Goal: Task Accomplishment & Management: Use online tool/utility

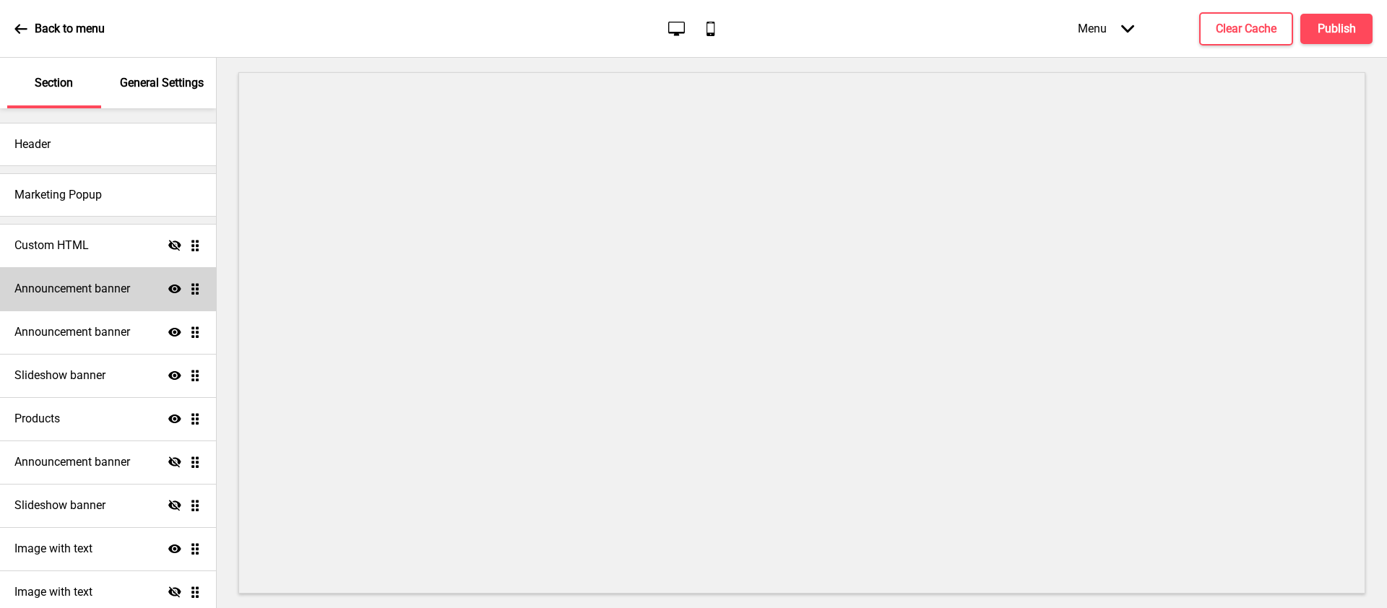
click at [168, 289] on icon at bounding box center [174, 289] width 13 height 9
click at [168, 289] on icon at bounding box center [174, 288] width 13 height 11
click at [168, 339] on div "Announcement banner Show Drag" at bounding box center [108, 332] width 216 height 43
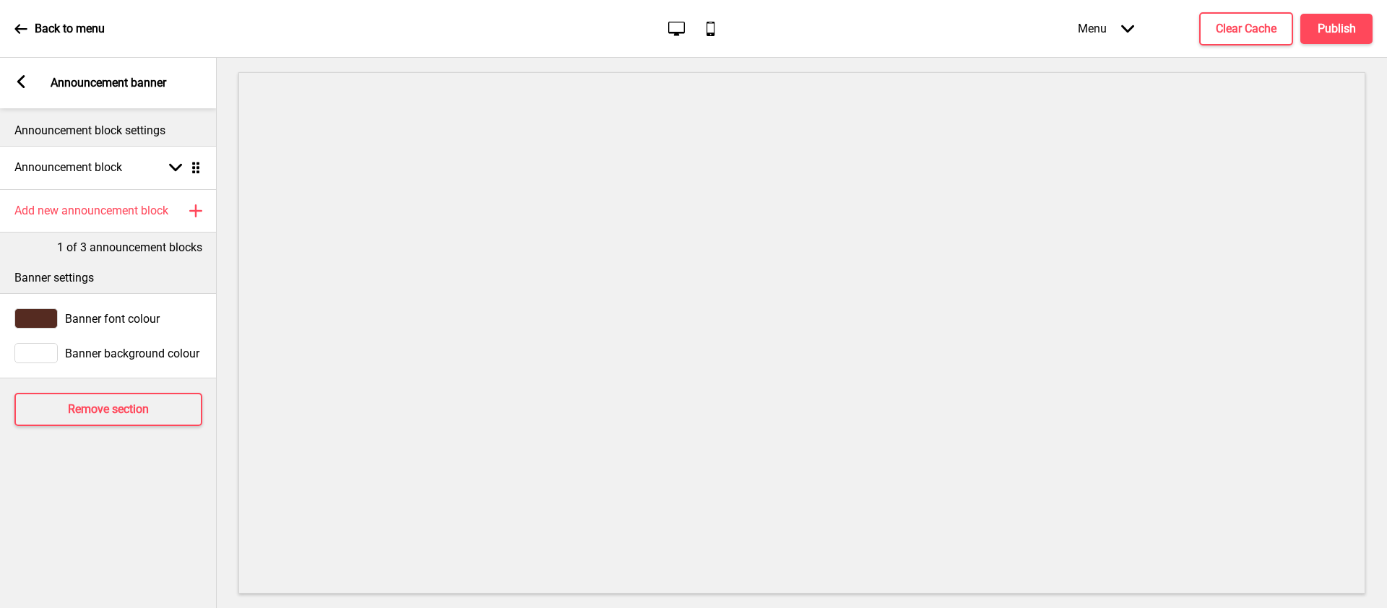
click at [20, 84] on icon at bounding box center [21, 81] width 8 height 13
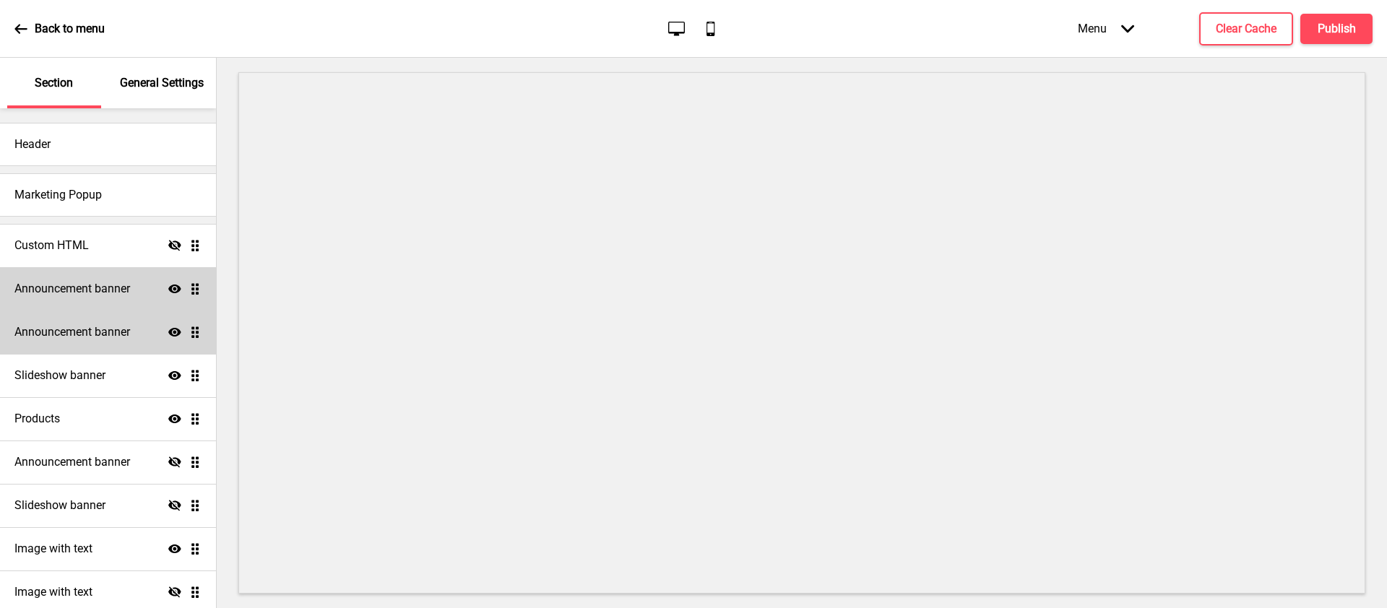
click at [168, 332] on icon "Show" at bounding box center [174, 332] width 13 height 13
click at [39, 377] on h4 "Slideshow banner" at bounding box center [59, 376] width 91 height 16
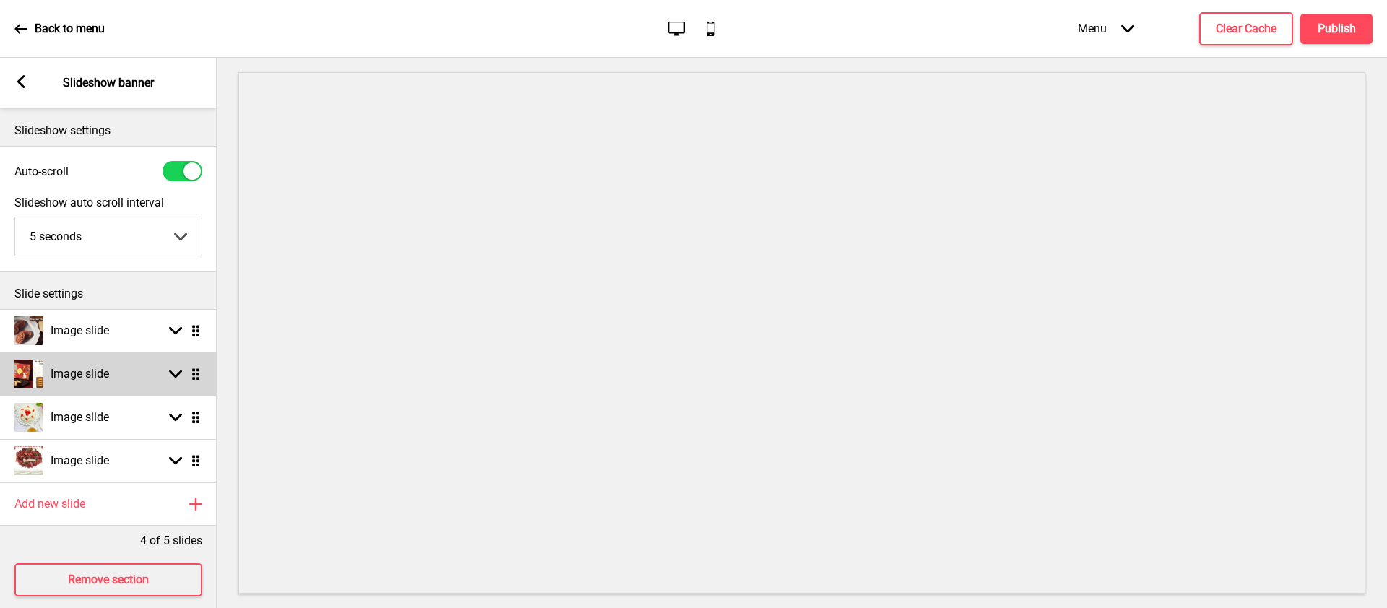
click at [102, 373] on h4 "Image slide" at bounding box center [80, 374] width 59 height 16
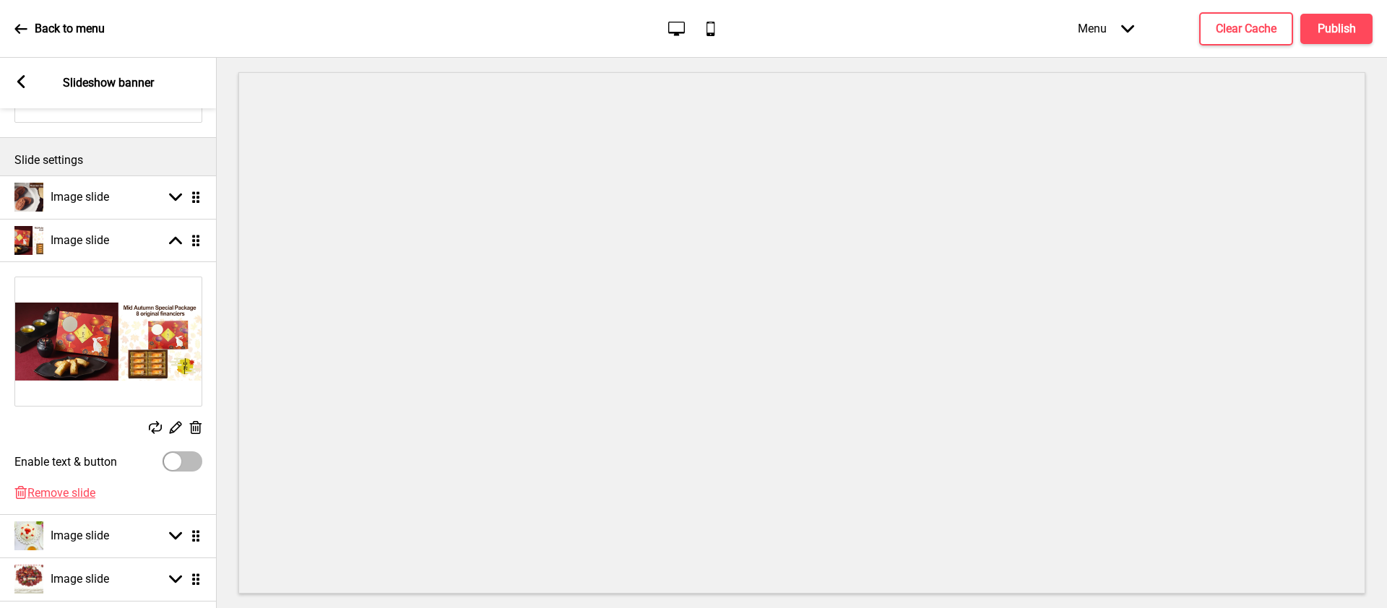
scroll to position [125, 0]
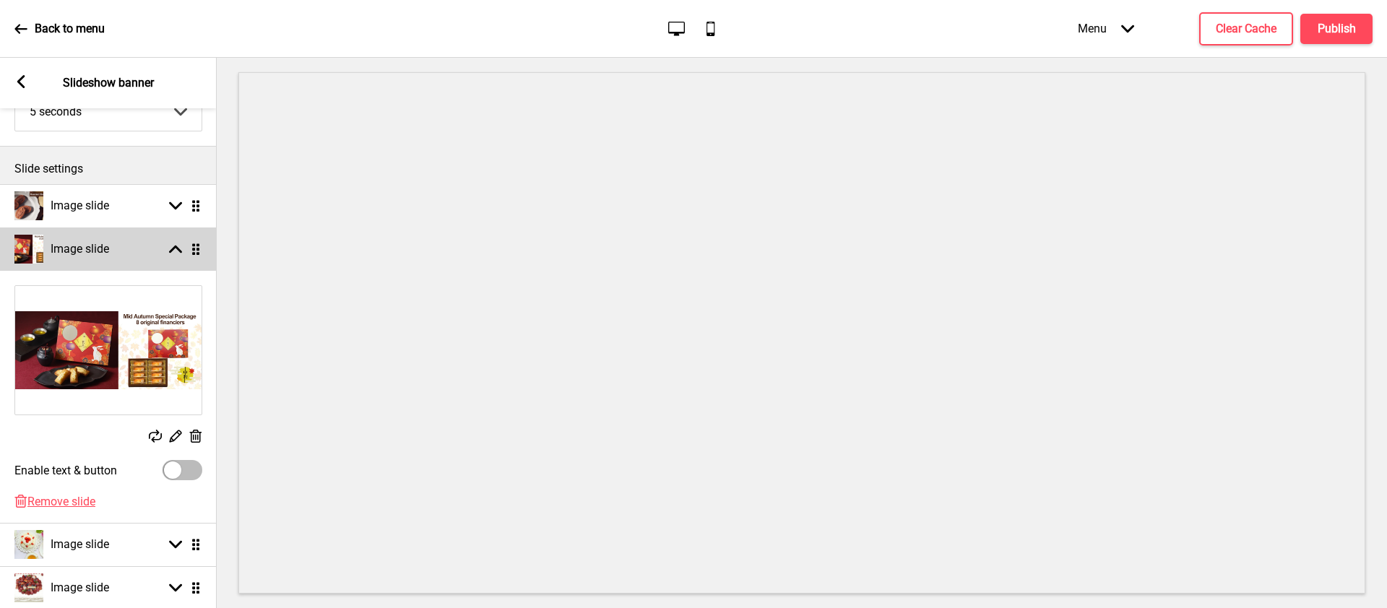
click at [175, 250] on rect at bounding box center [175, 249] width 13 height 13
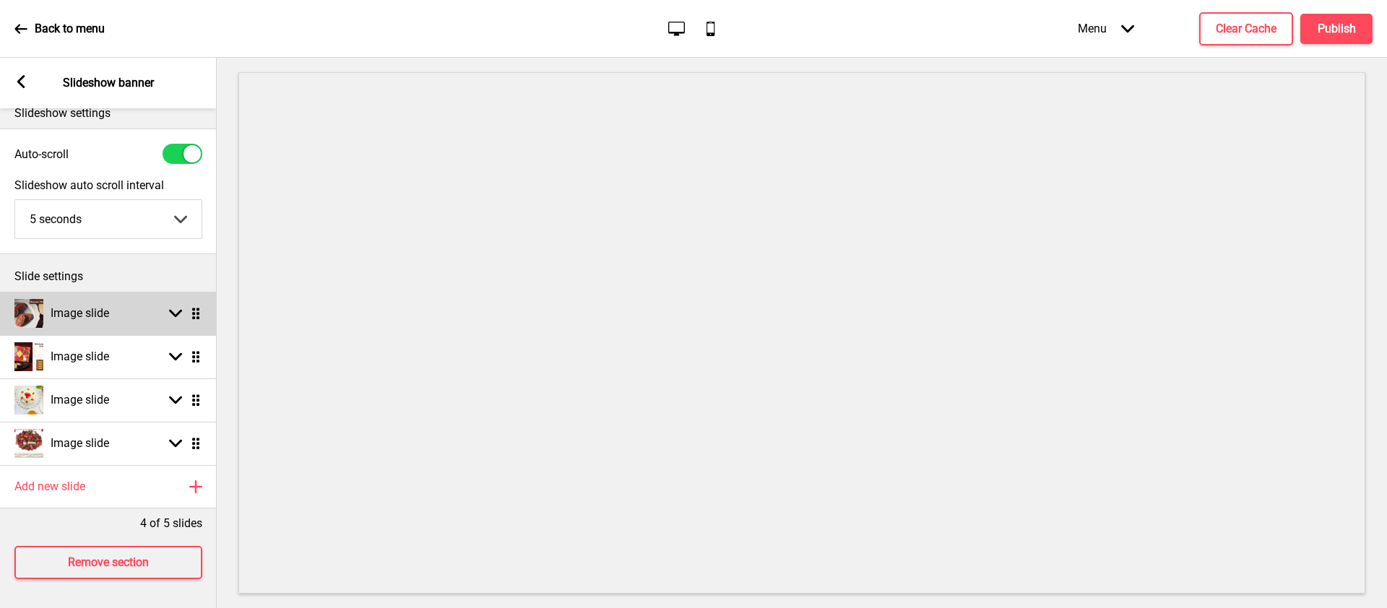
scroll to position [28, 0]
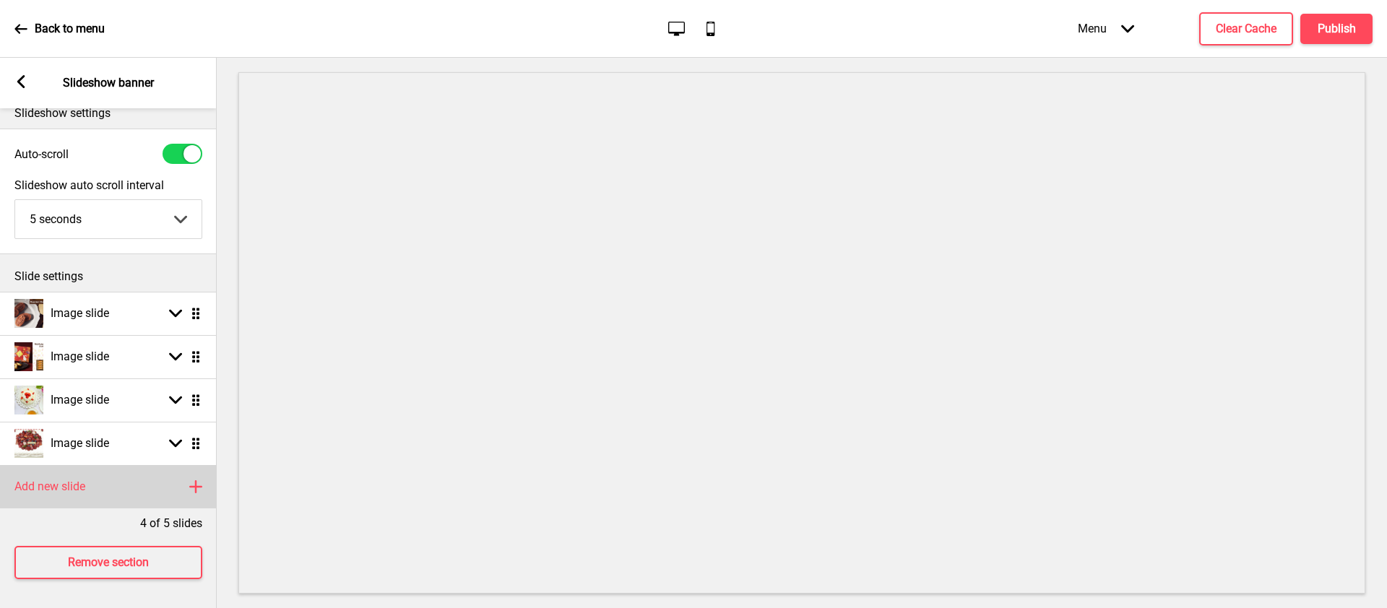
click at [122, 473] on div "Add new slide Plus" at bounding box center [108, 486] width 217 height 43
click at [174, 480] on rect at bounding box center [175, 486] width 13 height 13
select select "right"
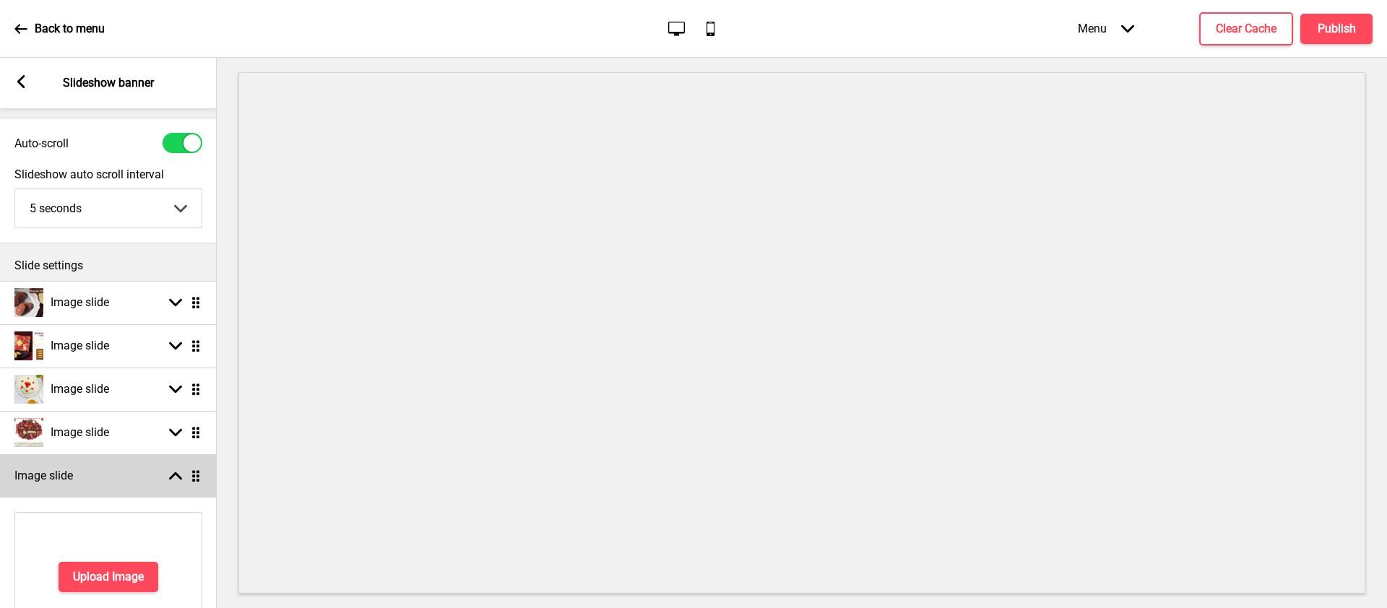
scroll to position [125, 0]
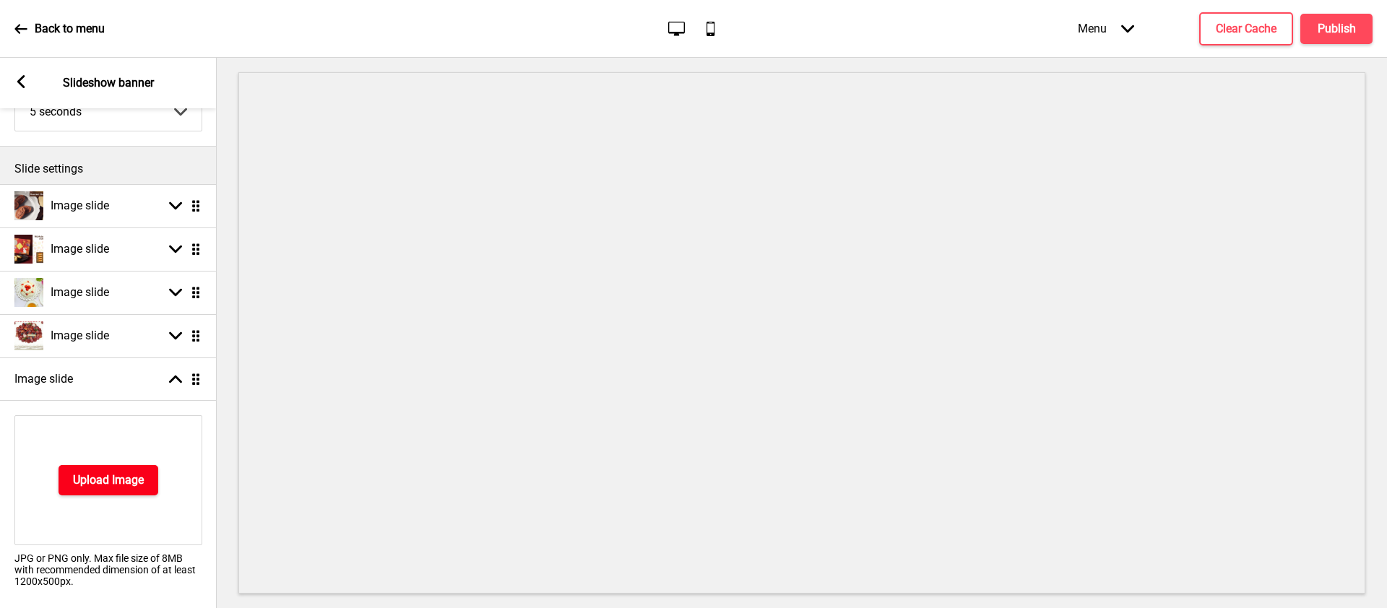
click at [77, 488] on h4 "Upload Image" at bounding box center [108, 480] width 71 height 16
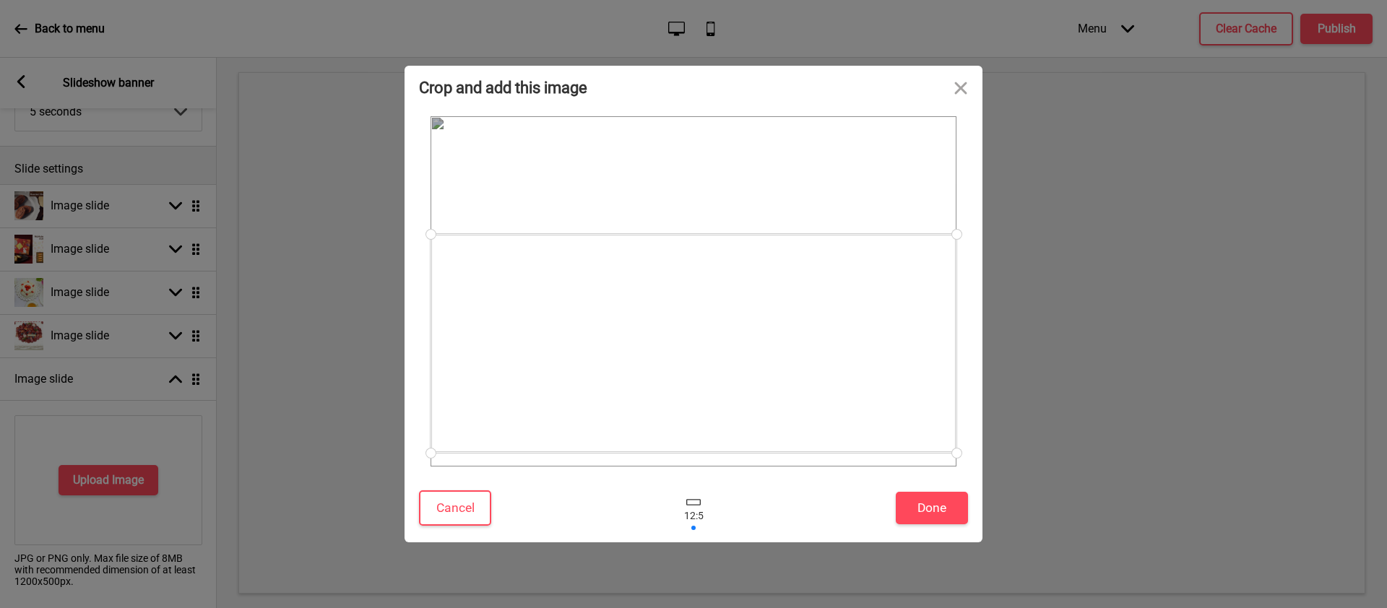
drag, startPoint x: 731, startPoint y: 321, endPoint x: 709, endPoint y: 373, distance: 56.6
click at [709, 373] on div at bounding box center [694, 343] width 526 height 219
click at [694, 503] on div at bounding box center [693, 502] width 14 height 7
click at [693, 508] on div at bounding box center [693, 508] width 43 height 47
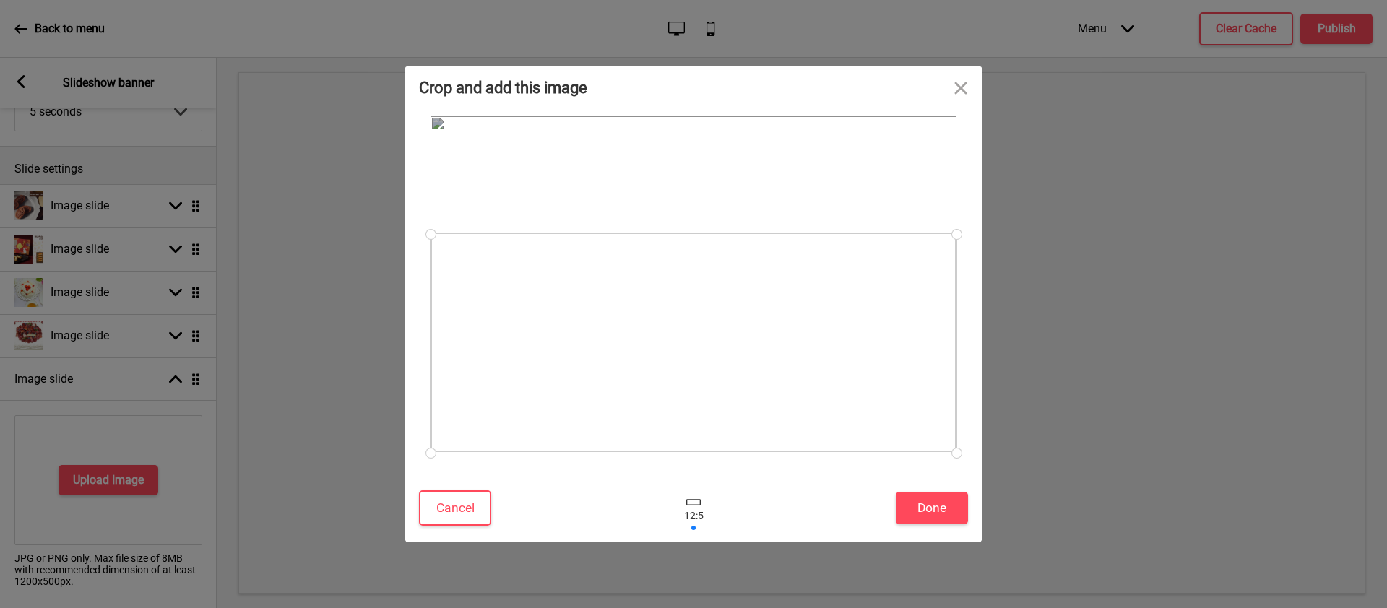
click at [693, 508] on div at bounding box center [693, 508] width 43 height 47
drag, startPoint x: 431, startPoint y: 235, endPoint x: 415, endPoint y: 113, distance: 123.8
click at [415, 113] on div at bounding box center [694, 291] width 578 height 365
click at [464, 506] on button "Cancel" at bounding box center [455, 507] width 72 height 35
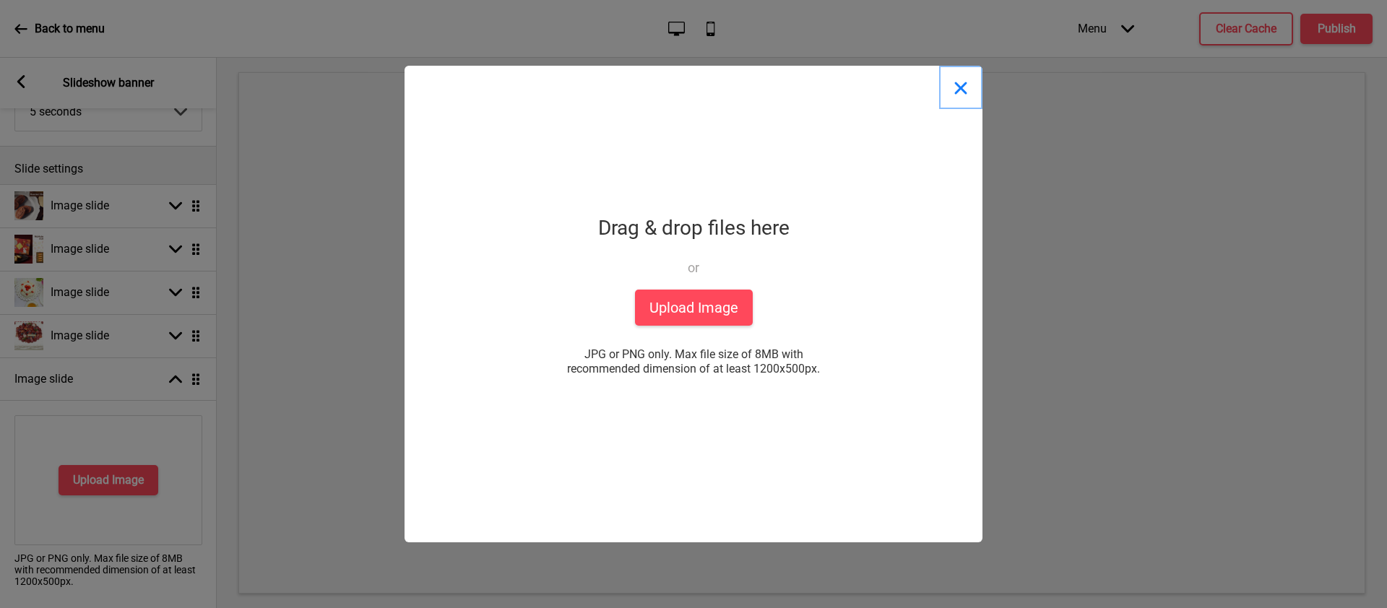
click at [958, 89] on button "Close" at bounding box center [960, 87] width 43 height 43
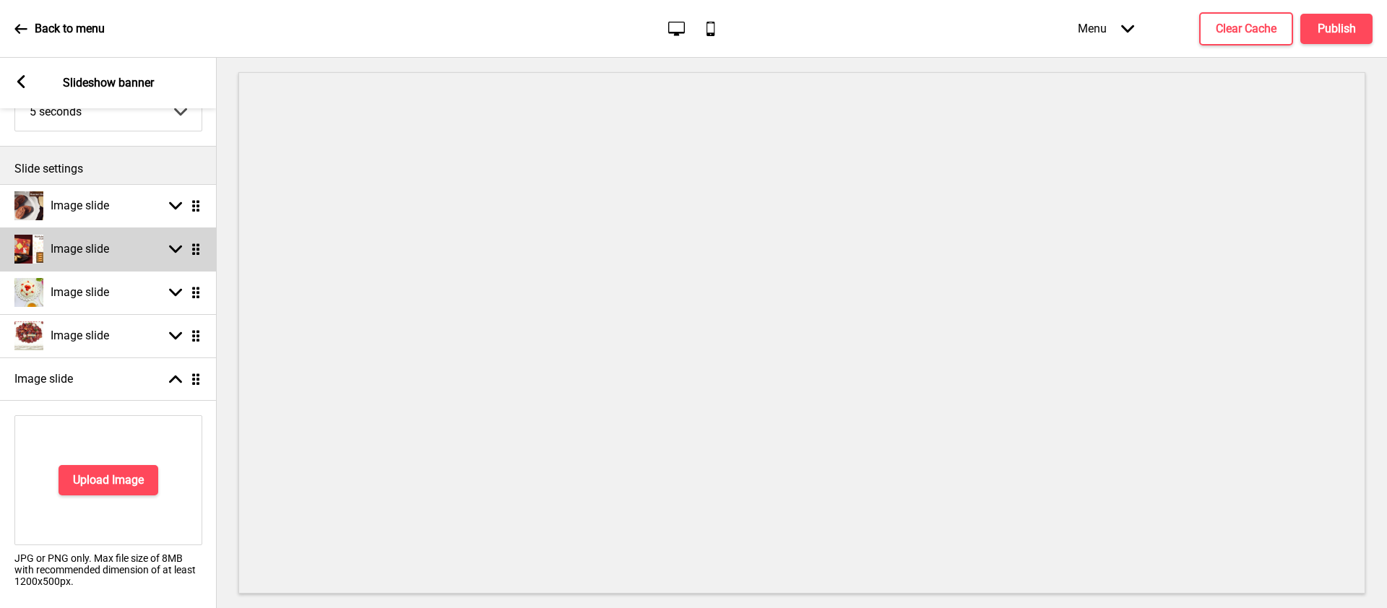
click at [109, 259] on div "Image slide" at bounding box center [61, 249] width 95 height 29
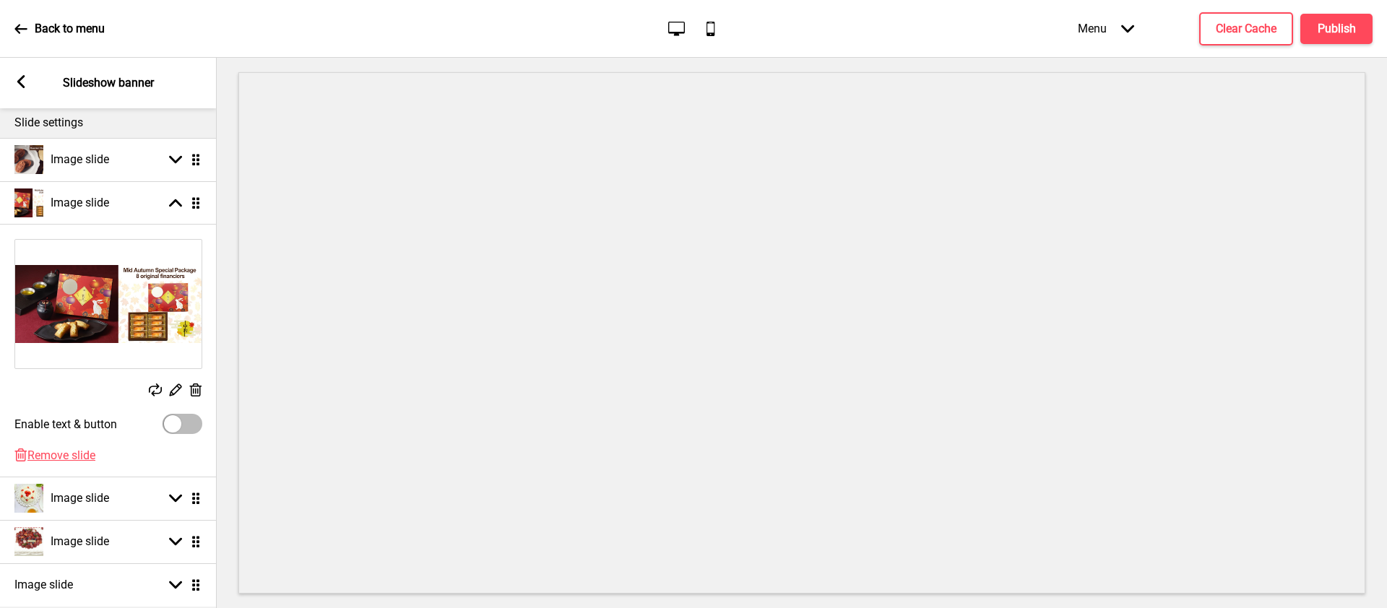
scroll to position [280, 0]
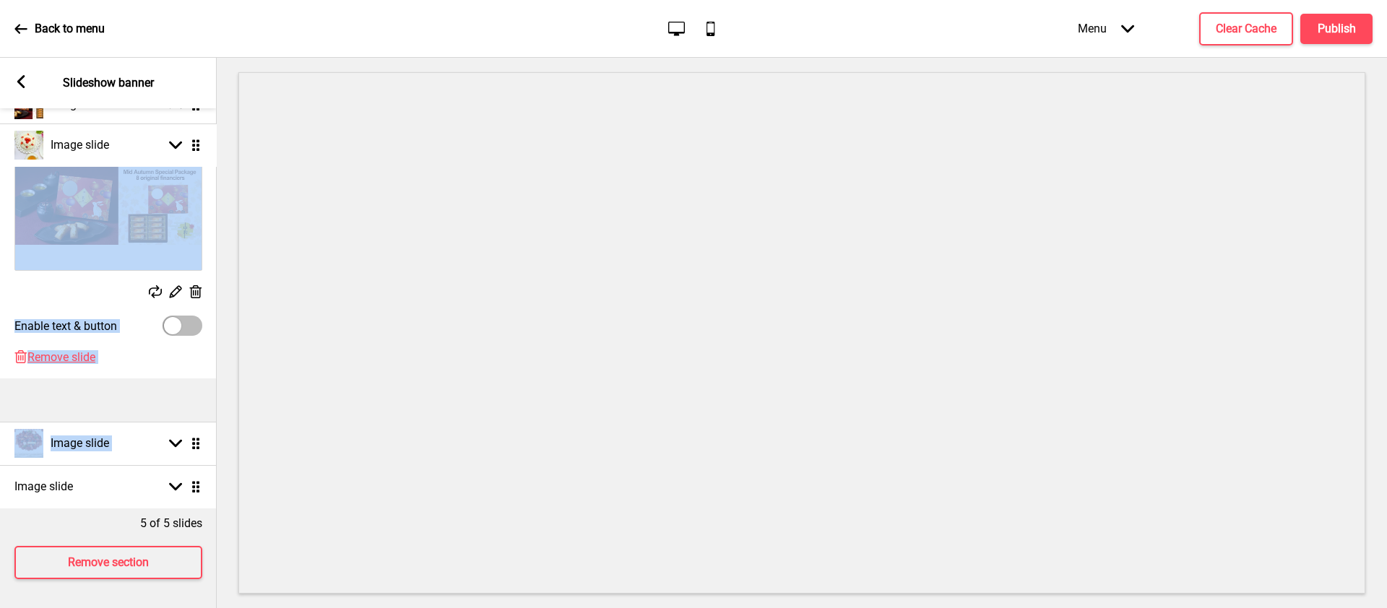
drag, startPoint x: 194, startPoint y: 378, endPoint x: 183, endPoint y: 144, distance: 233.6
click at [183, 144] on ul "Image slide Arrow down Drag Image slide Arrow up Drag Replace Edit Delete Enabl…" at bounding box center [108, 274] width 217 height 469
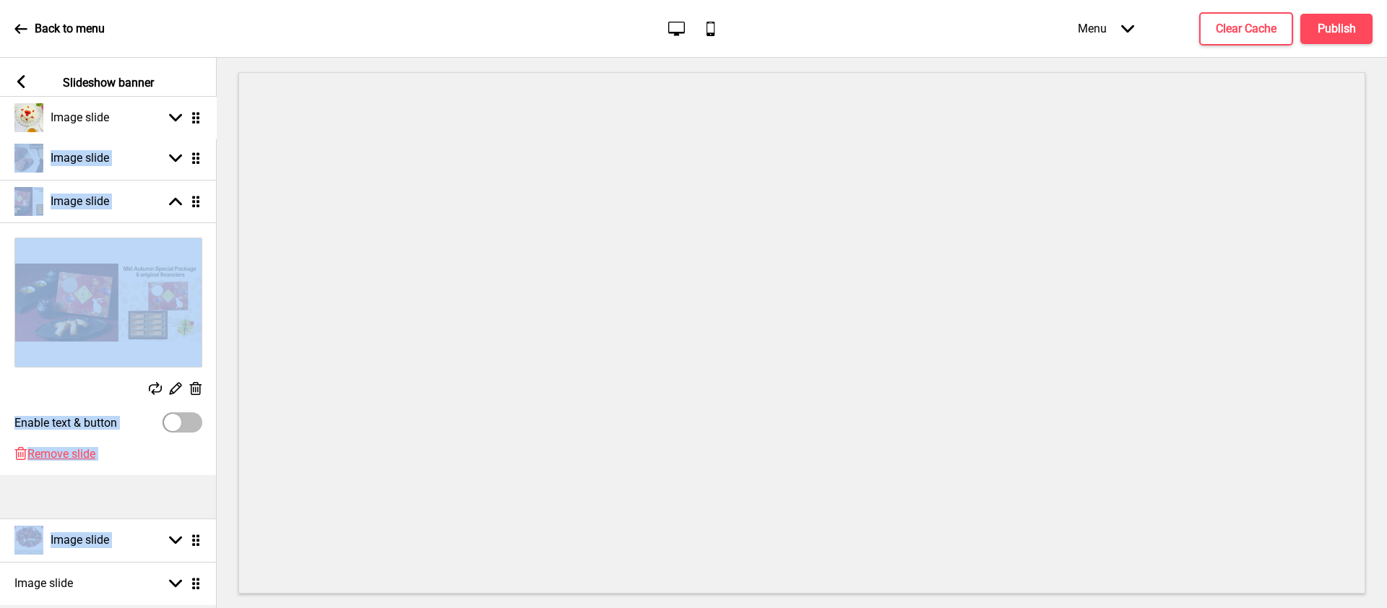
scroll to position [160, 0]
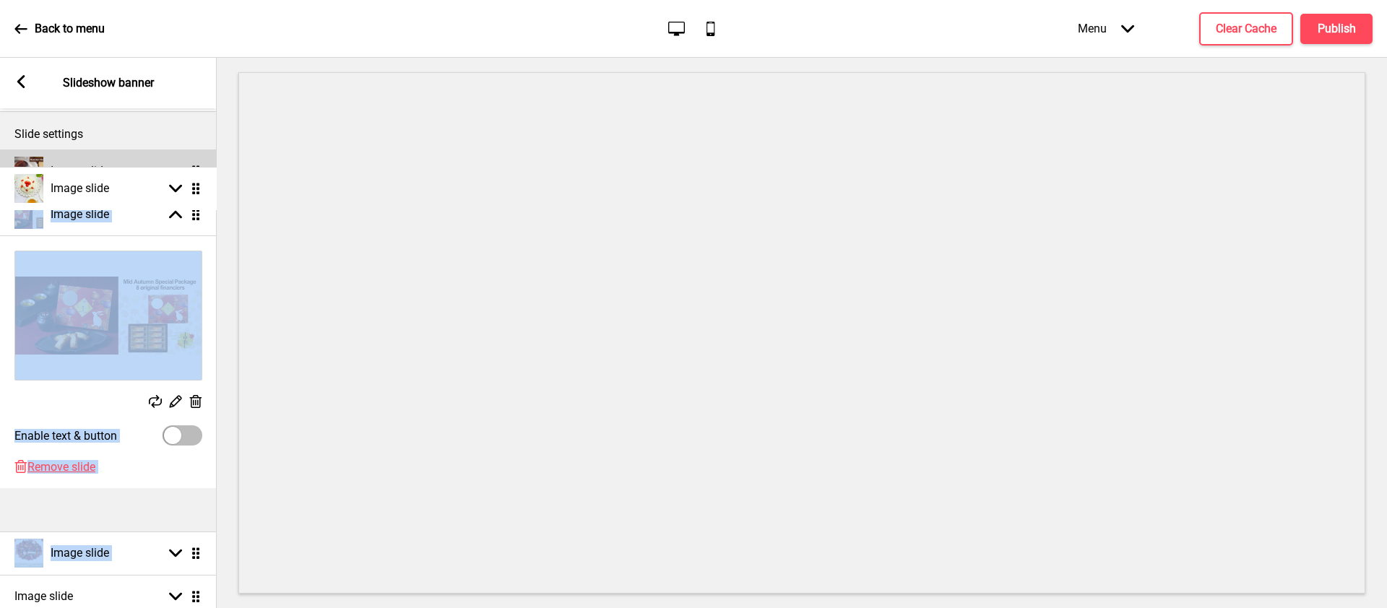
drag, startPoint x: 202, startPoint y: 390, endPoint x: 193, endPoint y: 189, distance: 201.7
click at [193, 189] on ul "Image slide Arrow down Drag Image slide Arrow up Drag Replace Edit Delete Enabl…" at bounding box center [108, 384] width 217 height 469
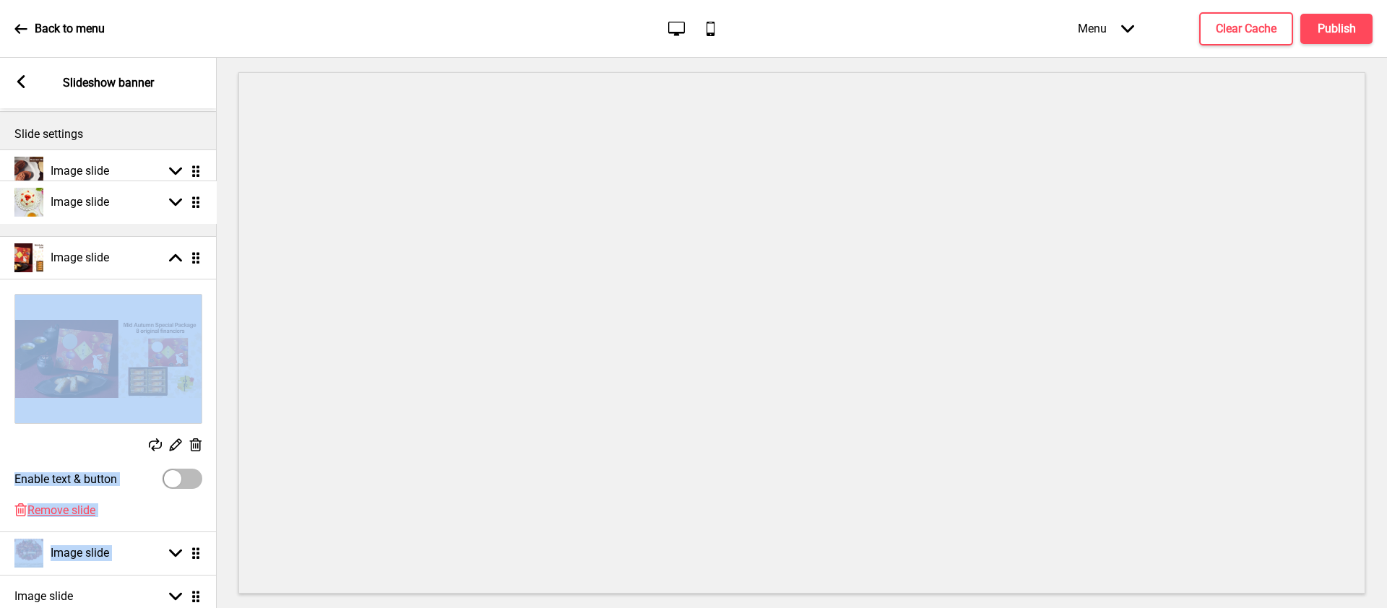
drag, startPoint x: 196, startPoint y: 510, endPoint x: 190, endPoint y: 211, distance: 299.1
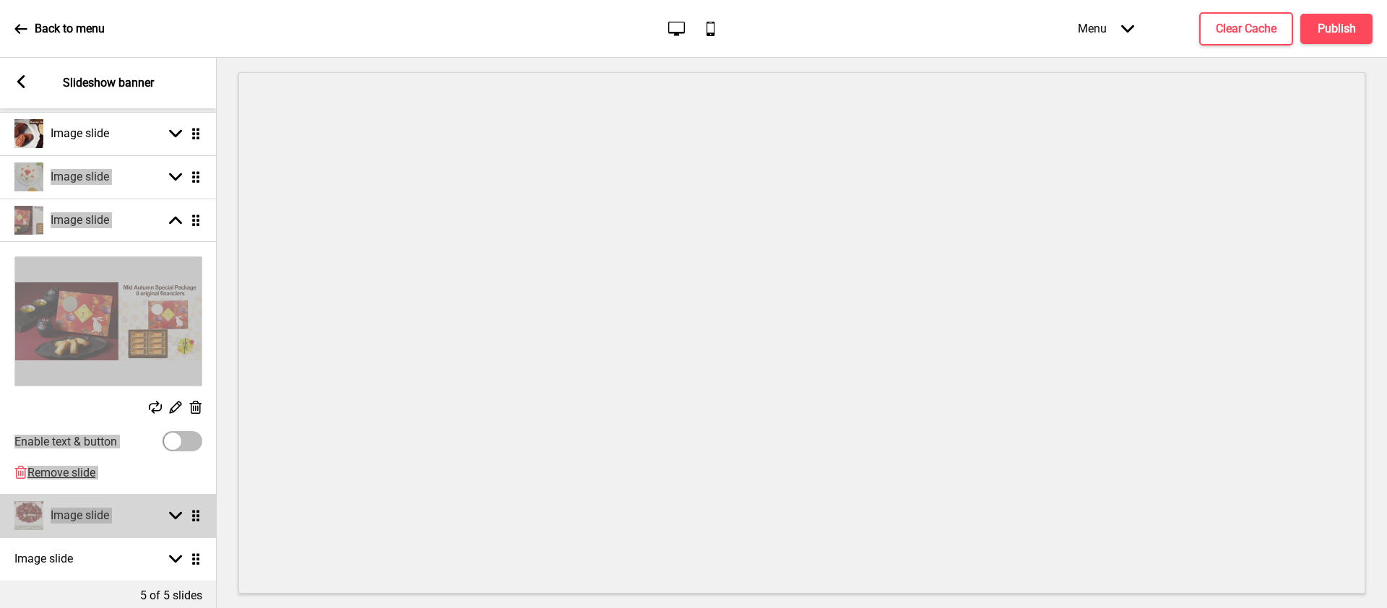
scroll to position [280, 0]
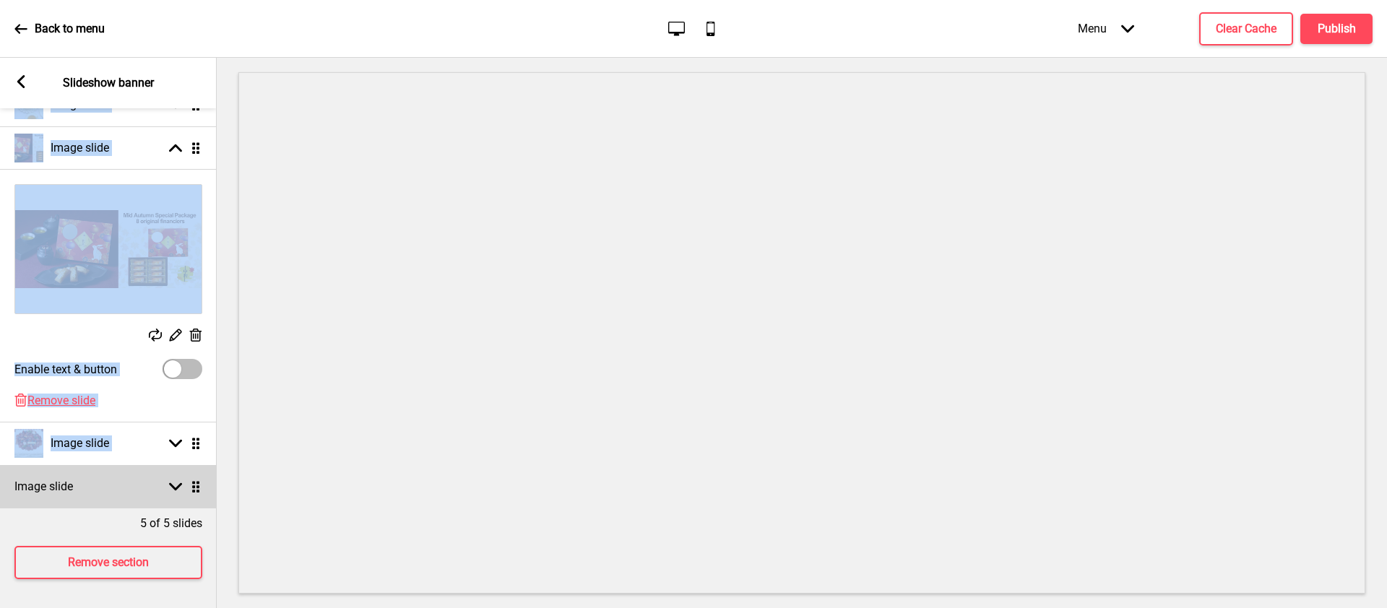
click at [172, 480] on rect at bounding box center [175, 486] width 13 height 13
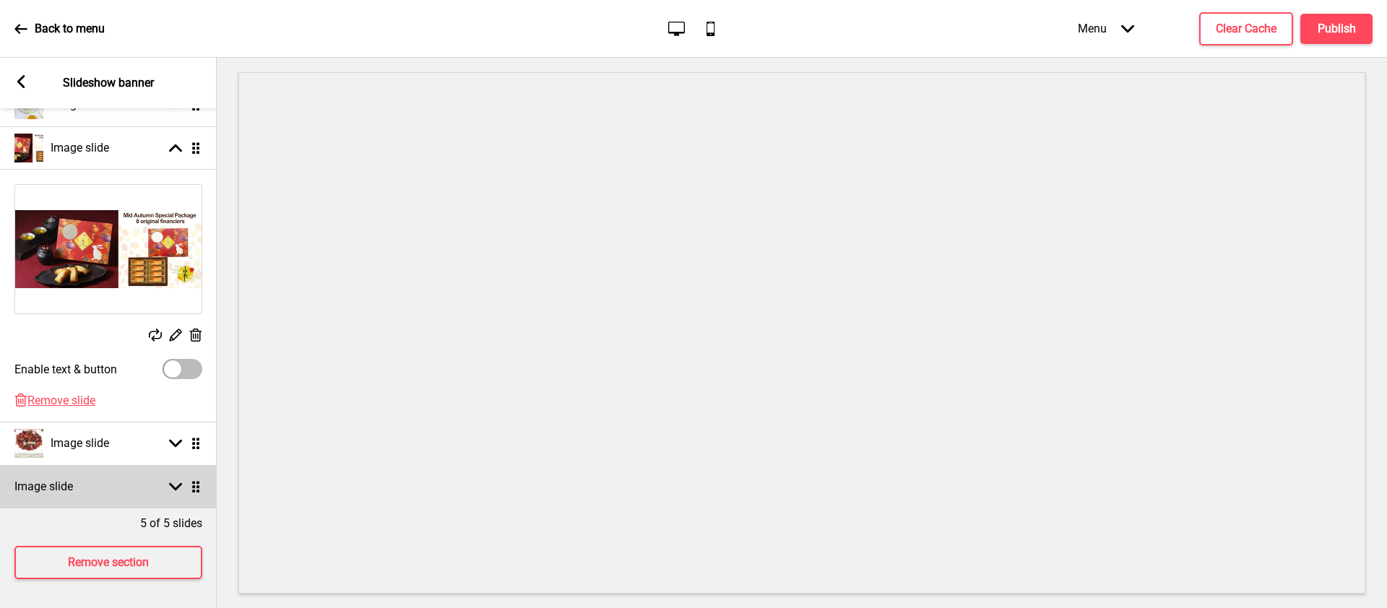
select select "right"
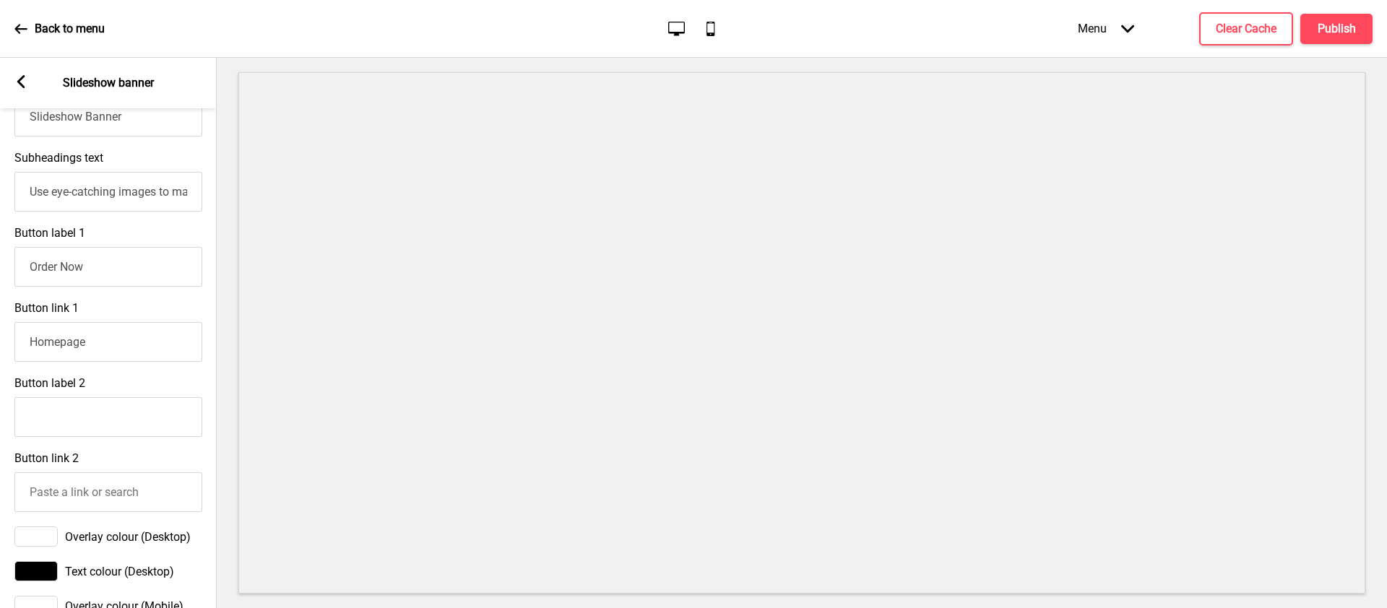
scroll to position [969, 0]
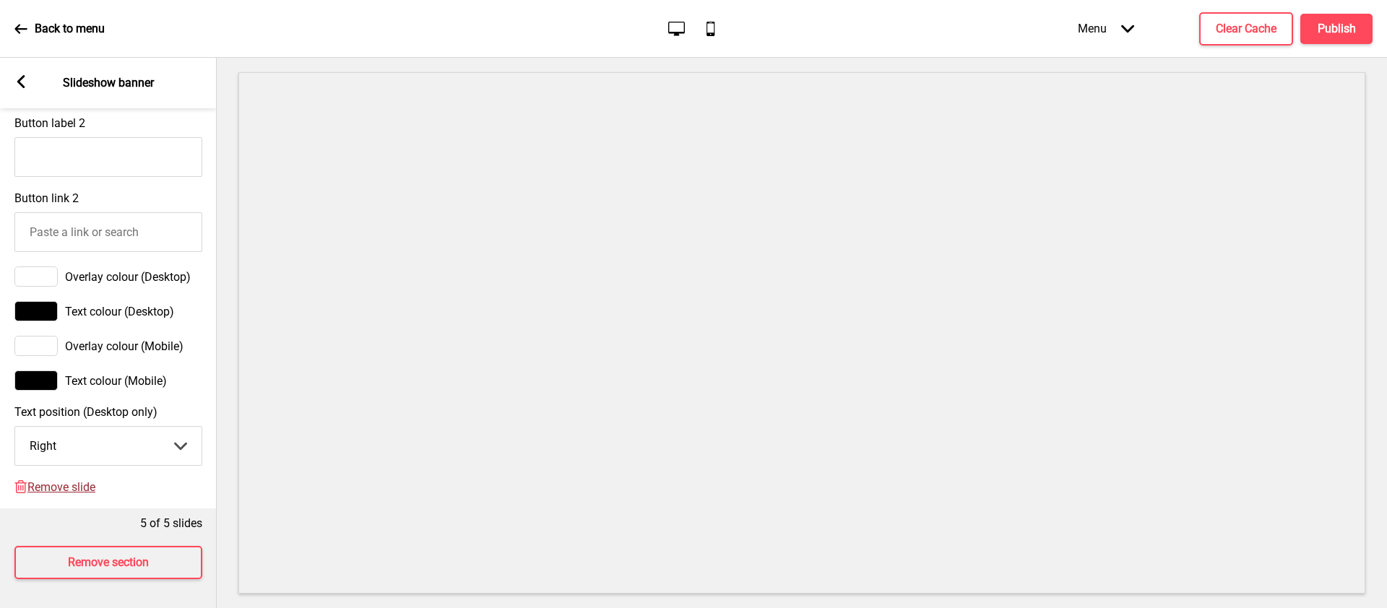
click at [88, 480] on span "Remove slide" at bounding box center [61, 487] width 68 height 14
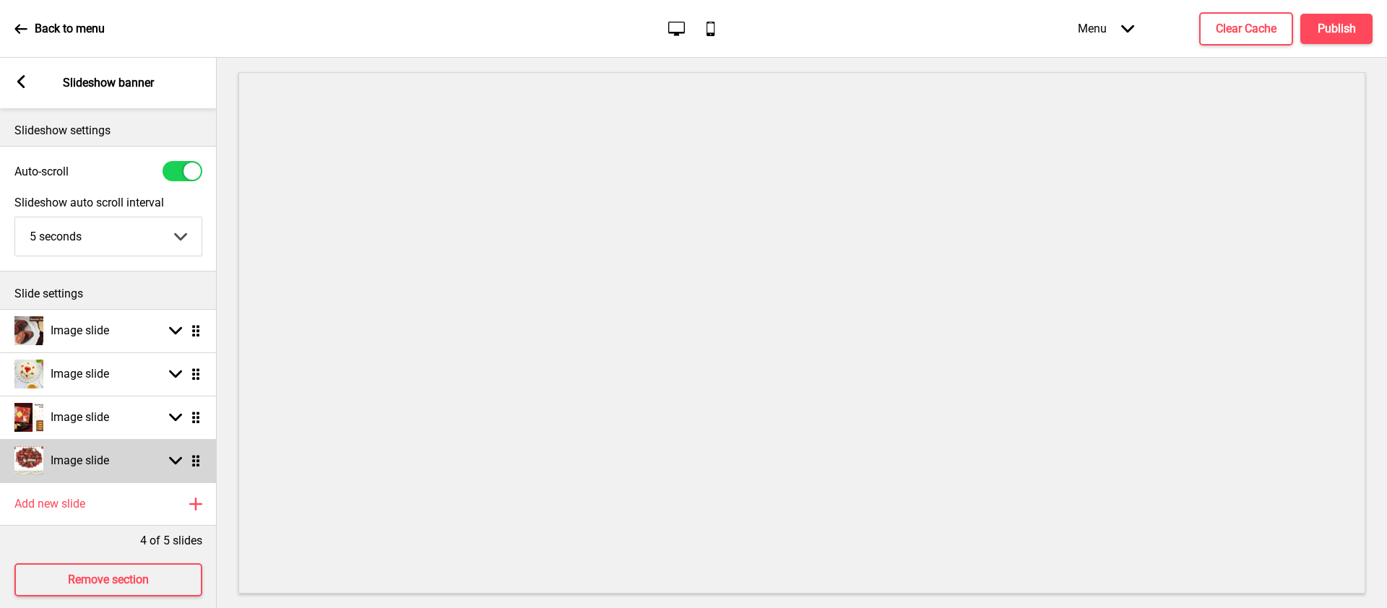
scroll to position [18, 0]
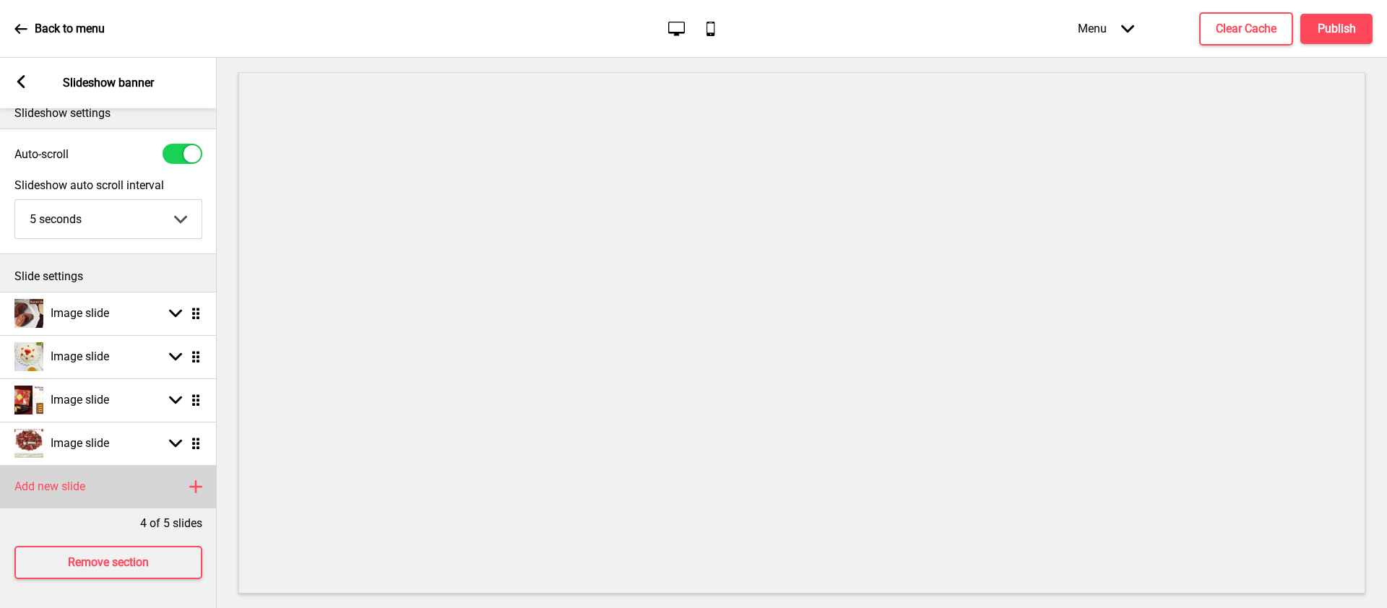
click at [69, 483] on h4 "Add new slide" at bounding box center [49, 487] width 71 height 16
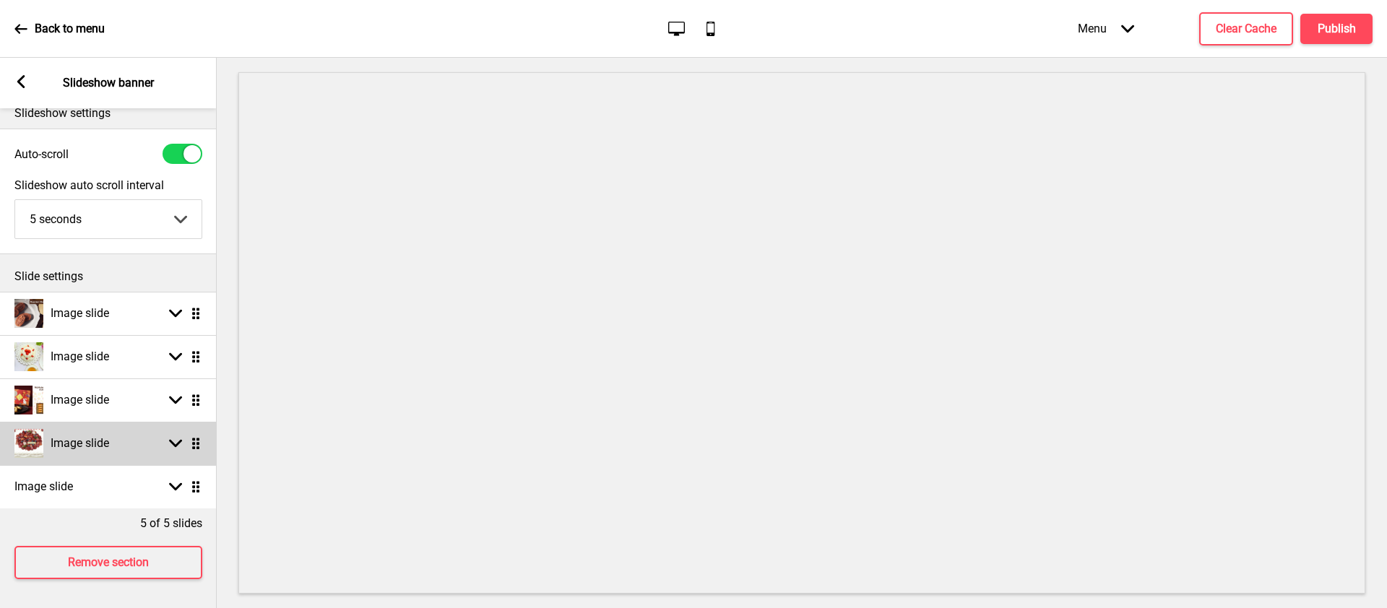
scroll to position [28, 0]
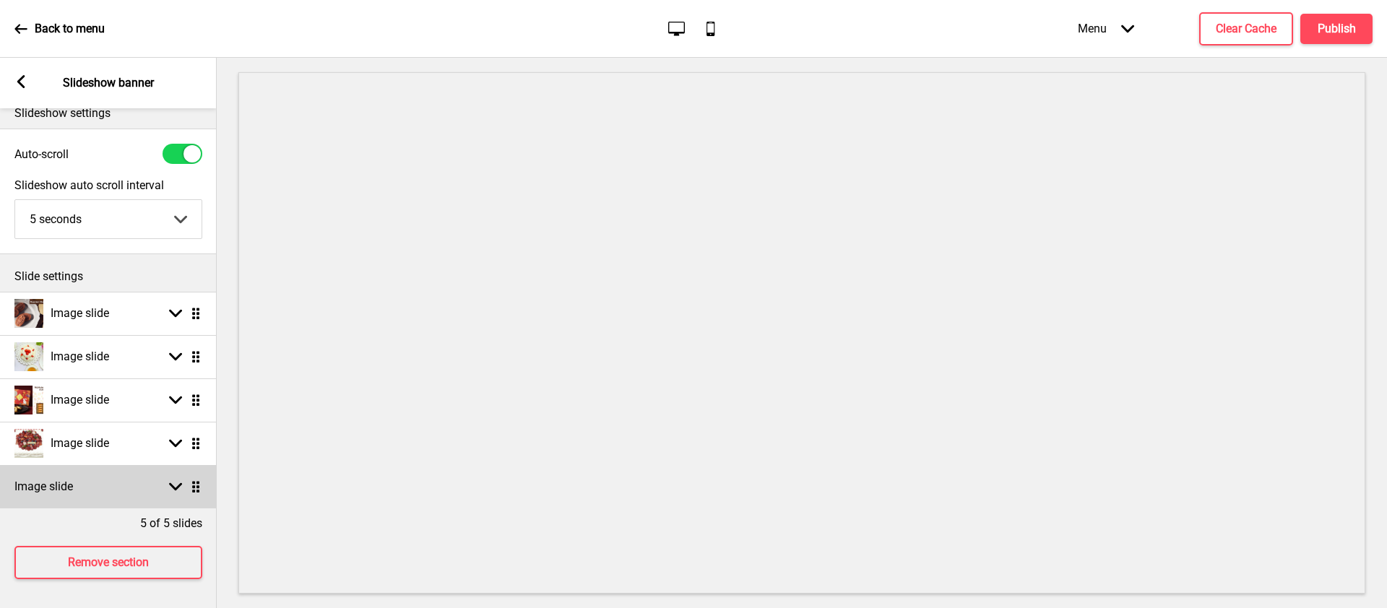
click at [178, 483] on icon at bounding box center [175, 487] width 13 height 8
select select "right"
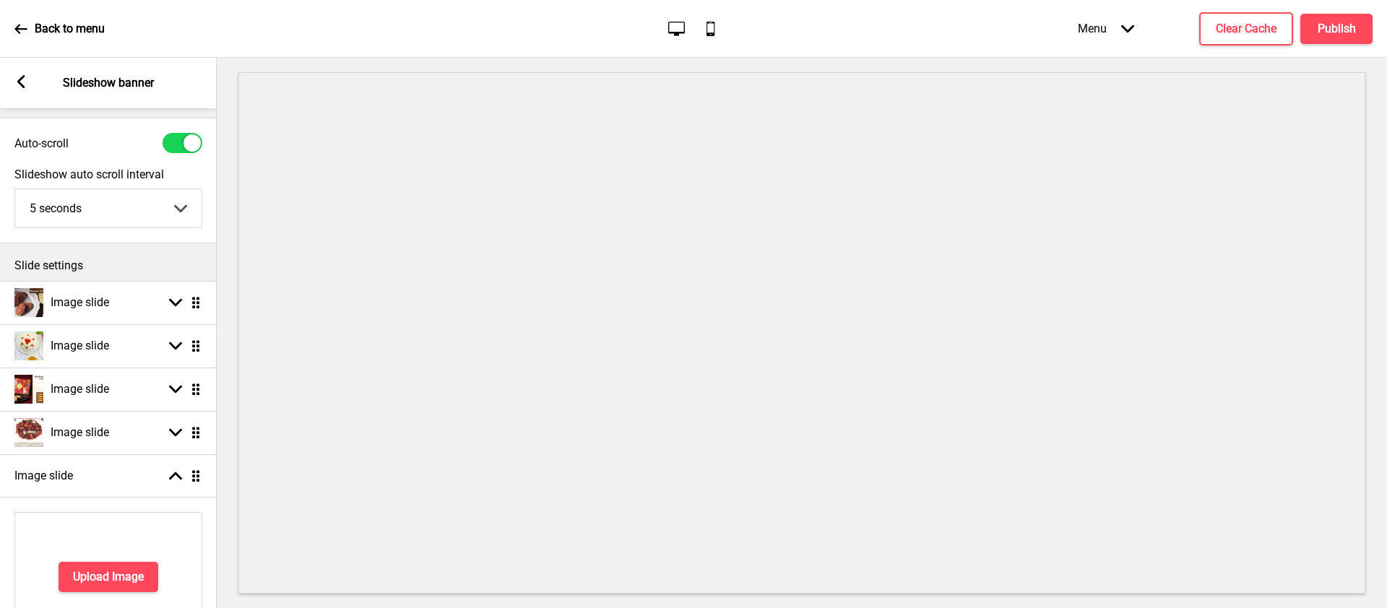
scroll to position [384, 0]
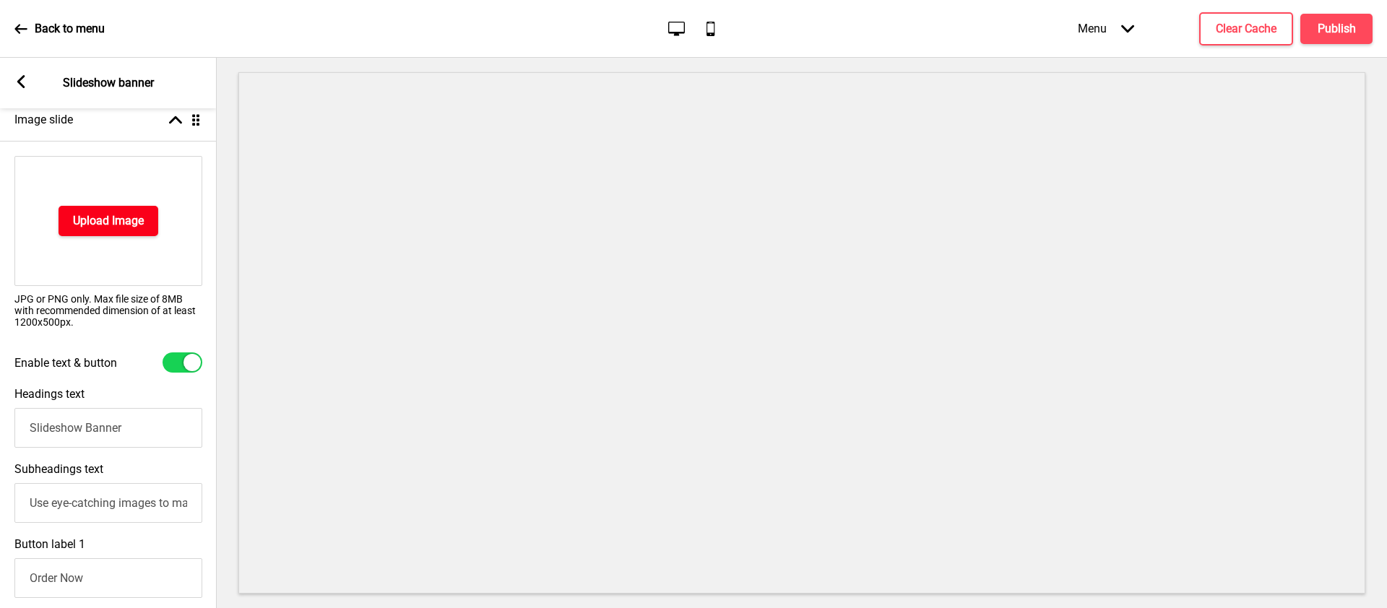
click at [102, 215] on h4 "Upload Image" at bounding box center [108, 221] width 71 height 16
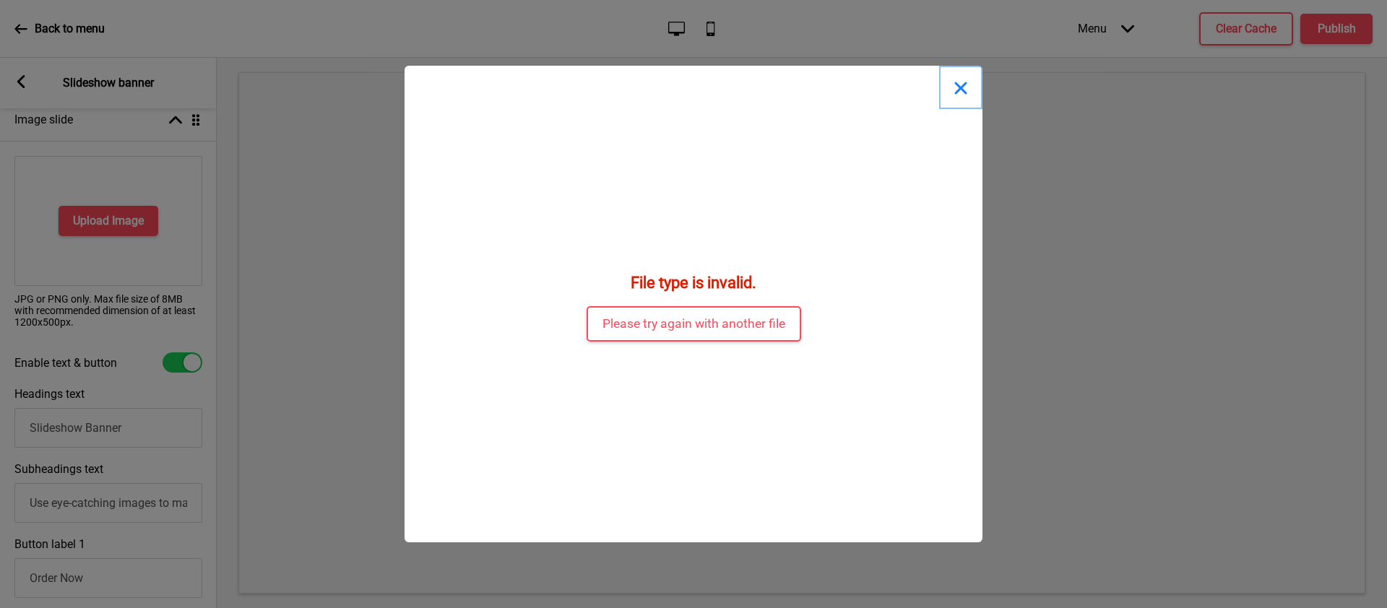
click at [955, 87] on button "Close" at bounding box center [960, 87] width 43 height 43
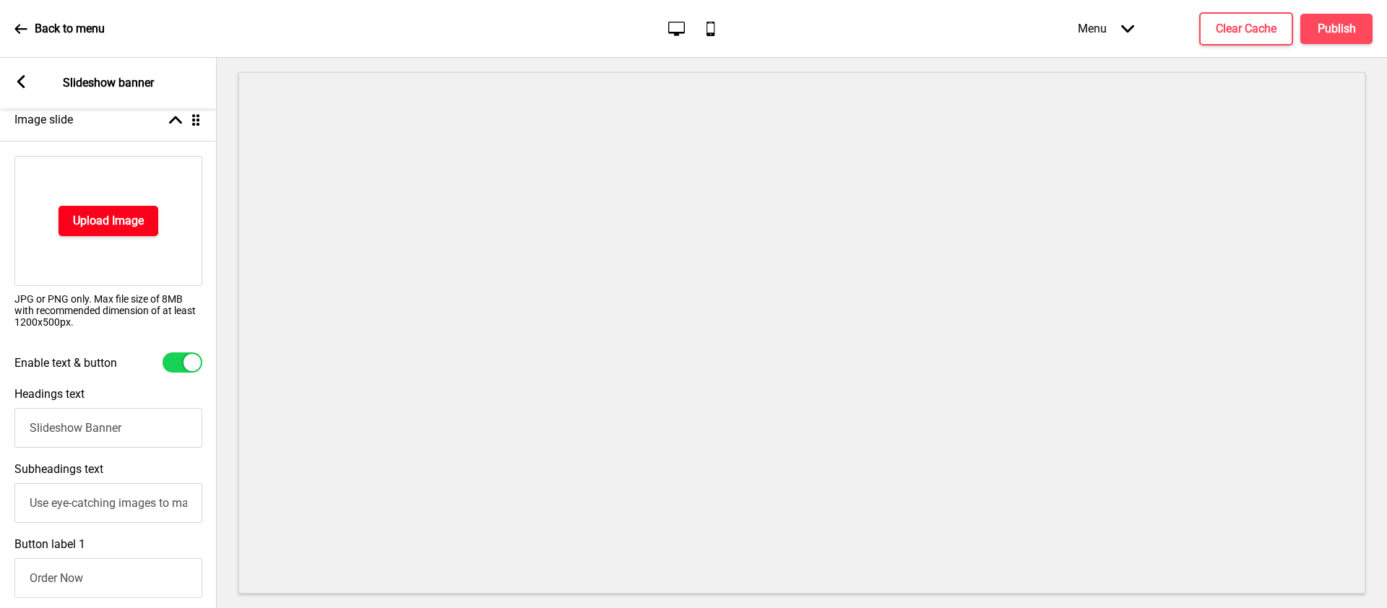
click at [133, 225] on h4 "Upload Image" at bounding box center [108, 221] width 71 height 16
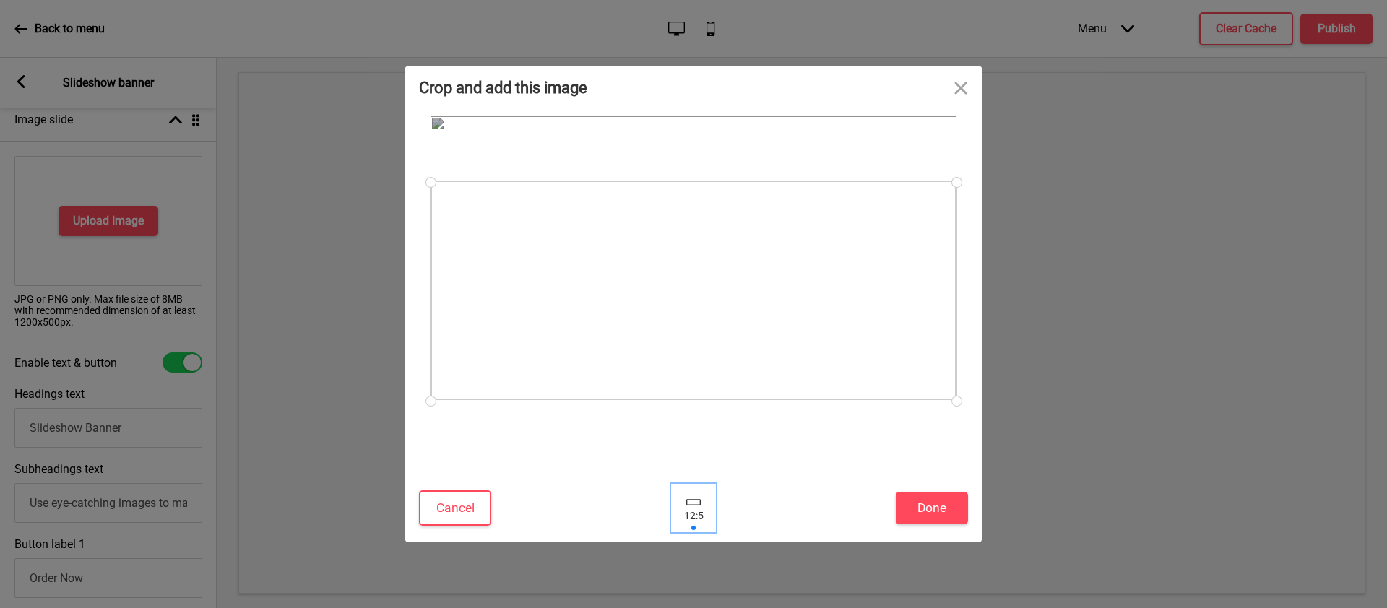
click at [688, 511] on div at bounding box center [693, 508] width 43 height 47
click at [691, 506] on div at bounding box center [693, 508] width 43 height 47
drag, startPoint x: 695, startPoint y: 295, endPoint x: 680, endPoint y: 264, distance: 34.6
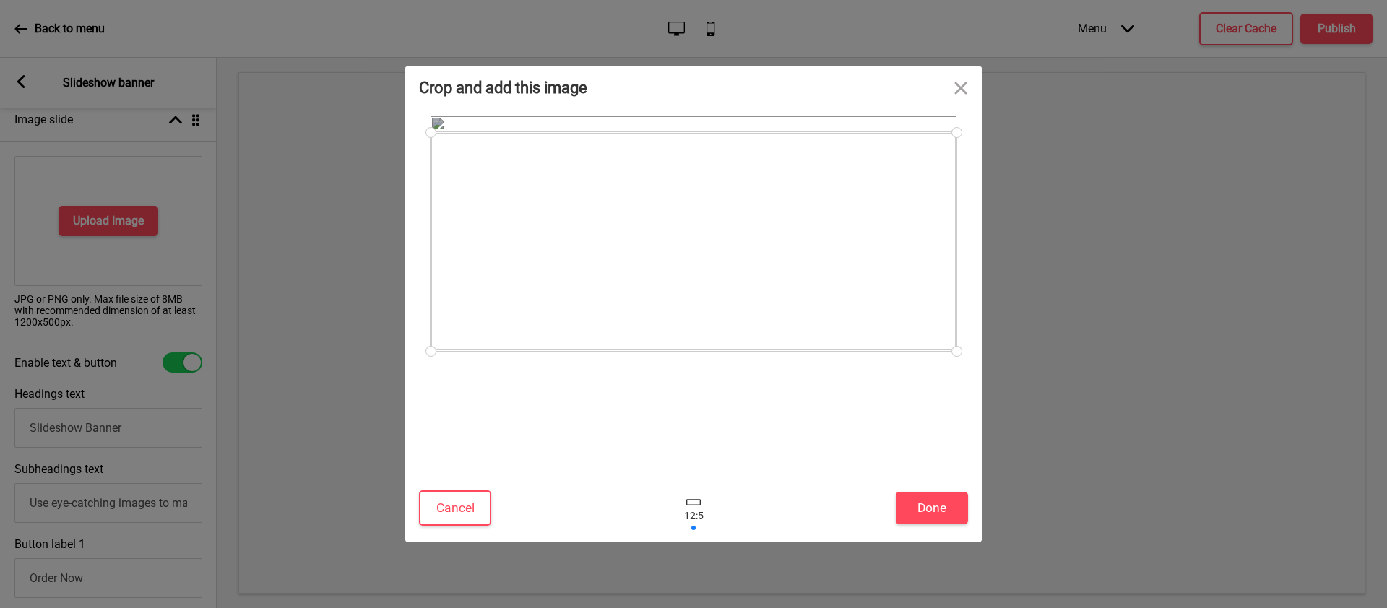
click at [680, 264] on div at bounding box center [694, 241] width 526 height 219
click at [932, 504] on button "Done" at bounding box center [932, 508] width 72 height 33
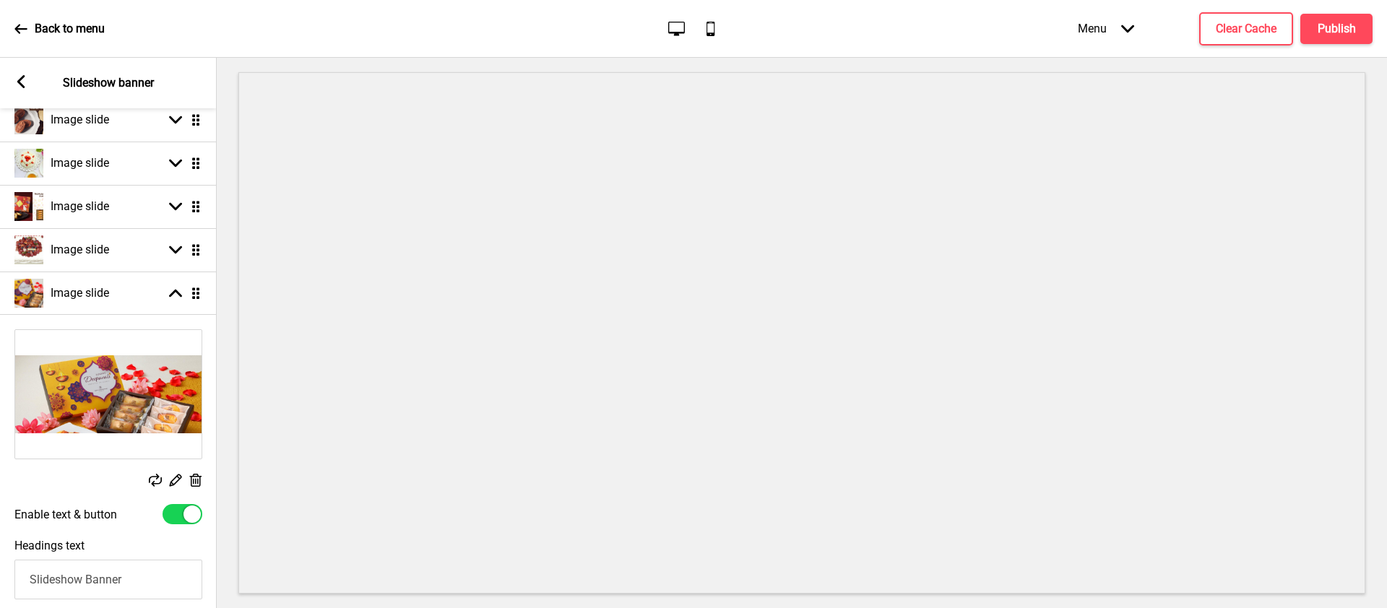
scroll to position [202, 0]
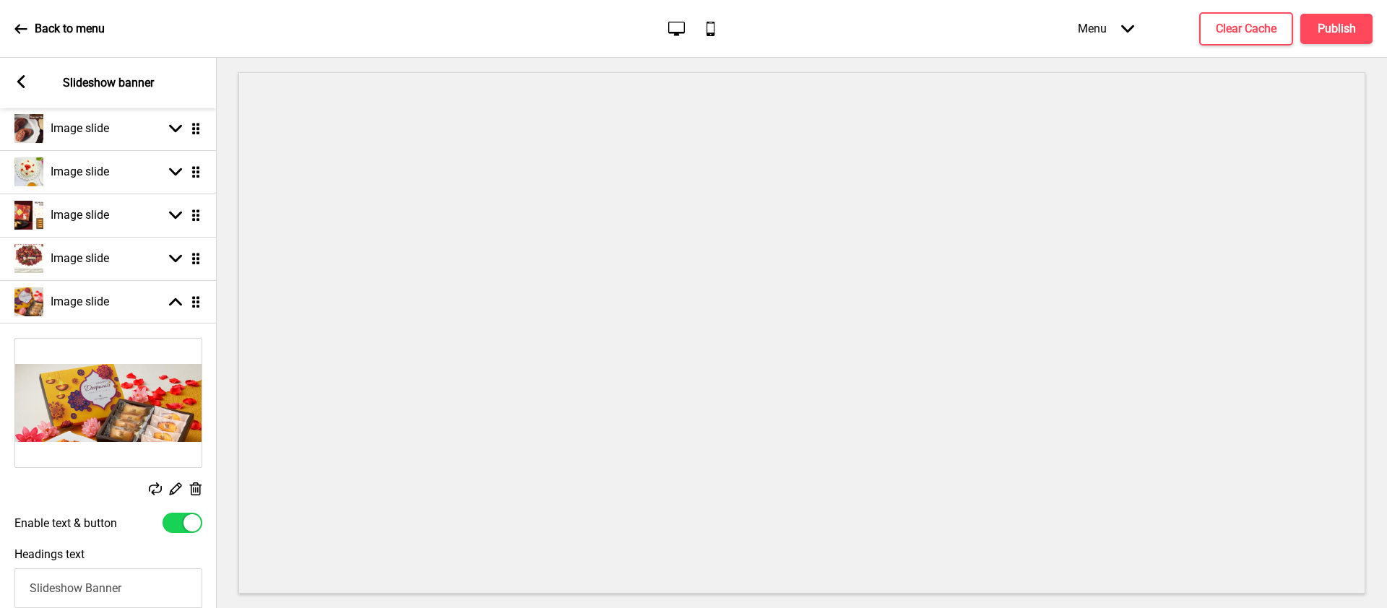
click at [172, 517] on div at bounding box center [183, 523] width 40 height 20
checkbox input "false"
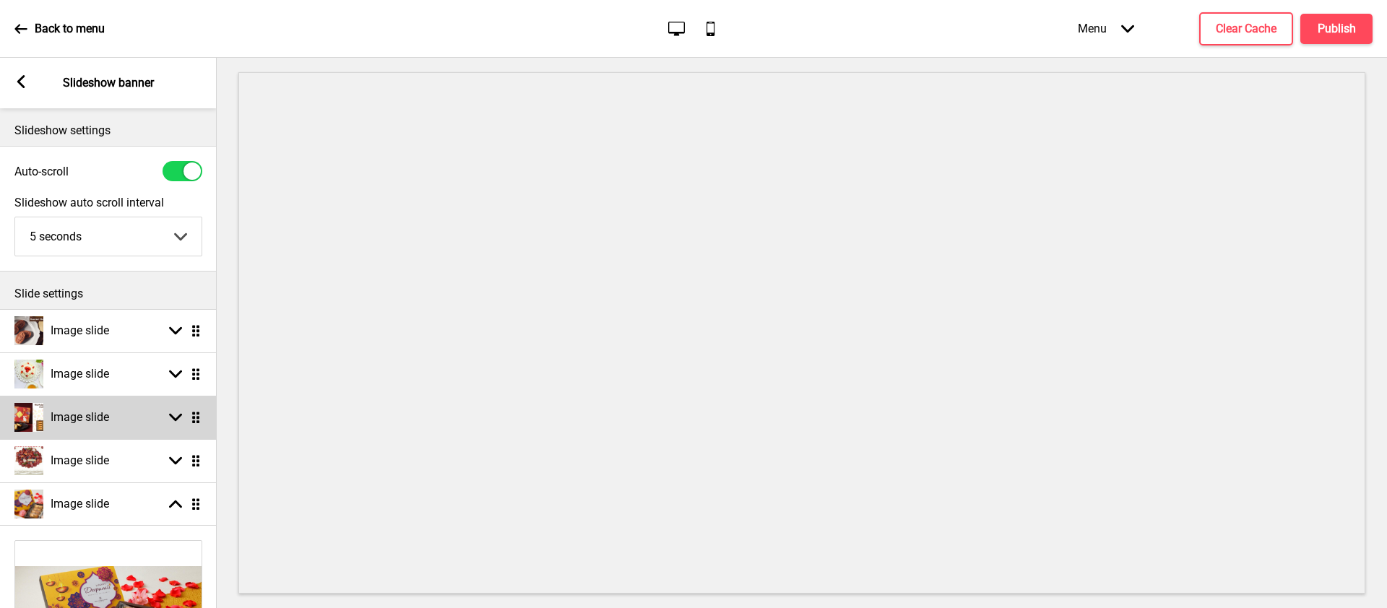
click at [178, 417] on icon at bounding box center [175, 418] width 13 height 8
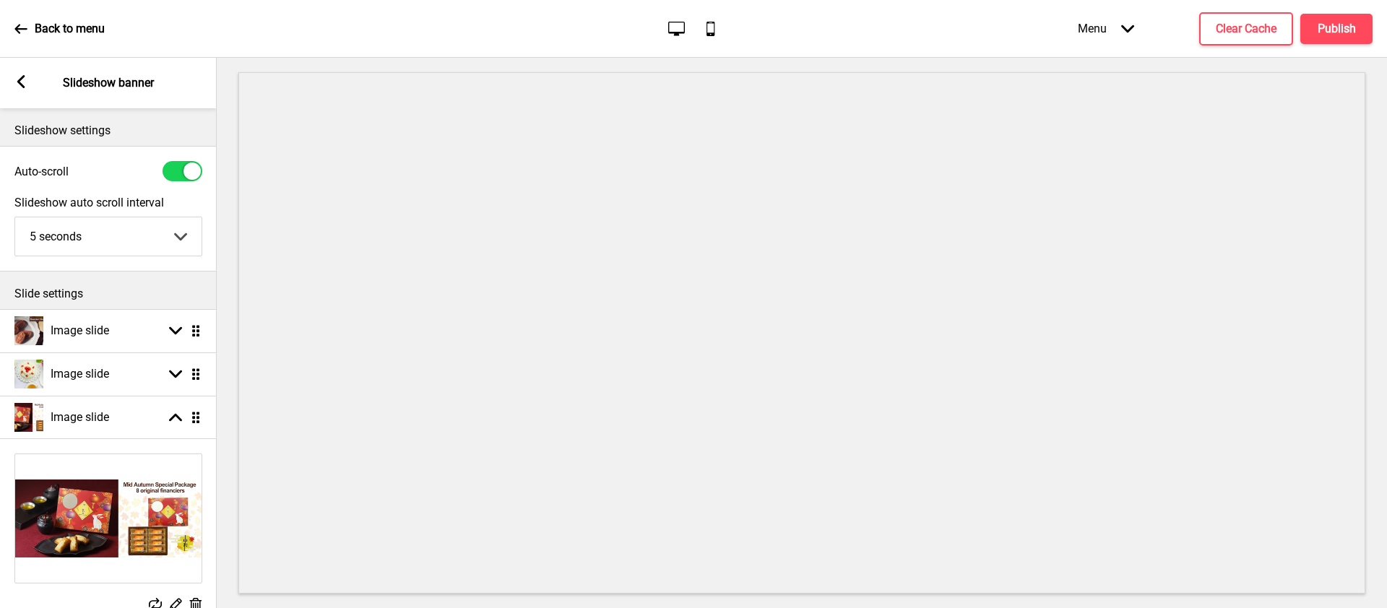
scroll to position [280, 0]
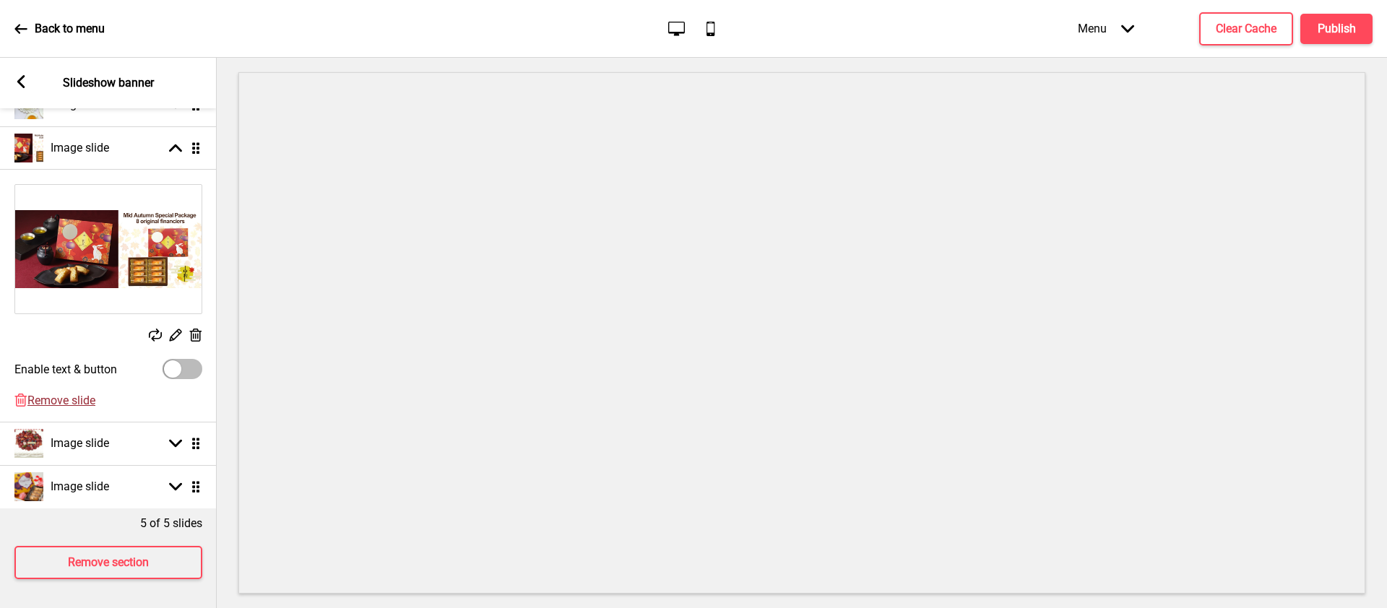
click at [69, 394] on span "Remove slide" at bounding box center [61, 401] width 68 height 14
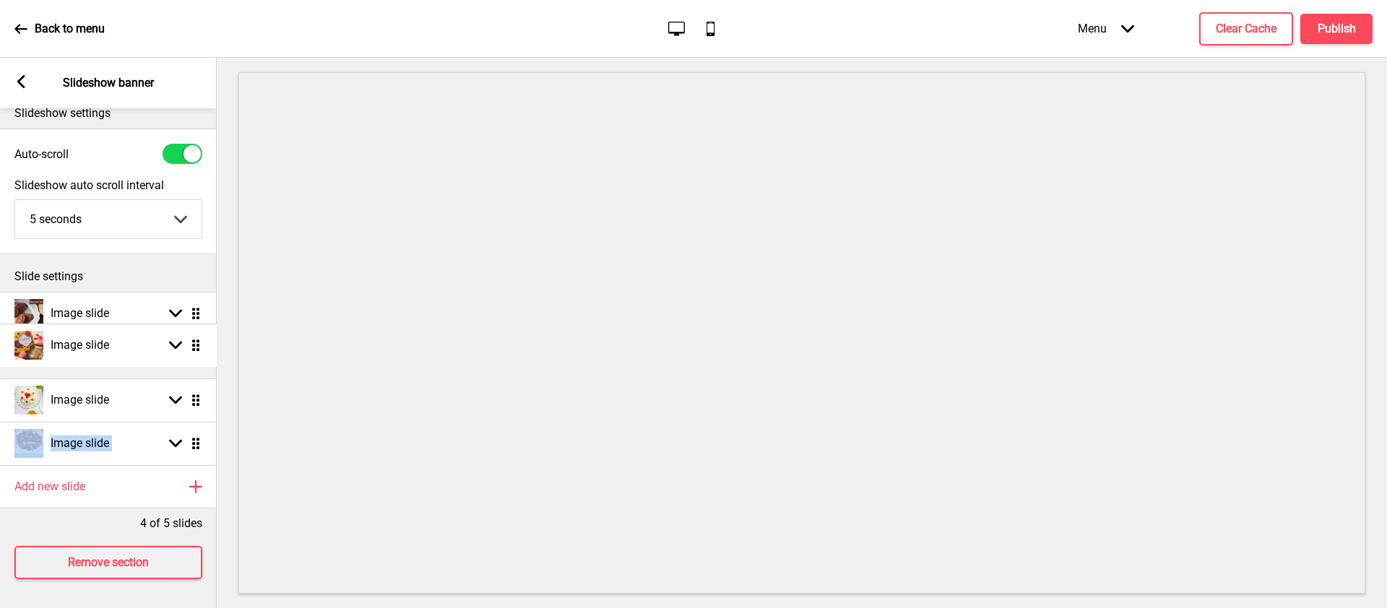
drag, startPoint x: 200, startPoint y: 419, endPoint x: 205, endPoint y: 340, distance: 78.9
click at [76, 512] on div "4 of 5 slides" at bounding box center [108, 520] width 217 height 23
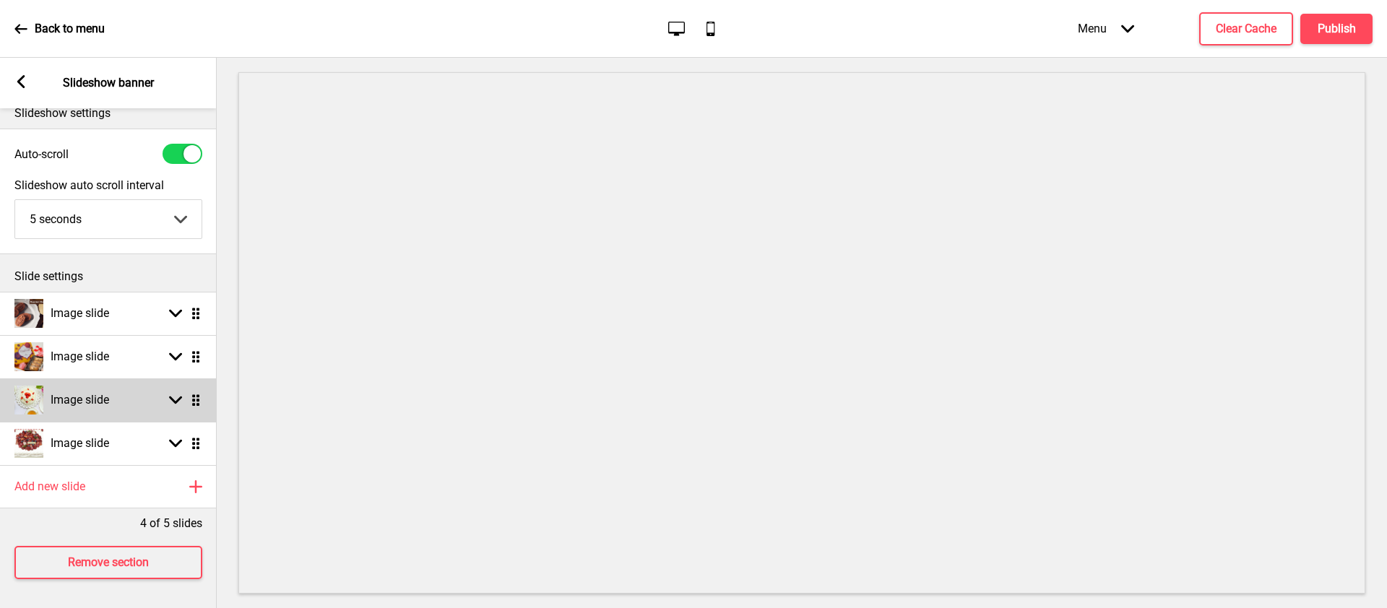
click at [96, 386] on div "Image slide" at bounding box center [61, 400] width 95 height 29
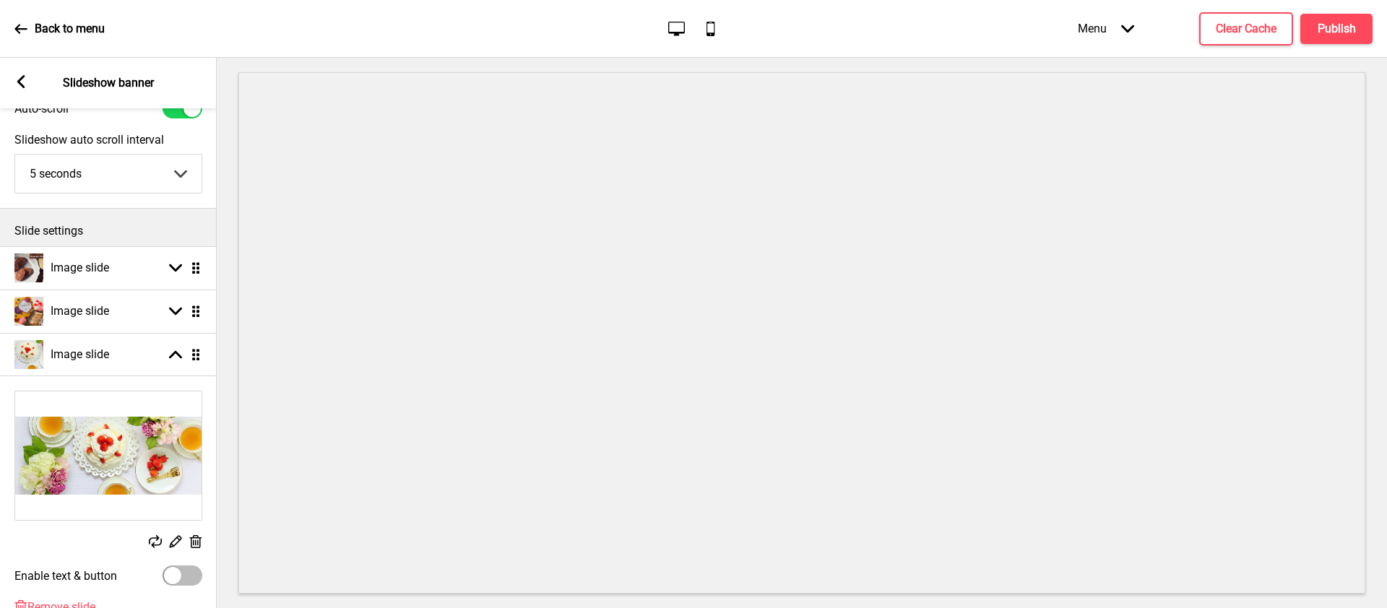
scroll to position [255, 0]
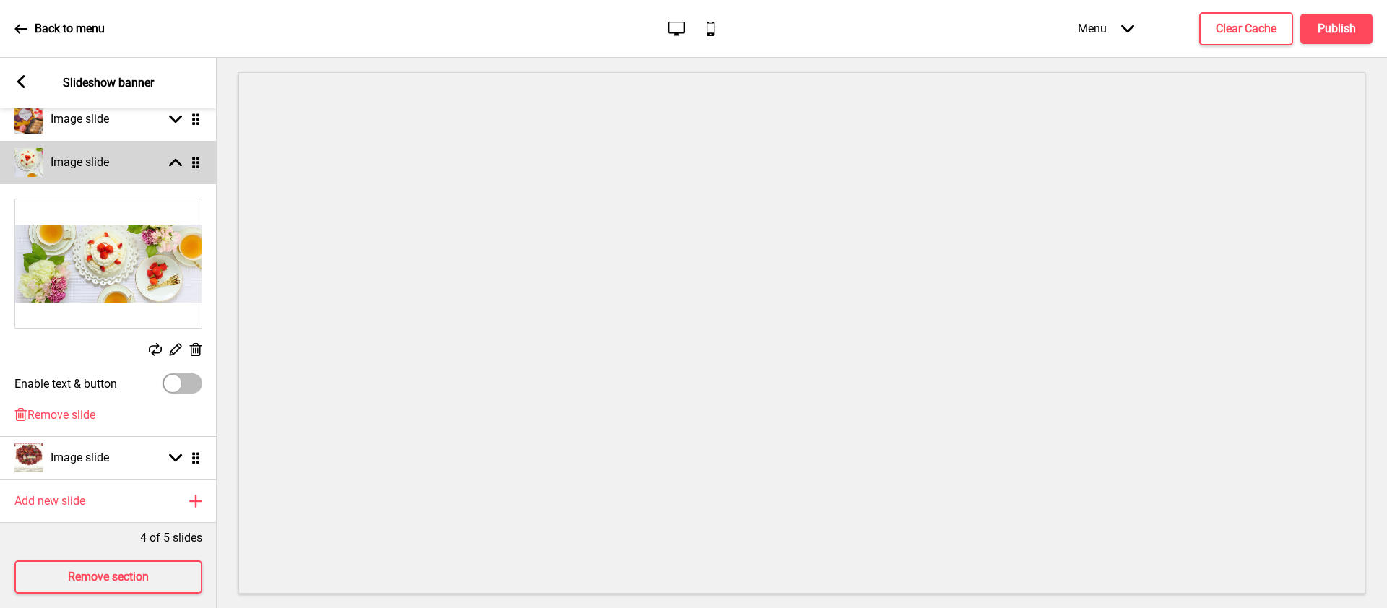
click at [166, 165] on div "Arrow up Drag" at bounding box center [182, 162] width 40 height 13
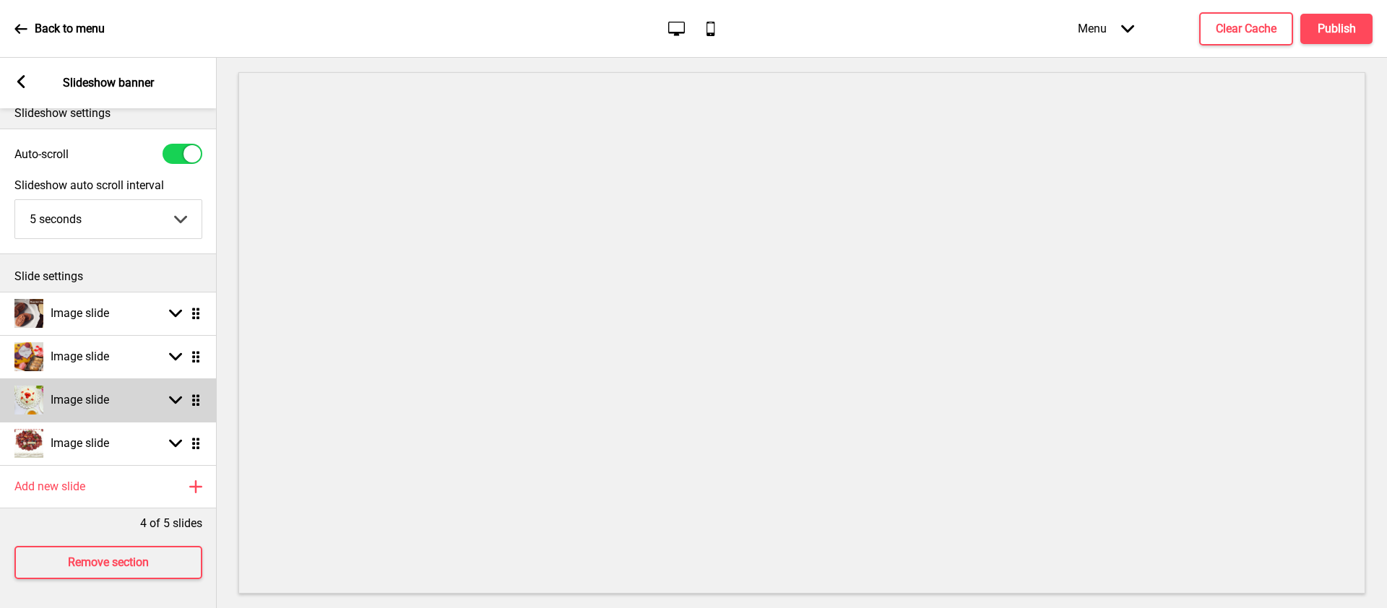
scroll to position [28, 0]
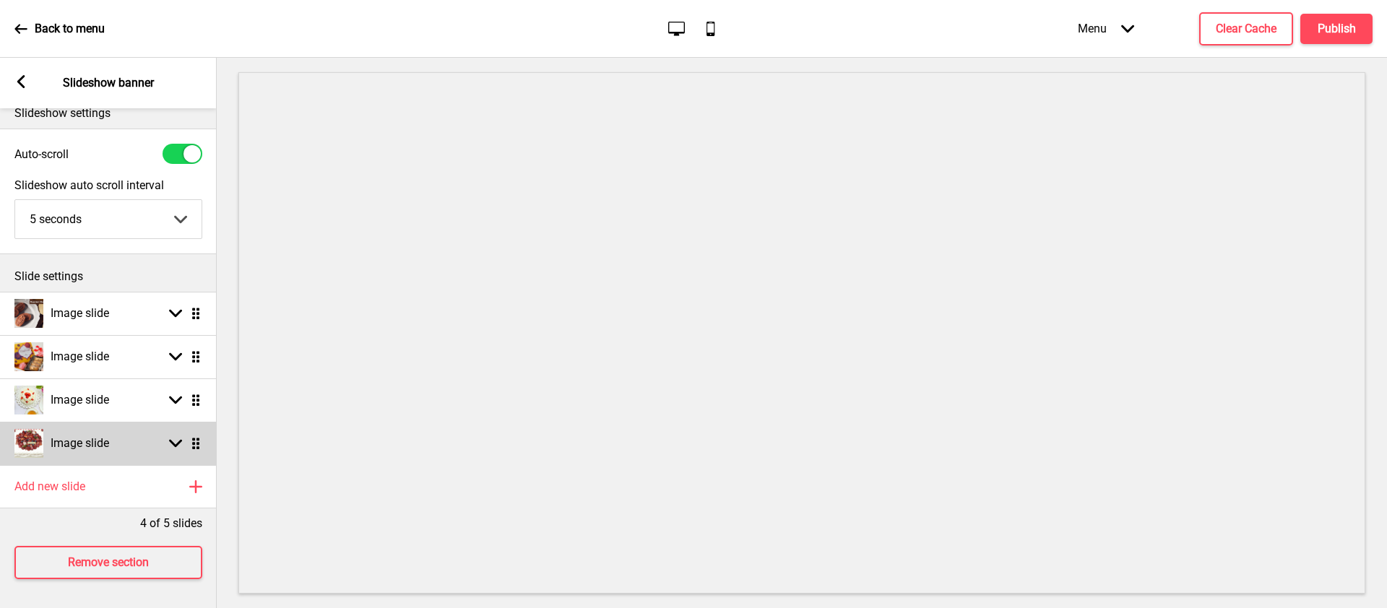
click at [165, 424] on div "Image slide Arrow down Drag" at bounding box center [108, 443] width 217 height 43
select select "right"
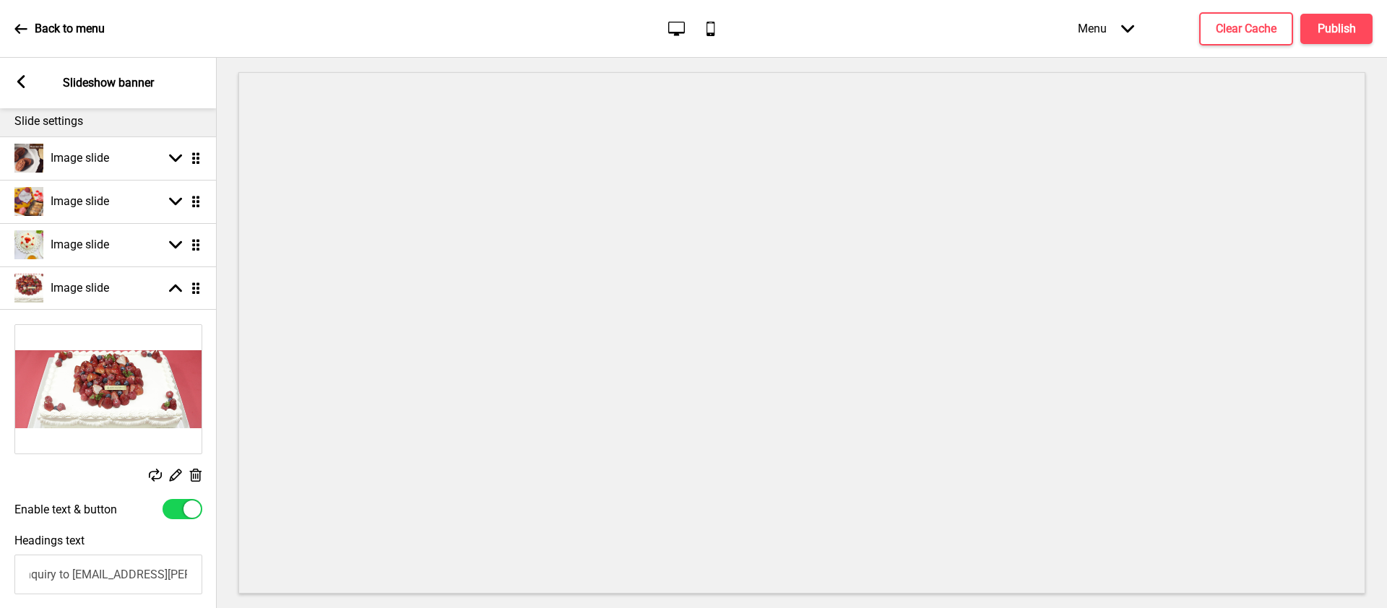
scroll to position [0, 1]
click at [25, 86] on rect at bounding box center [20, 81] width 13 height 13
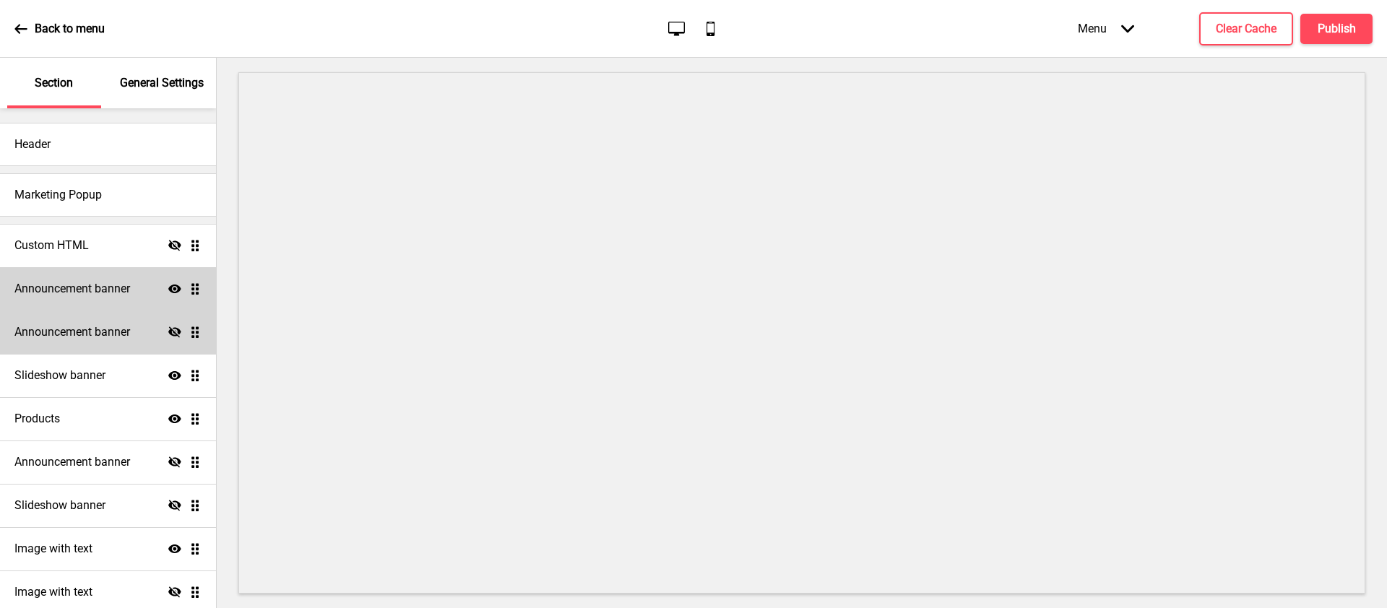
scroll to position [0, 0]
click at [95, 288] on h4 "Announcement banner" at bounding box center [72, 289] width 116 height 16
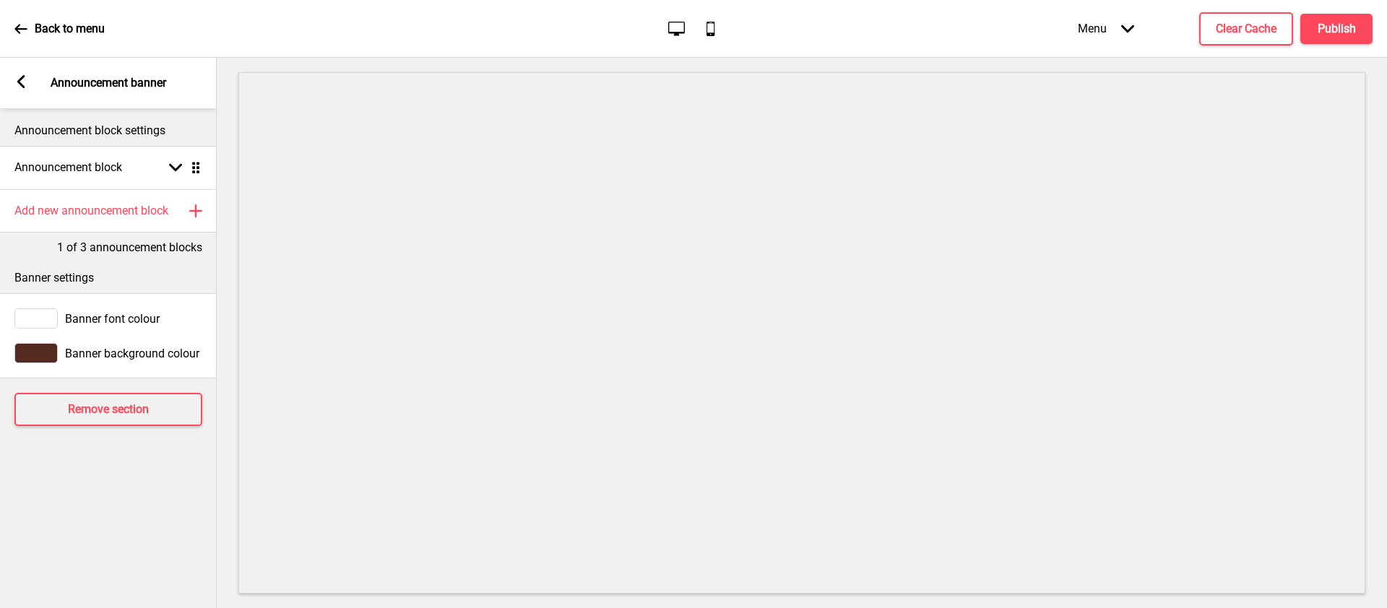
click at [22, 82] on rect at bounding box center [20, 81] width 13 height 13
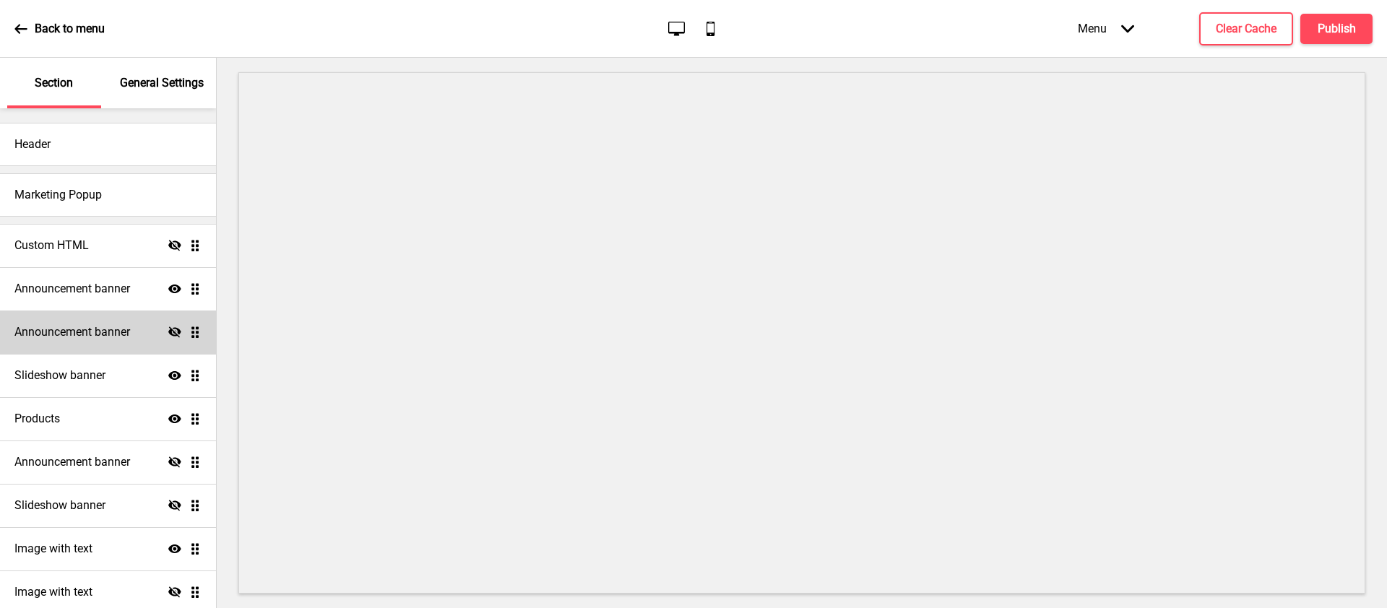
click at [119, 331] on h4 "Announcement banner" at bounding box center [72, 332] width 116 height 16
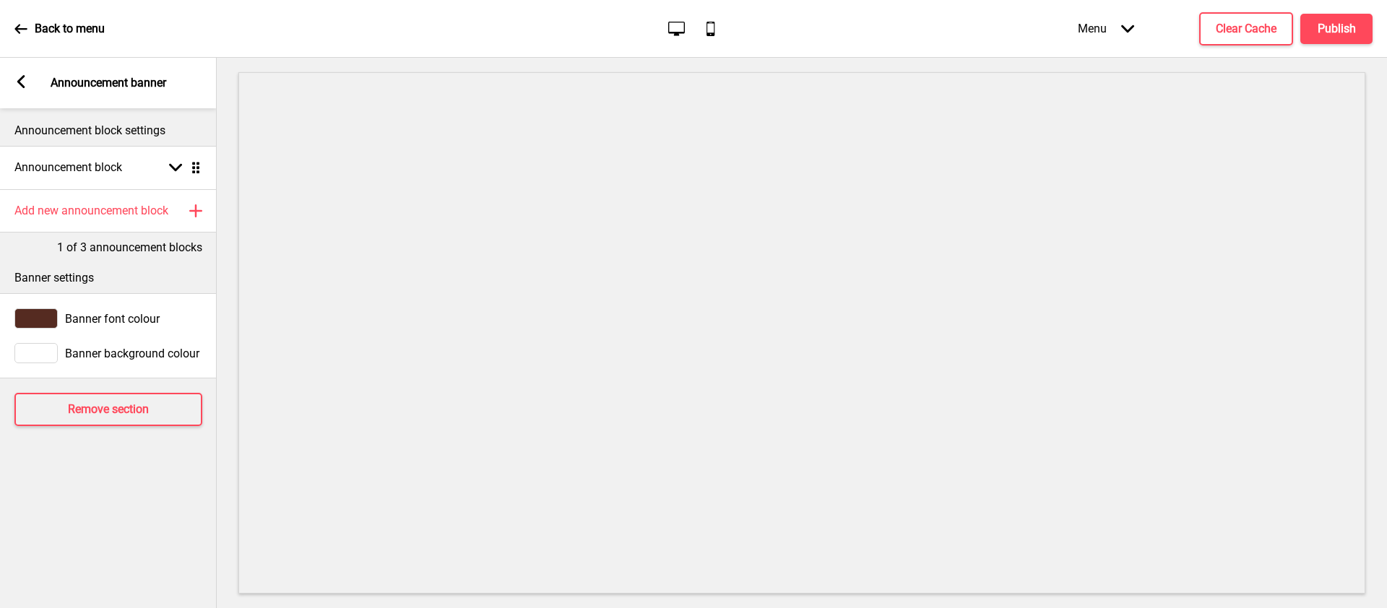
click at [11, 82] on div "Arrow left Announcement banner" at bounding box center [108, 83] width 217 height 51
click at [31, 77] on div "Arrow left Announcement banner" at bounding box center [108, 83] width 217 height 51
click at [23, 78] on rect at bounding box center [20, 81] width 13 height 13
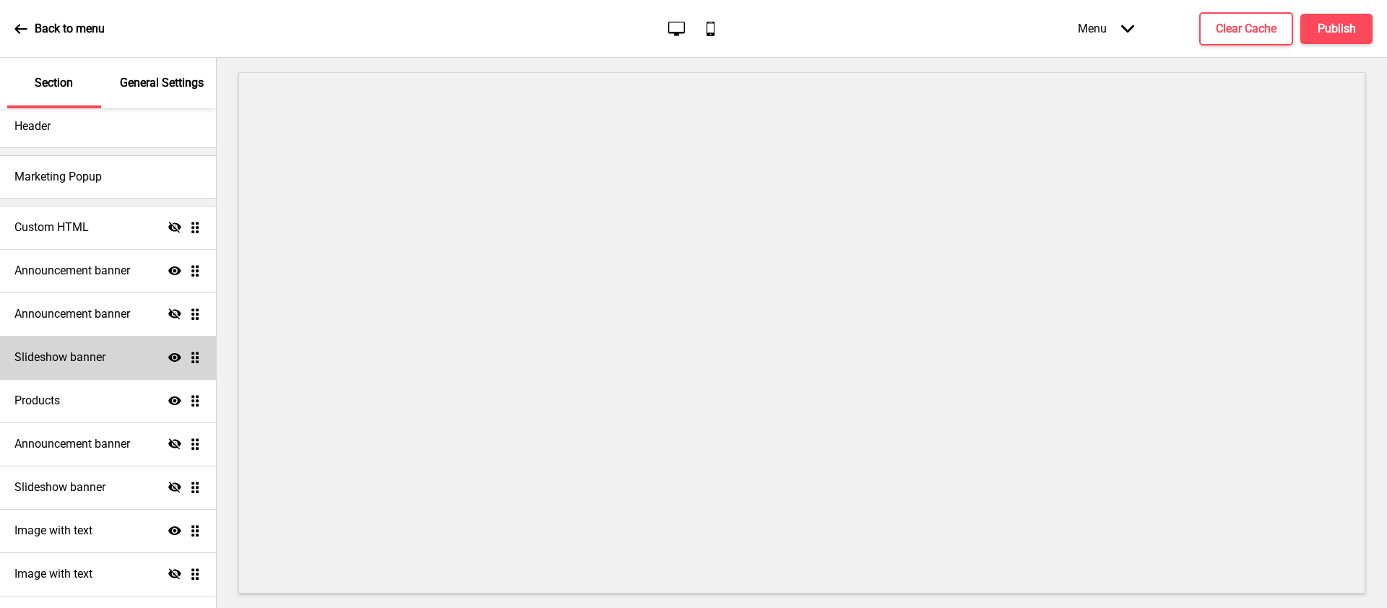
scroll to position [100, 0]
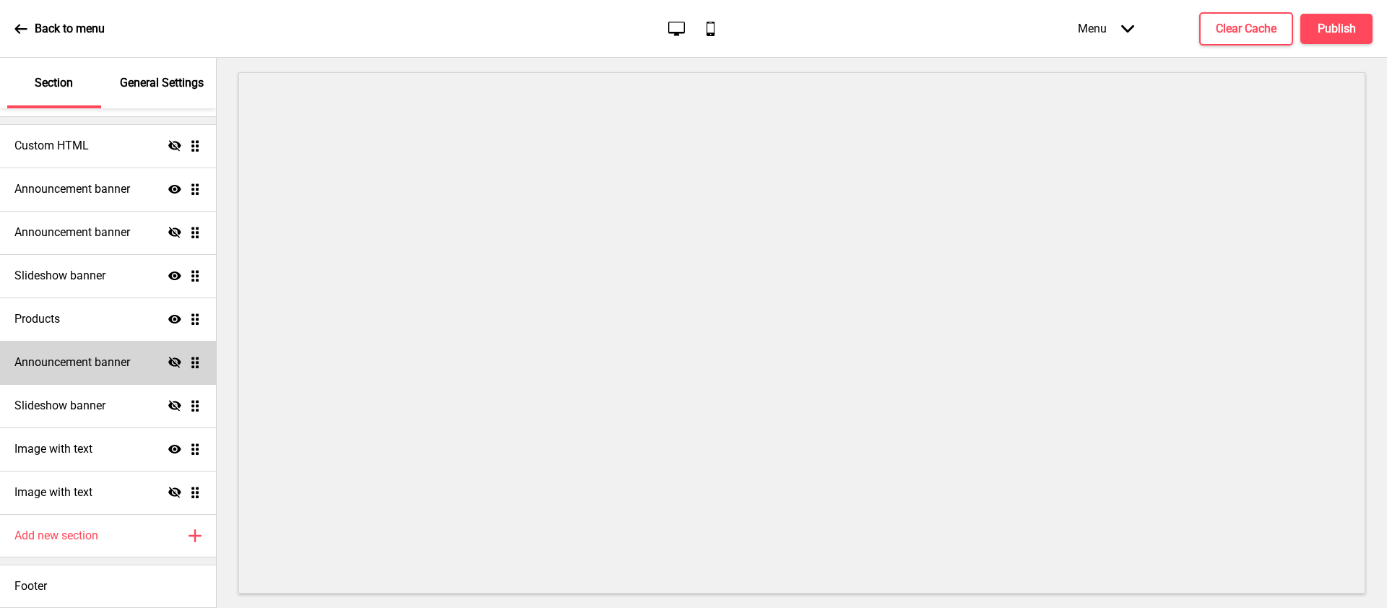
click at [108, 360] on h4 "Announcement banner" at bounding box center [72, 363] width 116 height 16
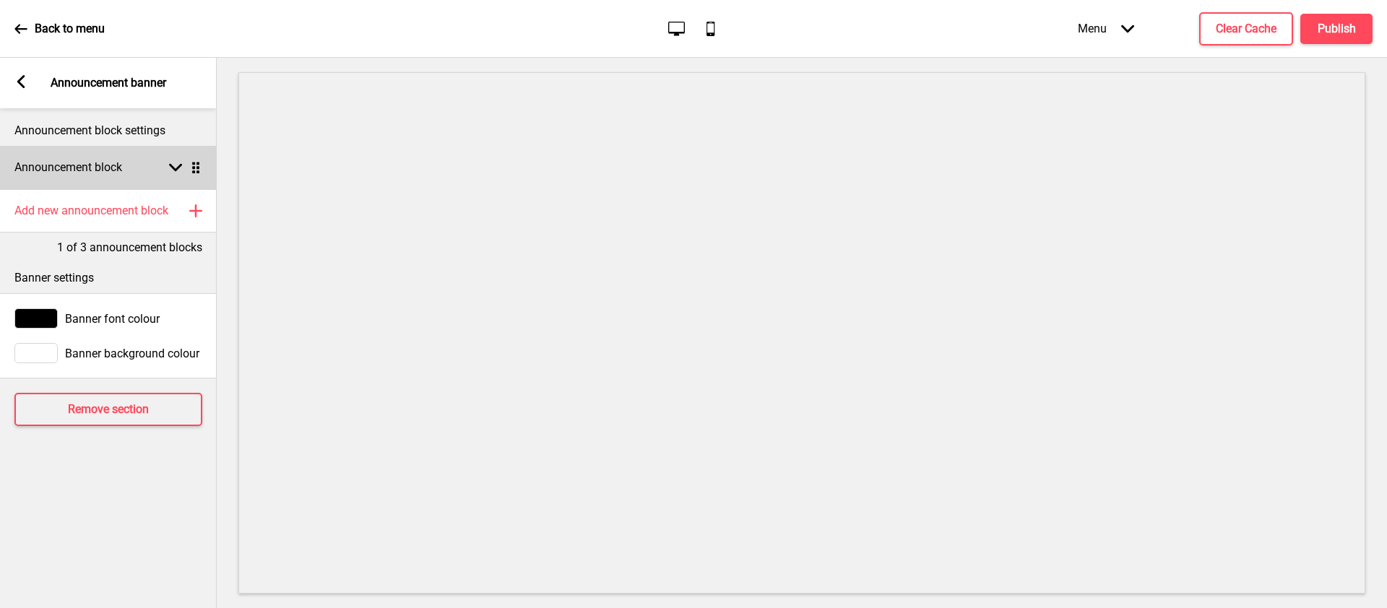
click at [92, 169] on h4 "Announcement block" at bounding box center [68, 168] width 108 height 16
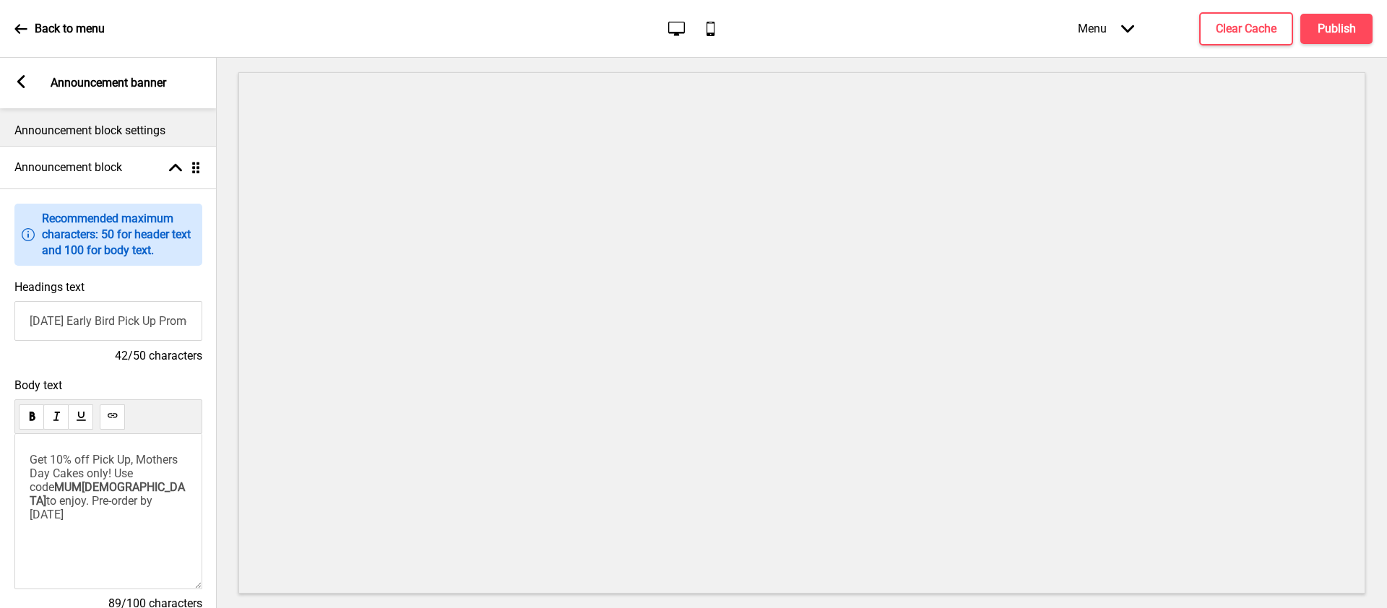
drag, startPoint x: 98, startPoint y: 506, endPoint x: 22, endPoint y: 444, distance: 97.0
click at [22, 444] on div "Get 10% off Pick Up, Mothers Day Cakes only! Use code MUM[DEMOGRAPHIC_DATA] to …" at bounding box center [108, 511] width 188 height 155
drag, startPoint x: 30, startPoint y: 321, endPoint x: 220, endPoint y: 333, distance: 191.1
click at [220, 333] on div "Section General Settings Header Marketing Popup Custom HTML Hide Drag Announcem…" at bounding box center [693, 333] width 1387 height 550
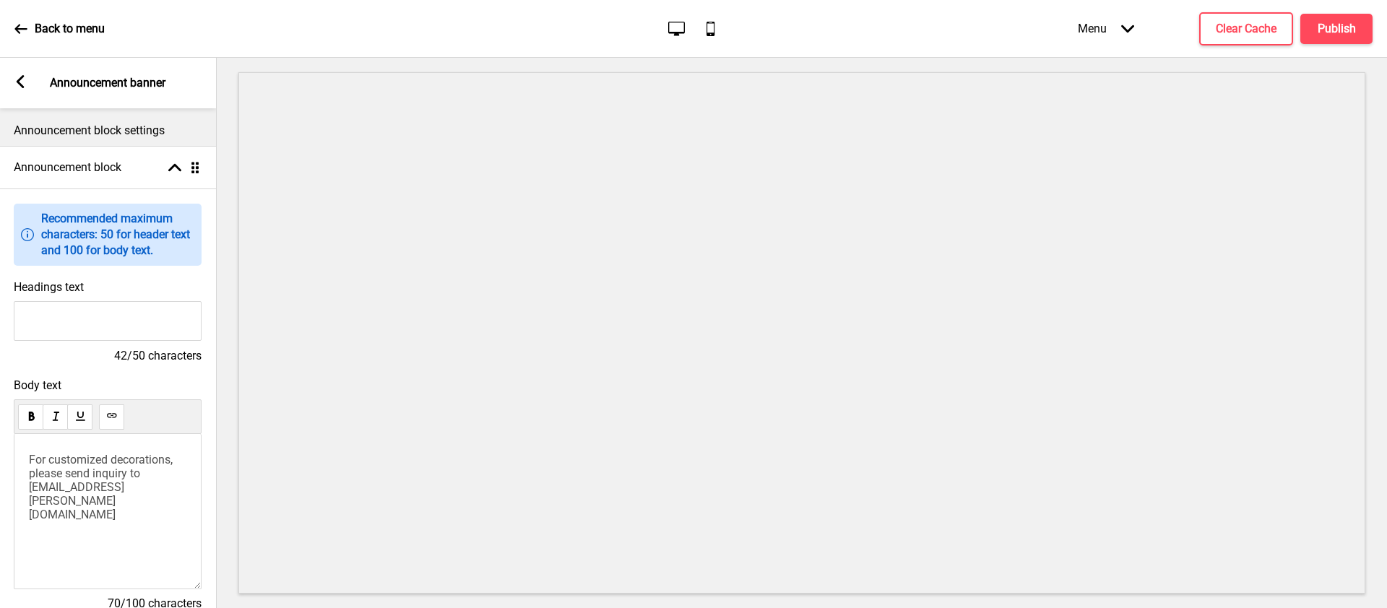
scroll to position [0, 0]
click at [95, 460] on span "For customized decorations, please send inquiry to [EMAIL_ADDRESS][PERSON_NAME]…" at bounding box center [102, 487] width 147 height 69
click at [68, 316] on input "Headings text" at bounding box center [108, 321] width 188 height 40
click at [130, 496] on div "For customised decorations, please send inquiry to [EMAIL_ADDRESS][PERSON_NAME]…" at bounding box center [108, 511] width 188 height 155
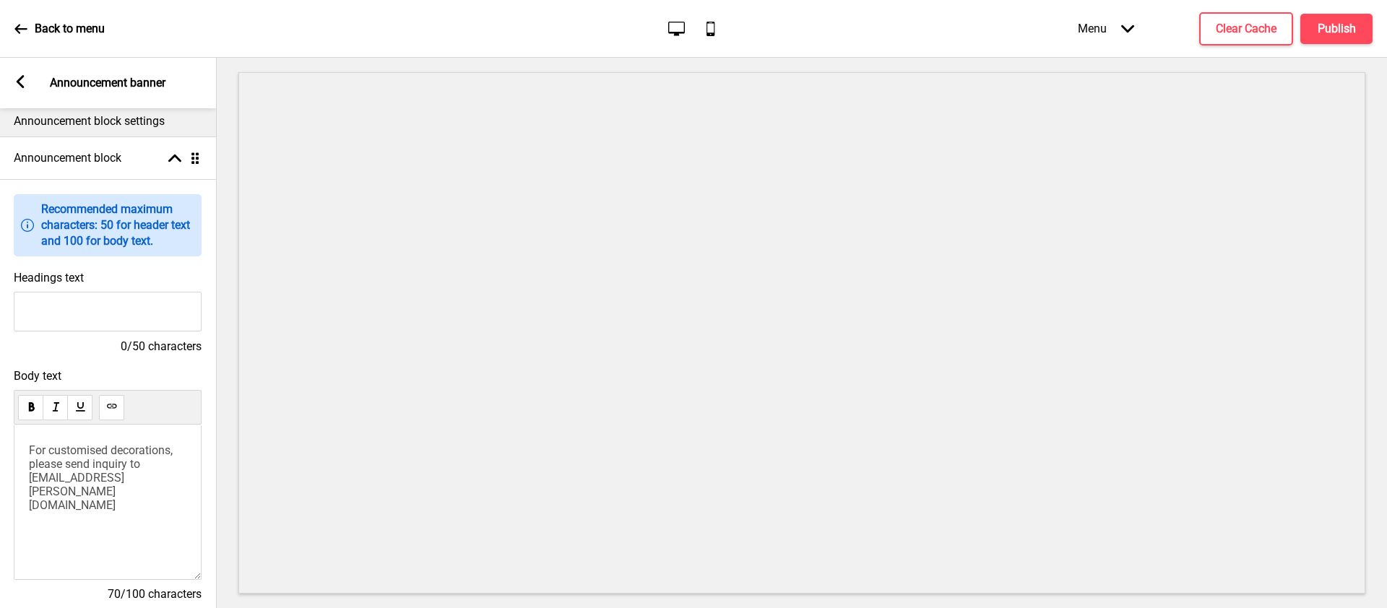
click at [76, 480] on span "For customised decorations, please send inquiry to [EMAIL_ADDRESS][PERSON_NAME]…" at bounding box center [102, 478] width 147 height 69
click at [63, 467] on span "For customised decorations, please send inquiry to [EMAIL_ADDRESS][PERSON_NAME]…" at bounding box center [102, 478] width 147 height 69
click at [160, 483] on p "For customised decorations, please send inquiry to [EMAIL_ADDRESS][PERSON_NAME]…" at bounding box center [107, 478] width 157 height 69
click at [71, 316] on input "Headings text" at bounding box center [108, 312] width 188 height 40
type input "W"
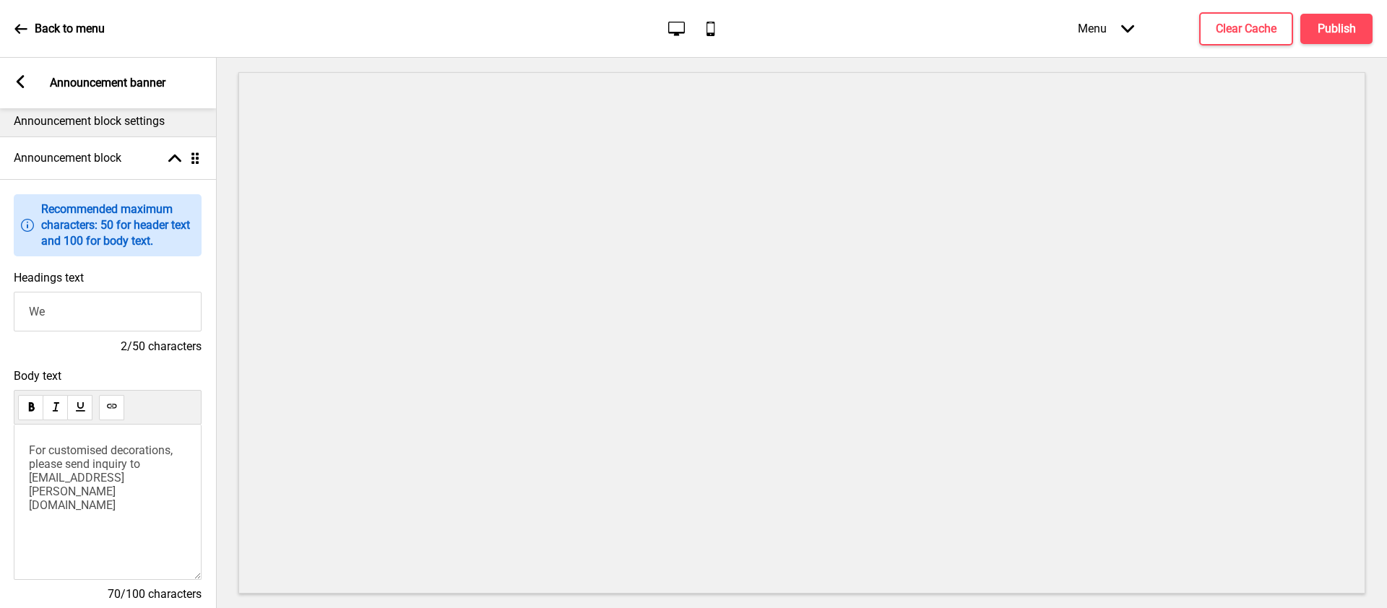
type input "W"
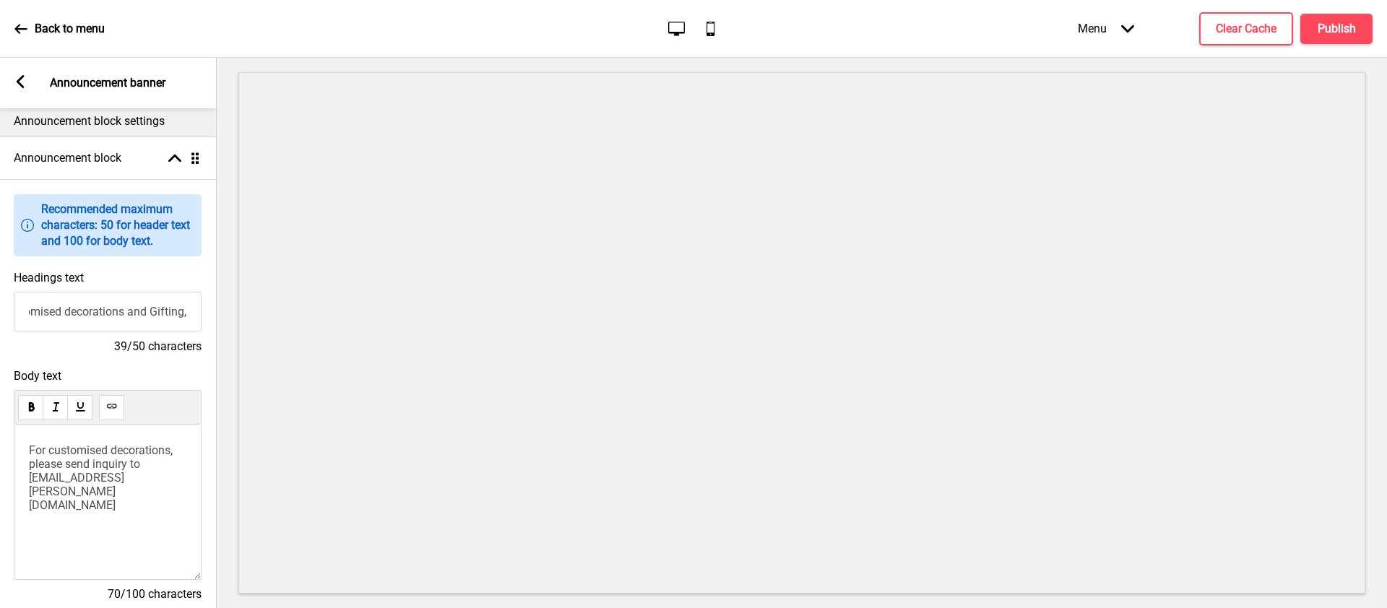
type input "For customised decorations and Gifting,"
drag, startPoint x: 30, startPoint y: 467, endPoint x: 21, endPoint y: 425, distance: 42.9
click at [21, 425] on div "For customised decorations, please send inquiry to [EMAIL_ADDRESS][PERSON_NAME]…" at bounding box center [108, 502] width 188 height 155
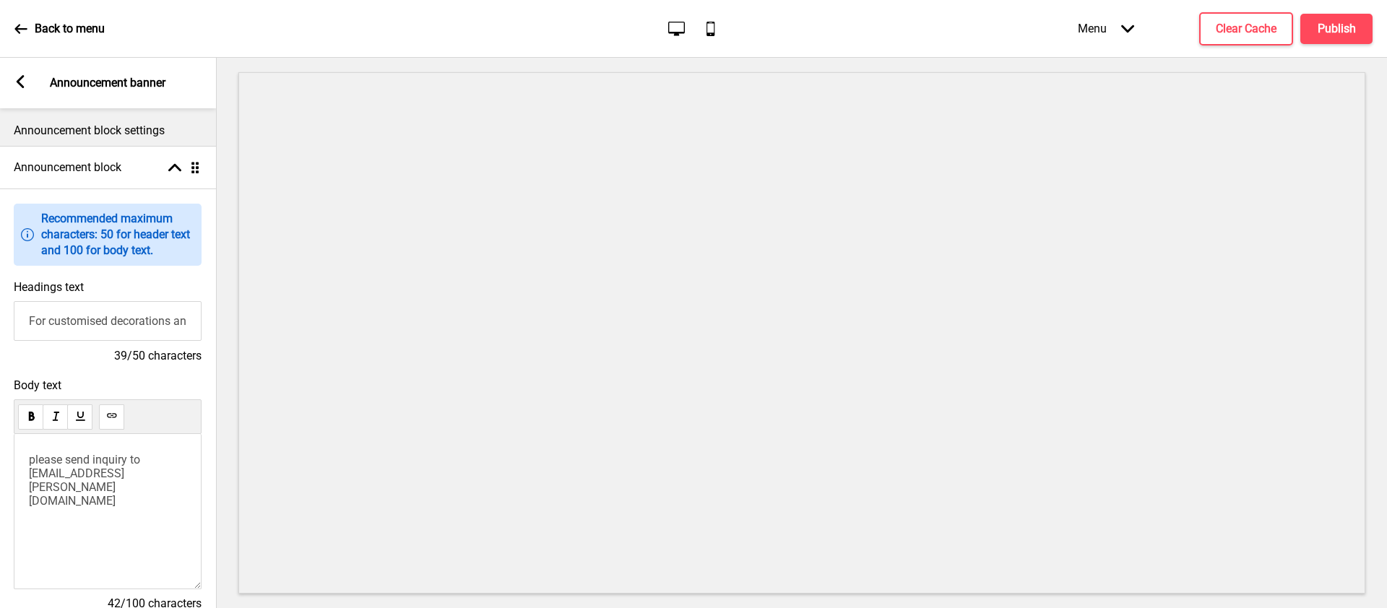
click at [20, 77] on g at bounding box center [20, 81] width 13 height 13
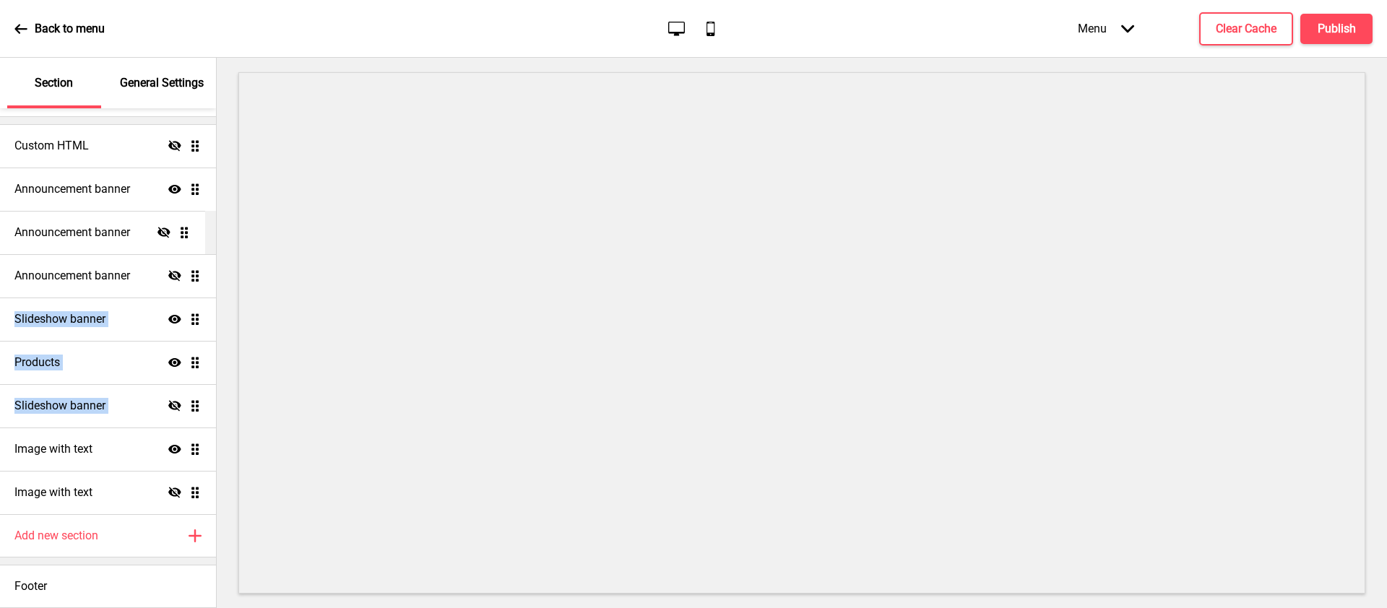
drag, startPoint x: 187, startPoint y: 363, endPoint x: 189, endPoint y: 233, distance: 130.0
click at [189, 233] on ul "Custom HTML Hide Drag Announcement banner Show Drag Announcement banner Hide Dr…" at bounding box center [108, 319] width 216 height 390
click at [168, 233] on icon at bounding box center [174, 232] width 13 height 11
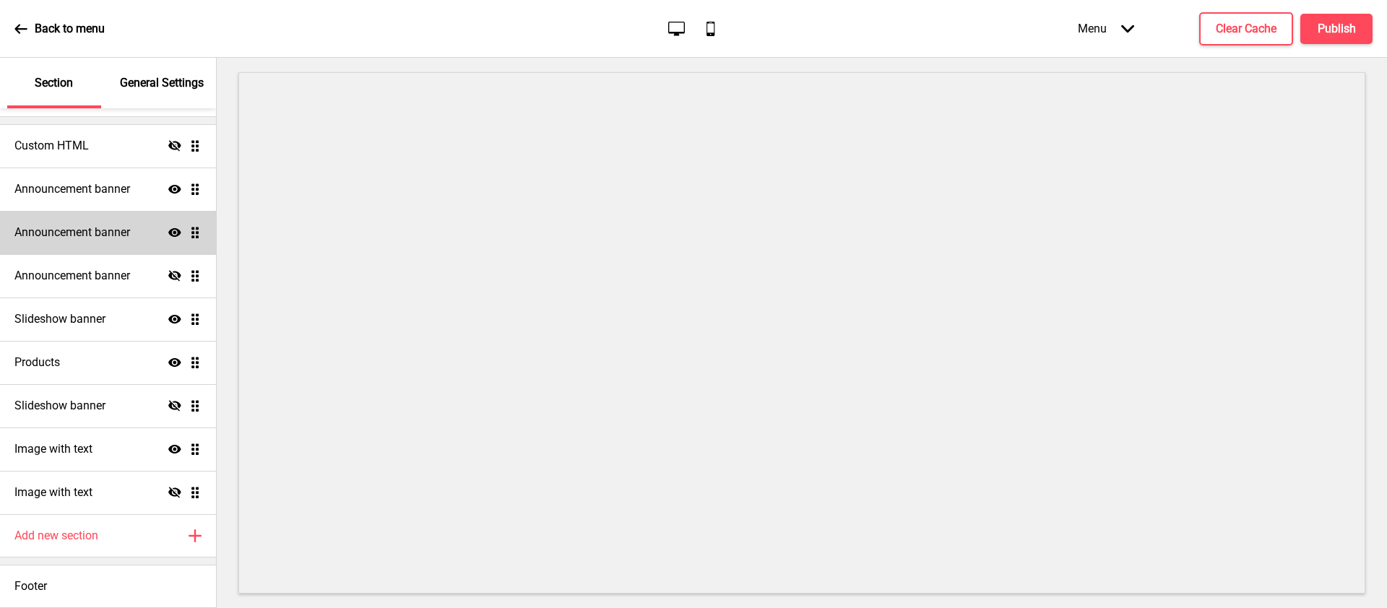
click at [121, 238] on h4 "Announcement banner" at bounding box center [72, 233] width 116 height 16
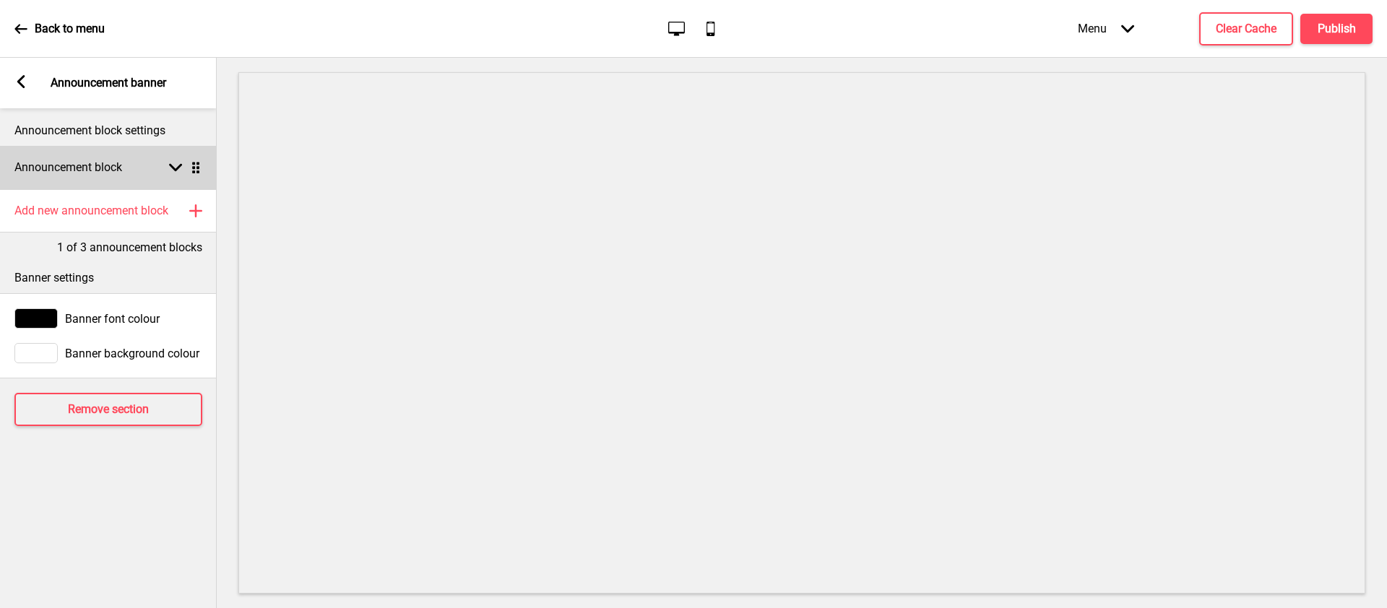
click at [95, 178] on div "Announcement block Arrow down Drag" at bounding box center [108, 167] width 217 height 43
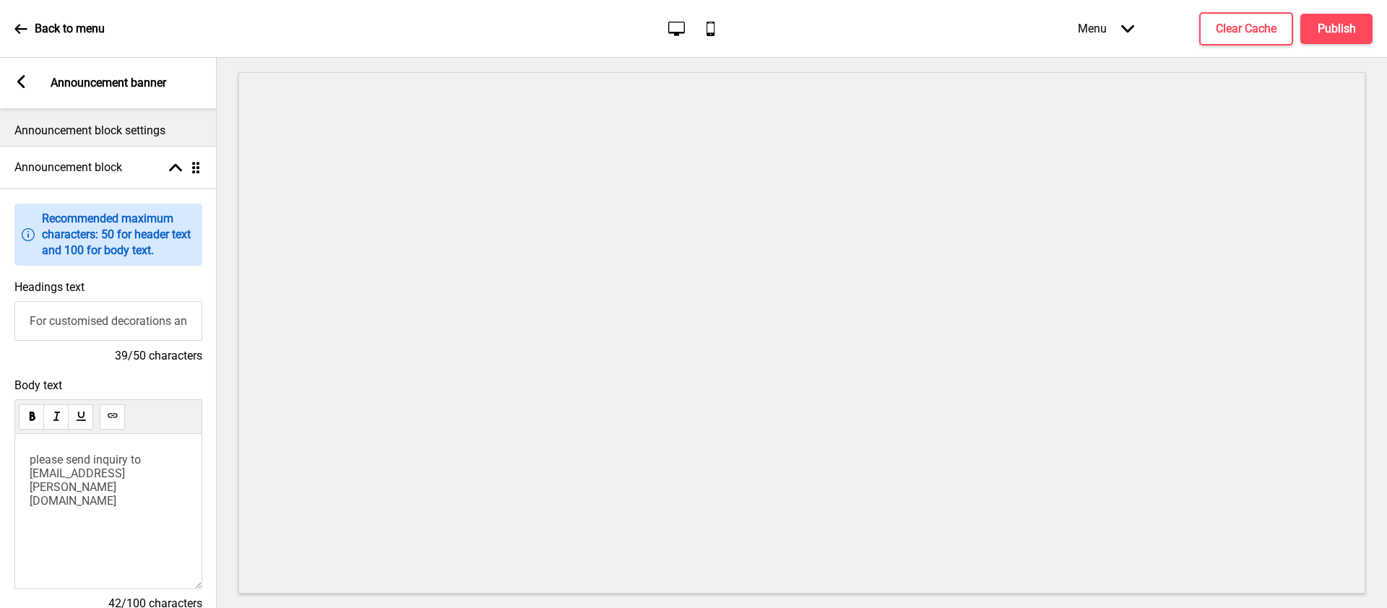
click at [33, 320] on input "For customised decorations and Gifting," at bounding box center [108, 321] width 188 height 40
click at [34, 460] on span "please send inquiry to [EMAIL_ADDRESS][PERSON_NAME][DOMAIN_NAME]" at bounding box center [87, 480] width 114 height 55
click at [144, 470] on p "Please send inquiry to [EMAIL_ADDRESS][PERSON_NAME][DOMAIN_NAME]" at bounding box center [108, 480] width 157 height 55
click at [100, 459] on span "Please send inquiry to [EMAIL_ADDRESS][PERSON_NAME][DOMAIN_NAME]" at bounding box center [87, 480] width 115 height 55
click at [69, 326] on input "For customised decorations and Gifting," at bounding box center [108, 321] width 188 height 40
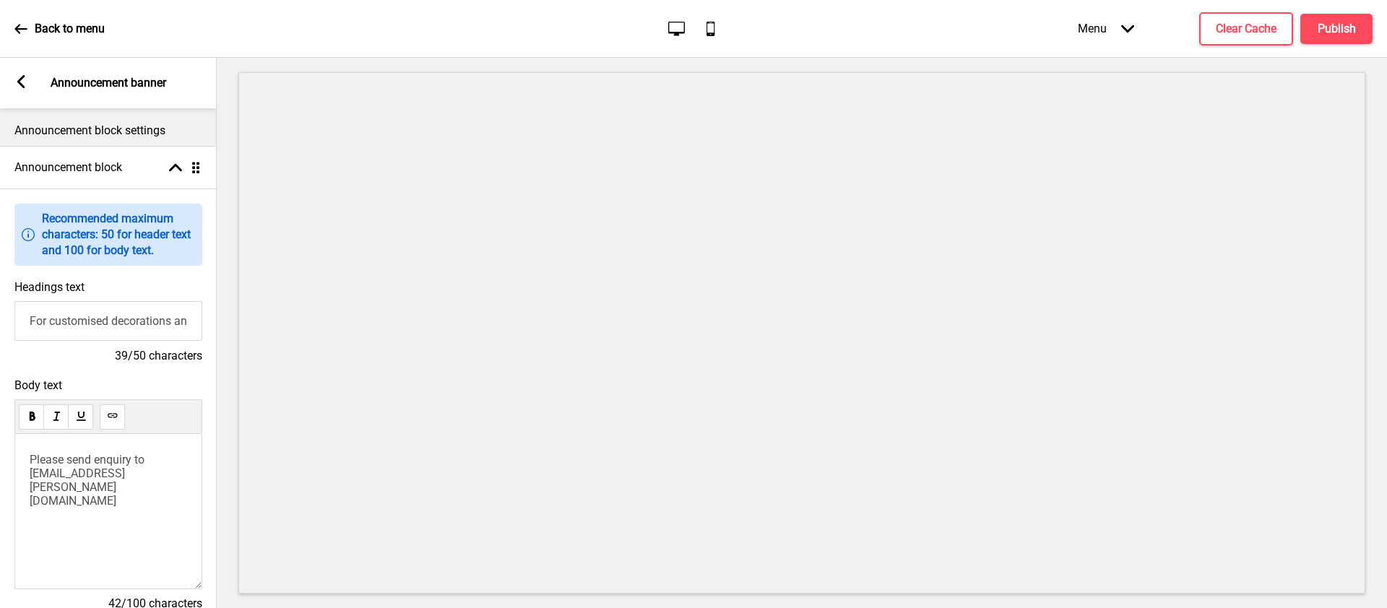
click at [19, 318] on input "For customised decorations and Gifting," at bounding box center [108, 321] width 188 height 40
drag, startPoint x: 30, startPoint y: 323, endPoint x: 51, endPoint y: 324, distance: 21.0
click at [51, 324] on input "For customised decorations and Gifting," at bounding box center [108, 321] width 188 height 40
click at [144, 321] on input "We provide customised decorations and Gifting," at bounding box center [108, 321] width 188 height 40
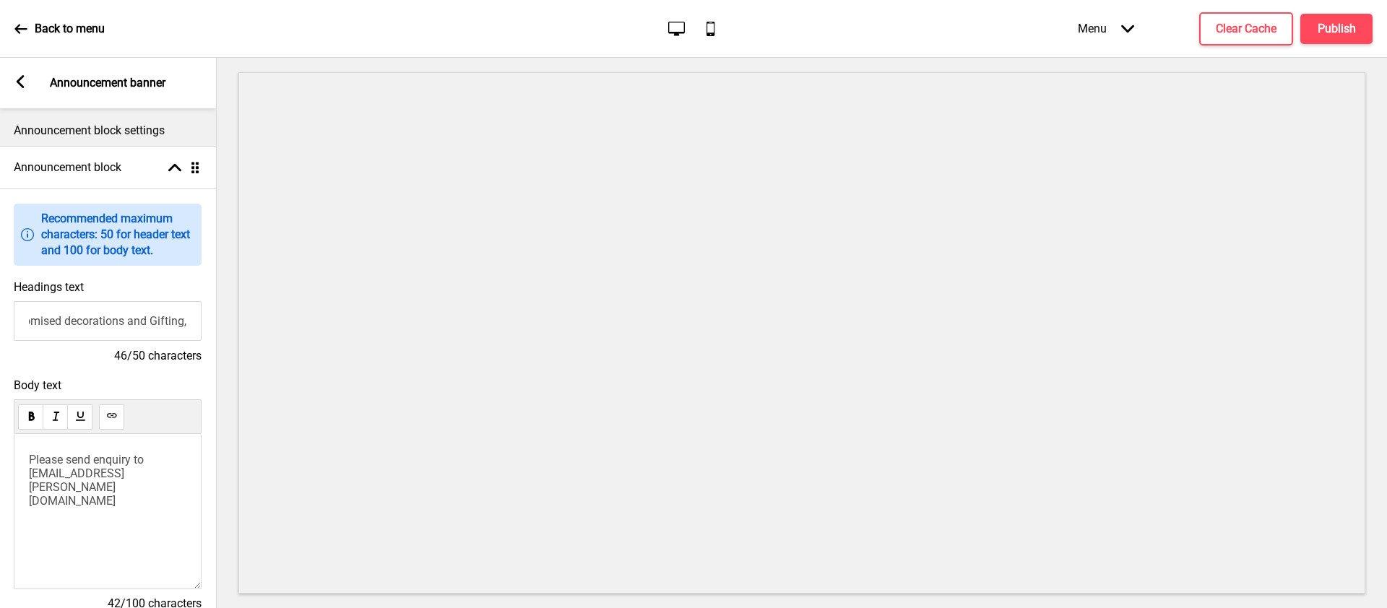
click at [155, 323] on input "We provide customised decorations and Gifting," at bounding box center [108, 321] width 188 height 40
drag, startPoint x: 165, startPoint y: 324, endPoint x: 209, endPoint y: 324, distance: 44.1
click at [209, 324] on div "Headings text We provide customised decorations and gifting, 46/50 characters" at bounding box center [107, 322] width 217 height 98
click at [191, 326] on input "We provide customised decorations and gifting," at bounding box center [108, 321] width 188 height 40
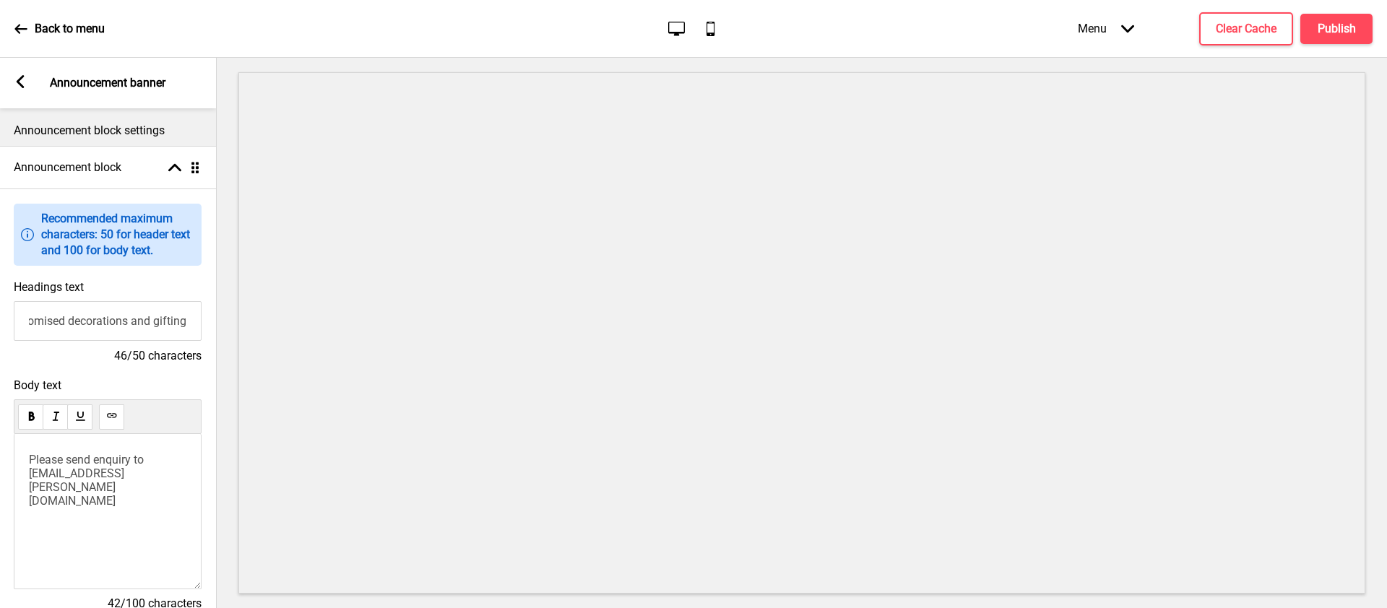
scroll to position [0, 89]
type input "We provide customised decorations and gifting"
click at [106, 475] on span "Please send enquiry to [EMAIL_ADDRESS][PERSON_NAME][DOMAIN_NAME]" at bounding box center [88, 480] width 118 height 55
click at [97, 458] on span "Please send enquiry to [EMAIL_ADDRESS][PERSON_NAME][DOMAIN_NAME]" at bounding box center [88, 480] width 118 height 55
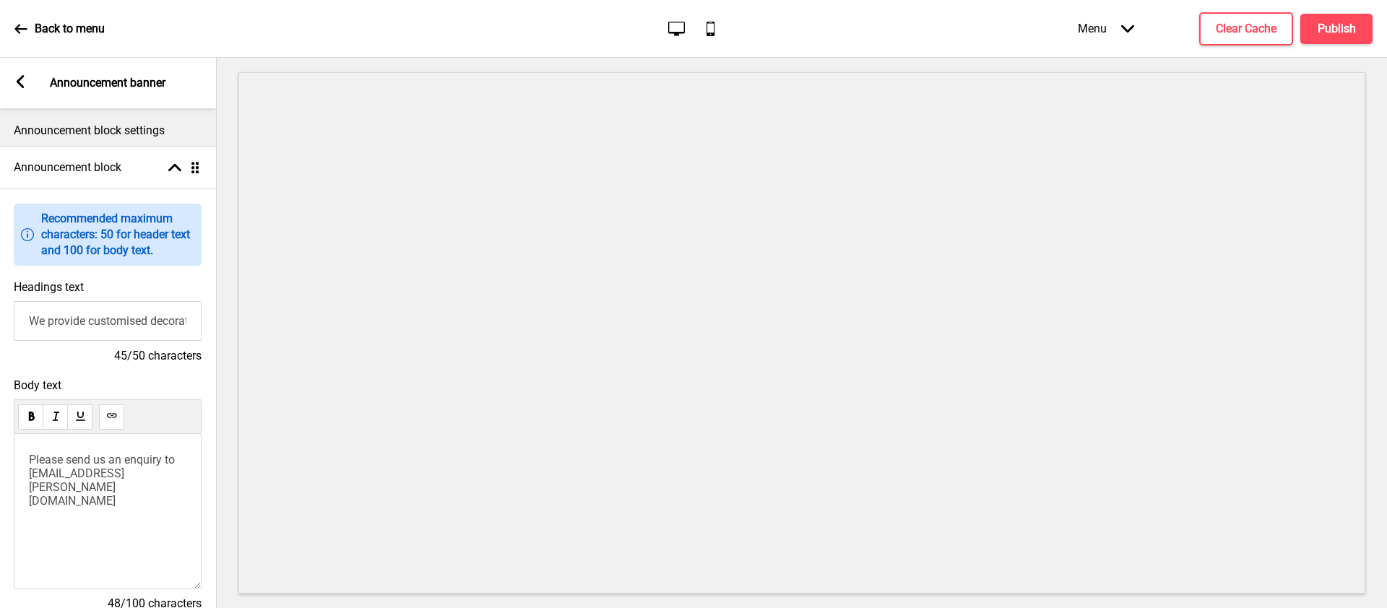
click at [173, 460] on span "Please send us an enquiry to [EMAIL_ADDRESS][PERSON_NAME][DOMAIN_NAME]" at bounding box center [103, 480] width 149 height 55
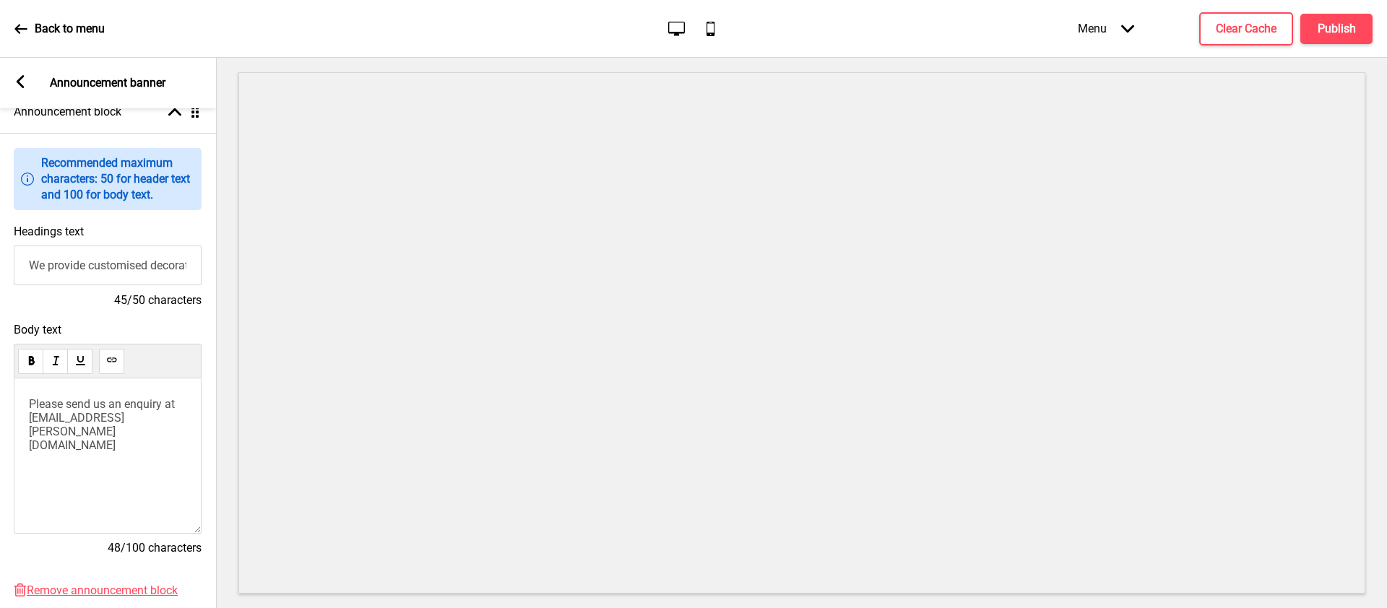
scroll to position [0, 89]
drag, startPoint x: 52, startPoint y: 266, endPoint x: 204, endPoint y: 261, distance: 152.5
click at [204, 261] on div "Headings text We provide customised decorations and gifting 45/50 characters" at bounding box center [107, 266] width 217 height 98
click at [30, 403] on span "Please send us an enquiry at [EMAIL_ADDRESS][PERSON_NAME][DOMAIN_NAME]" at bounding box center [103, 424] width 149 height 55
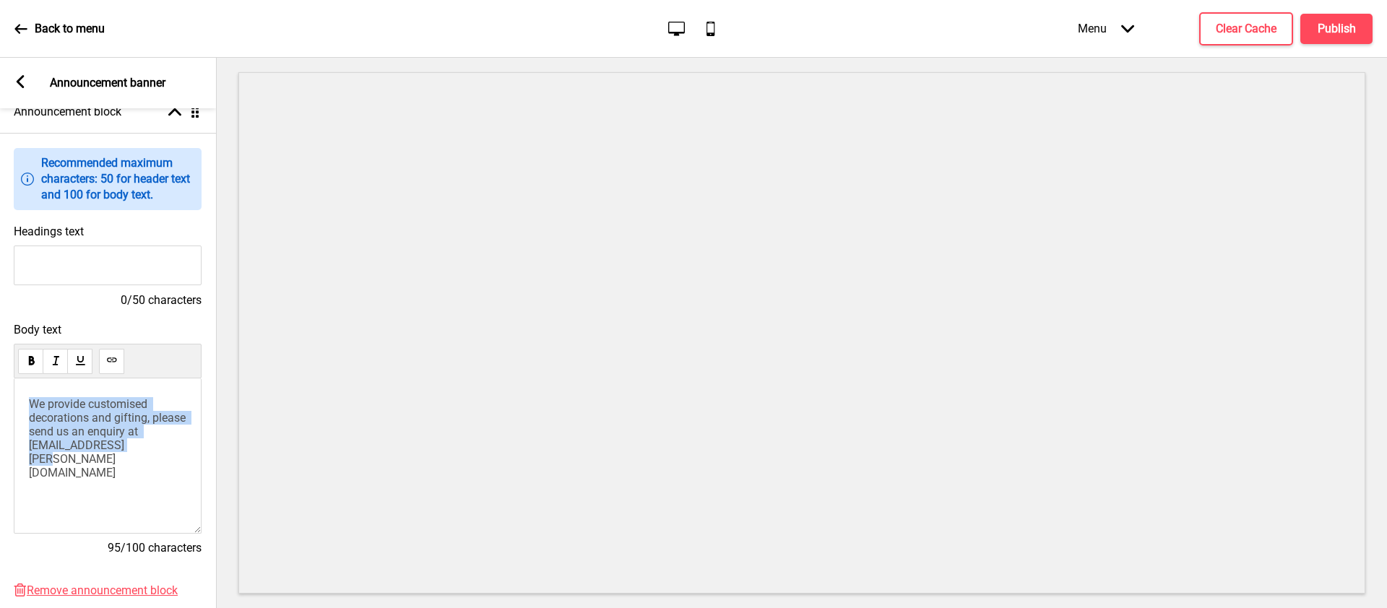
scroll to position [0, 0]
drag, startPoint x: 155, startPoint y: 449, endPoint x: 0, endPoint y: 381, distance: 169.2
click at [0, 381] on div "Body text We provide customised decorations and gifting, please send us an enqu…" at bounding box center [108, 446] width 217 height 261
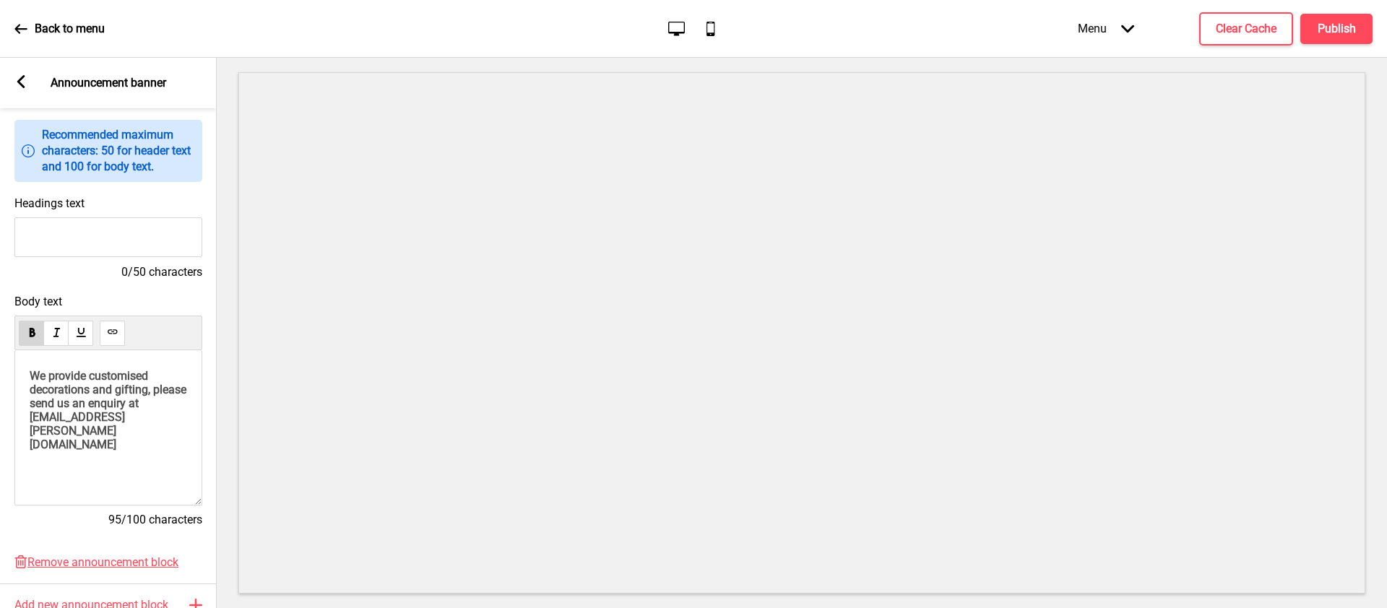
scroll to position [111, 0]
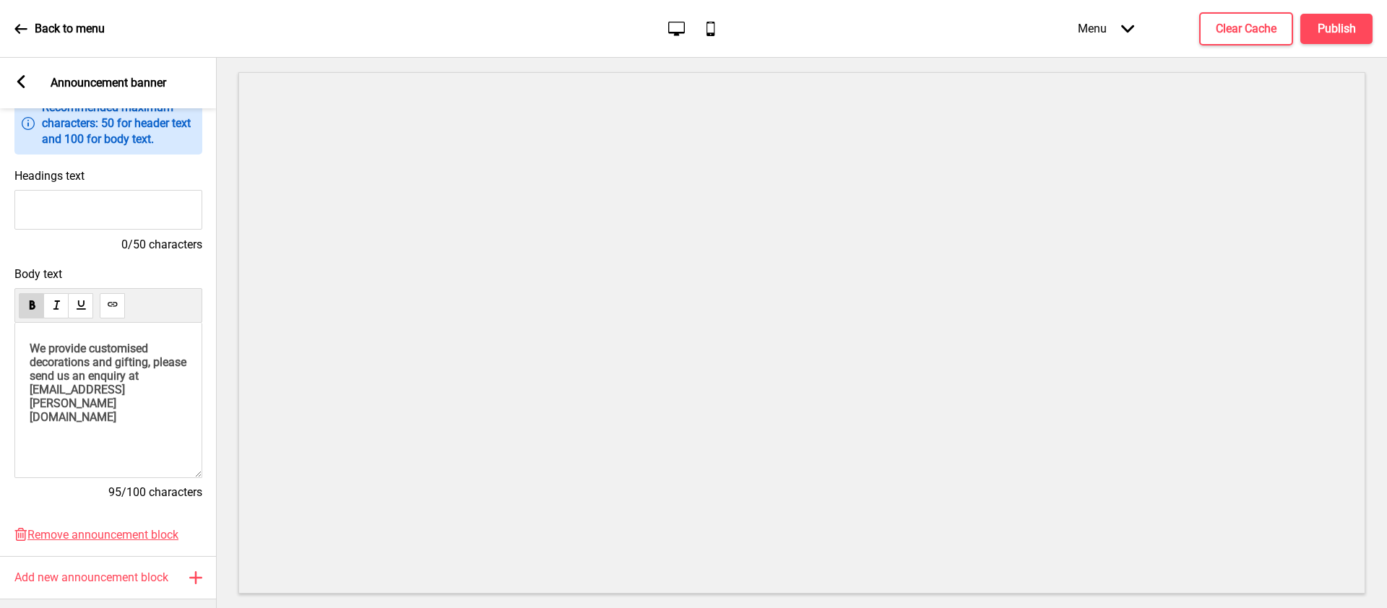
click at [150, 397] on span "We provide customised decorations and gifting, please send us an enquiry at [EM…" at bounding box center [110, 383] width 160 height 82
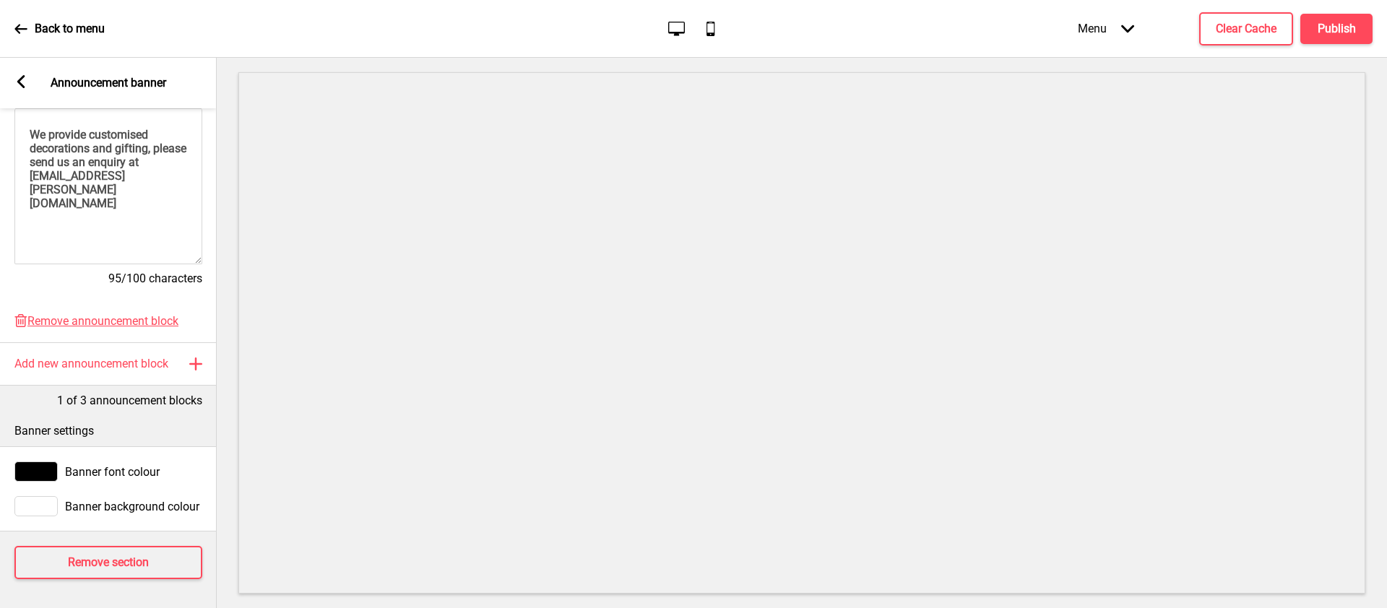
click at [22, 78] on icon at bounding box center [21, 81] width 8 height 13
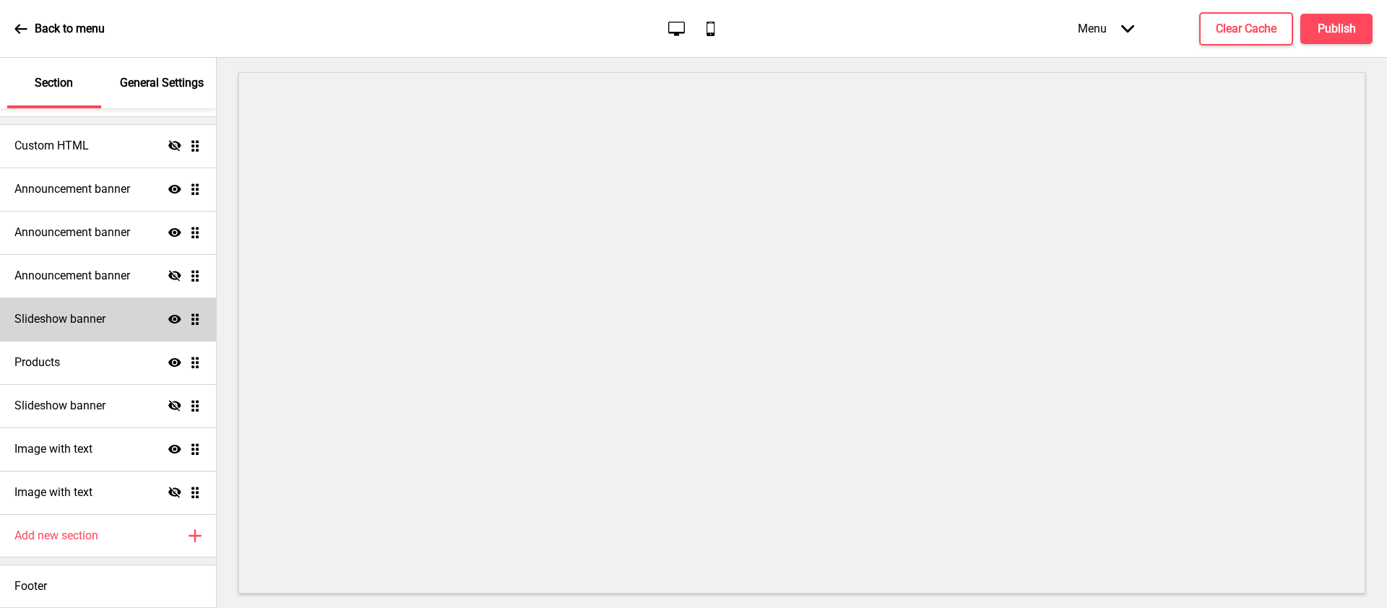
click at [95, 323] on h4 "Slideshow banner" at bounding box center [59, 319] width 91 height 16
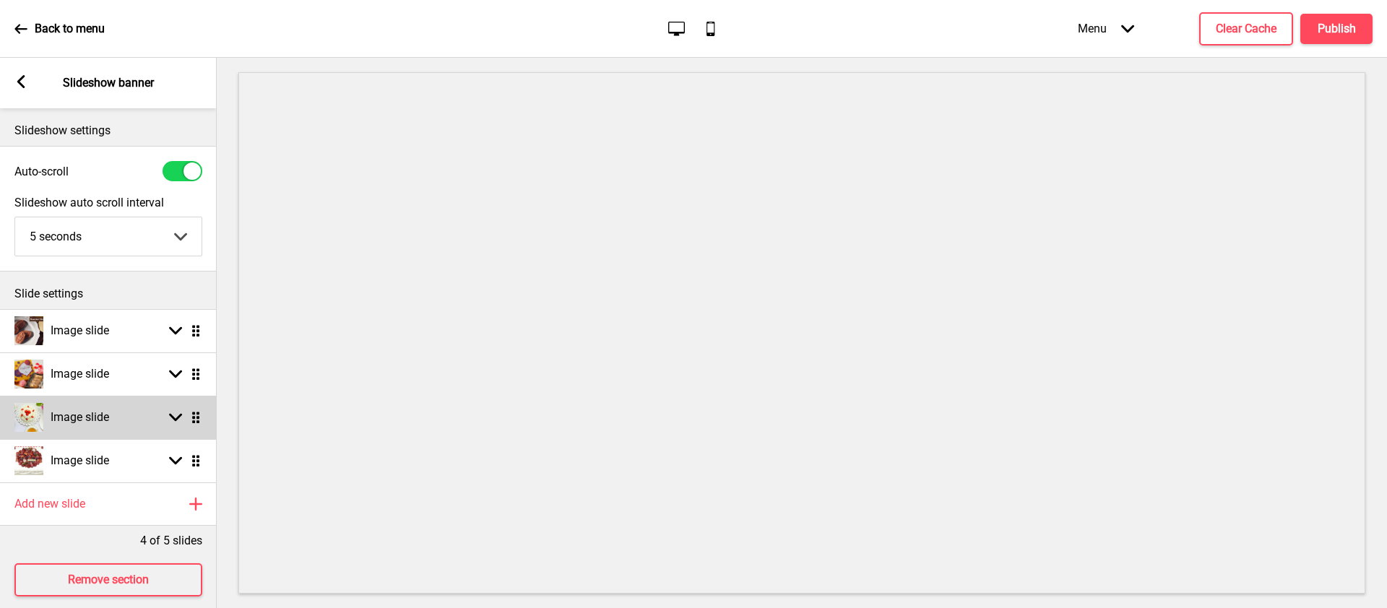
scroll to position [27, 0]
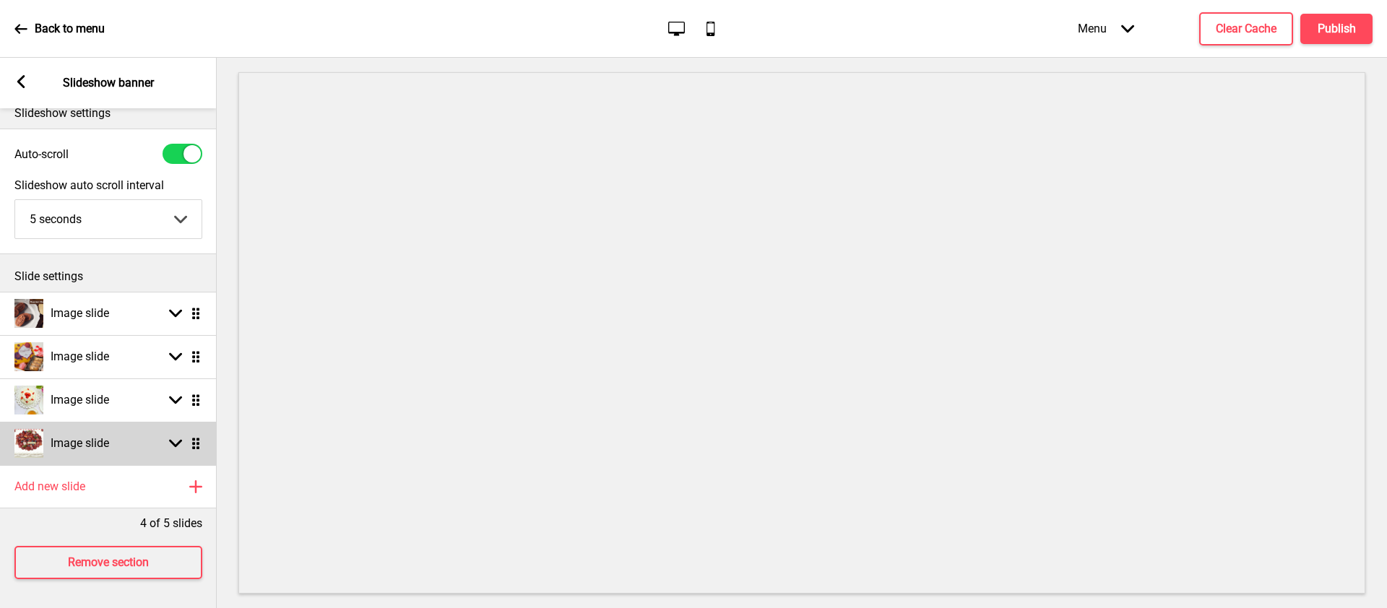
click at [178, 437] on rect at bounding box center [175, 443] width 13 height 13
select select "right"
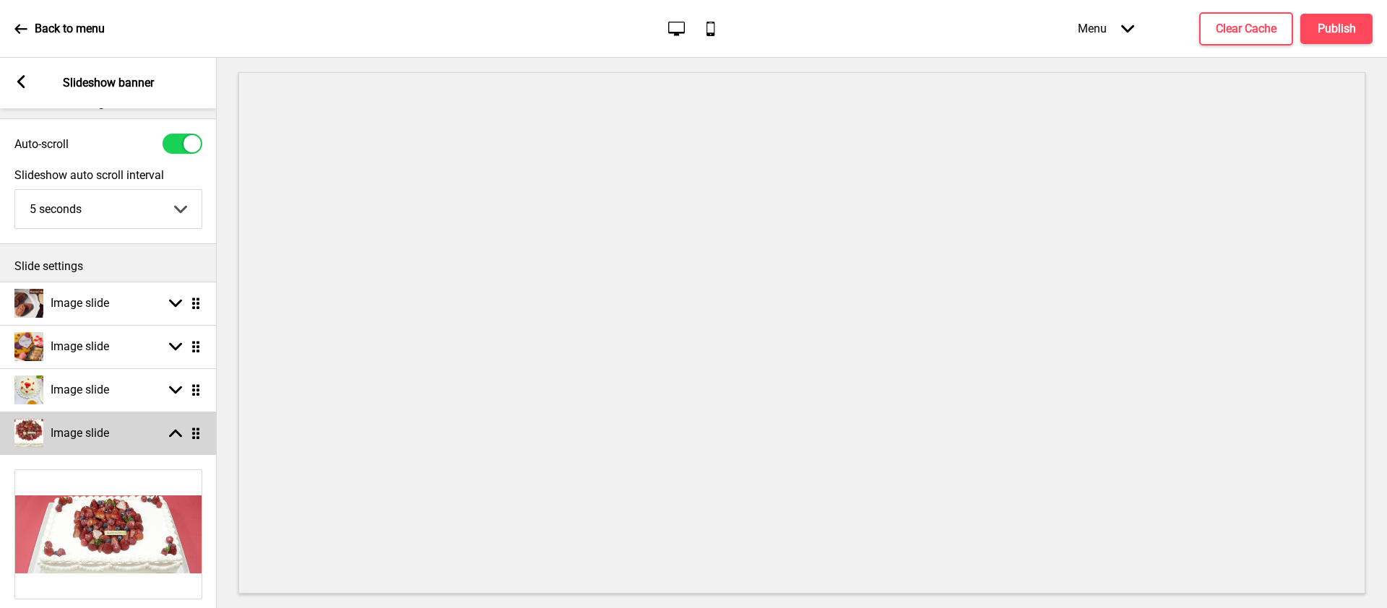
click at [177, 434] on icon at bounding box center [175, 434] width 13 height 8
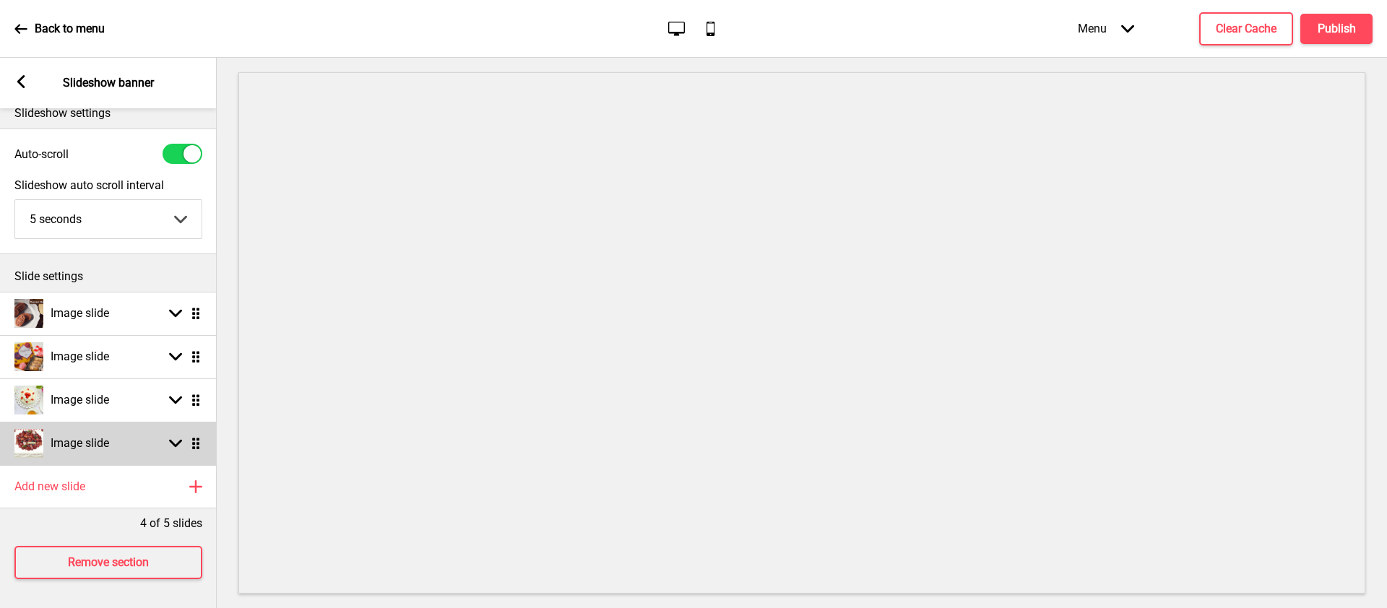
scroll to position [28, 0]
click at [152, 424] on div "Image slide Arrow down Drag" at bounding box center [108, 443] width 217 height 43
select select "right"
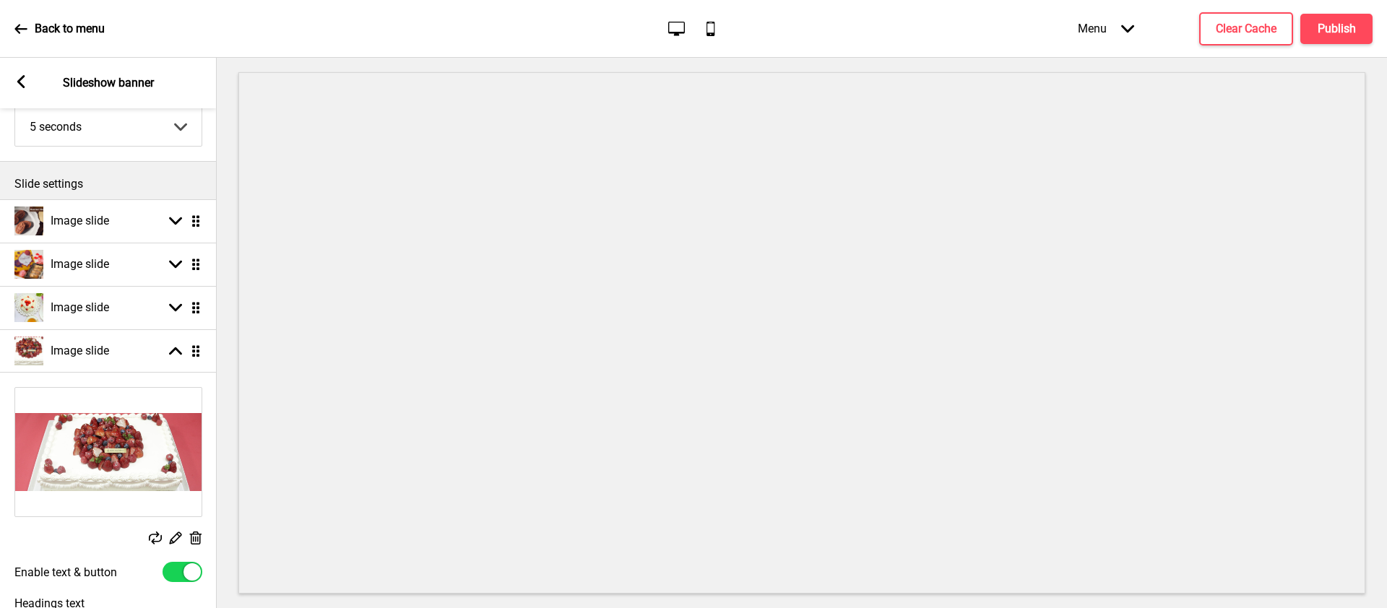
scroll to position [0, 0]
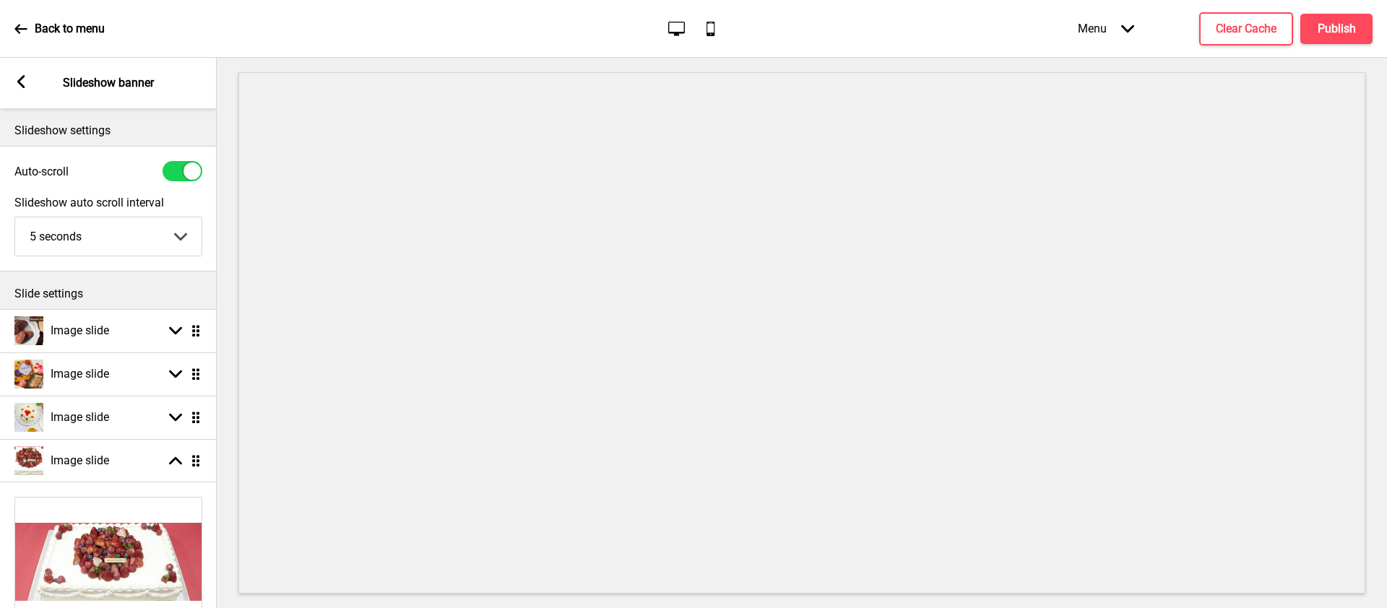
click at [20, 87] on rect at bounding box center [20, 81] width 13 height 13
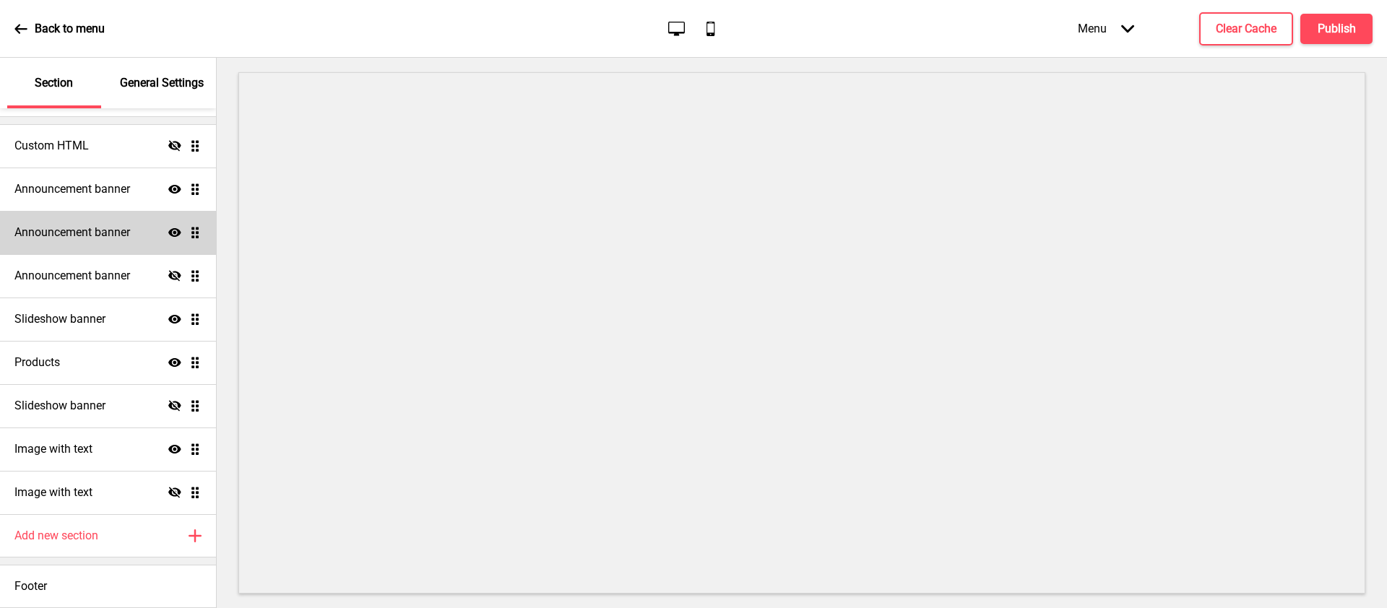
click at [116, 228] on h4 "Announcement banner" at bounding box center [72, 233] width 116 height 16
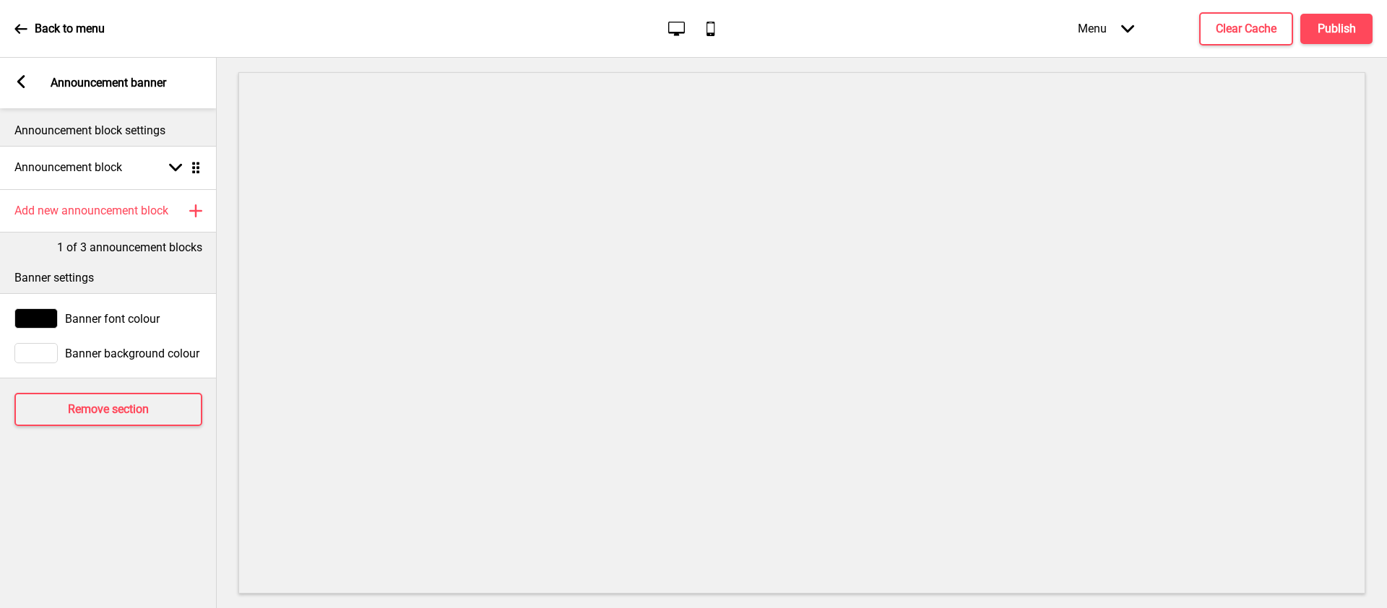
click at [18, 77] on rect at bounding box center [20, 81] width 13 height 13
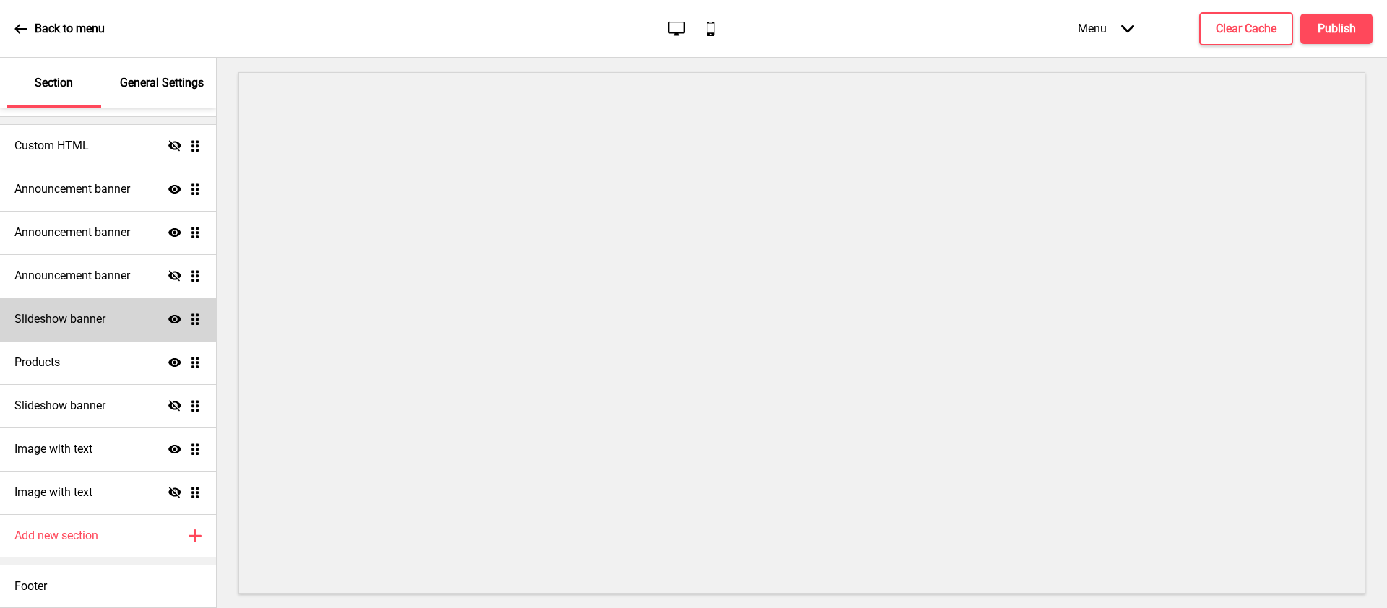
click at [101, 311] on h4 "Slideshow banner" at bounding box center [59, 319] width 91 height 16
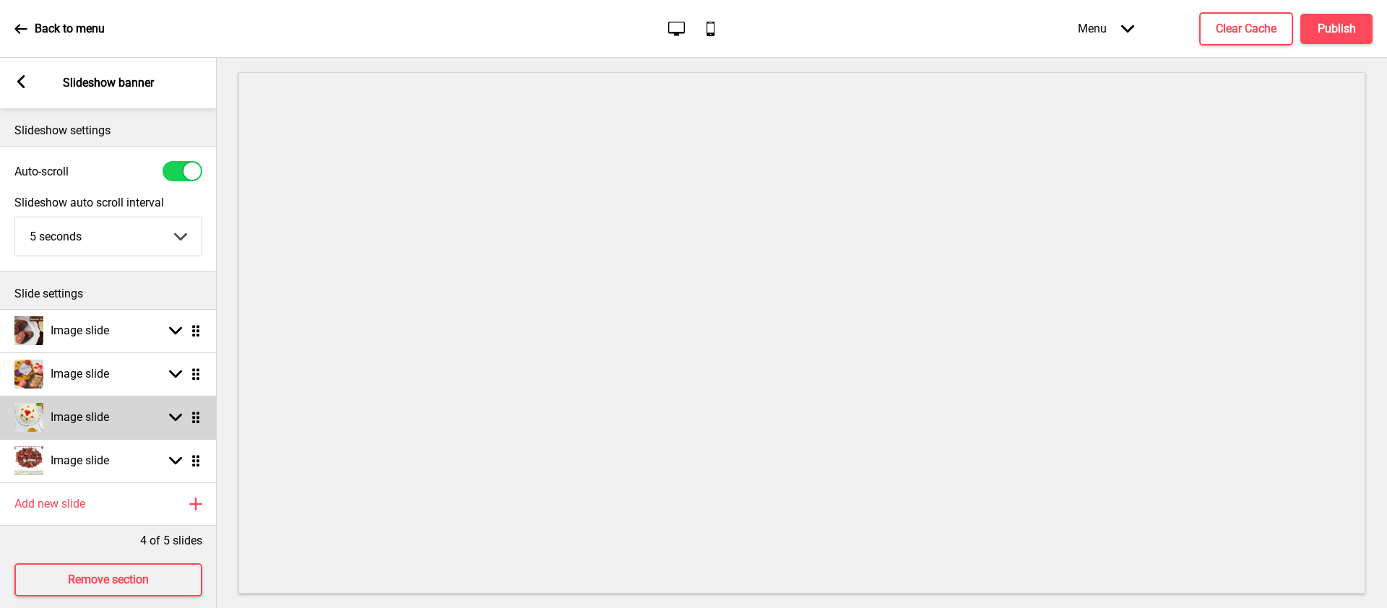
scroll to position [28, 0]
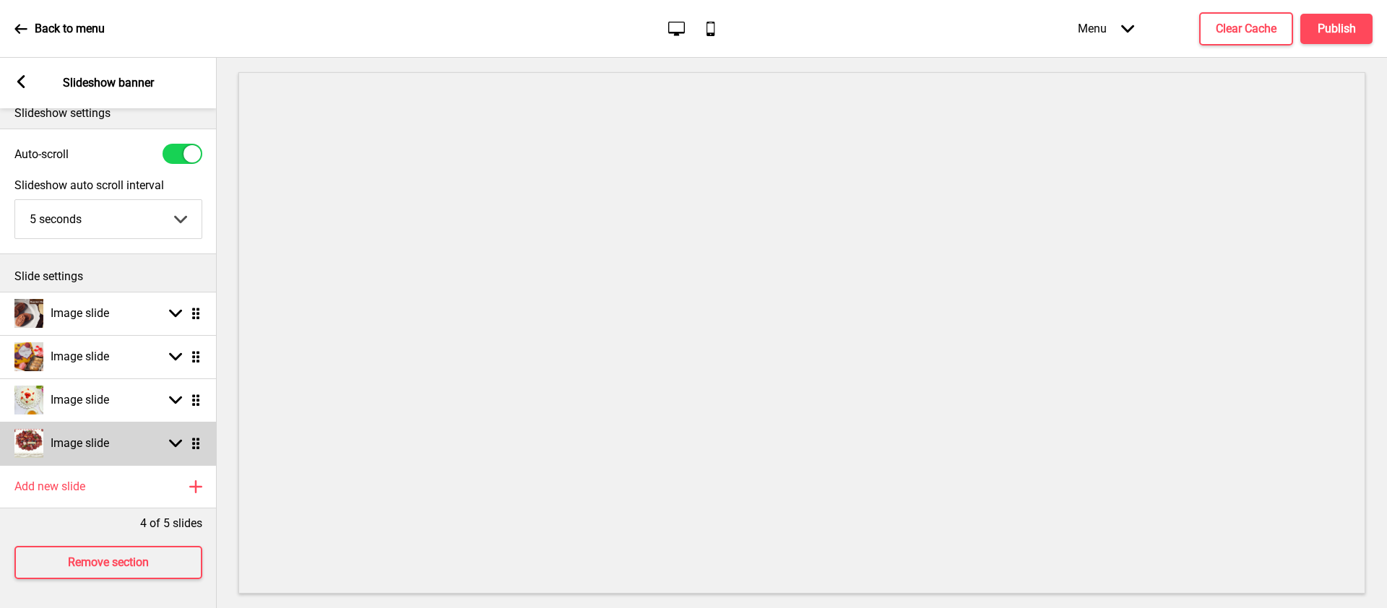
click at [176, 438] on rect at bounding box center [175, 443] width 13 height 13
select select "right"
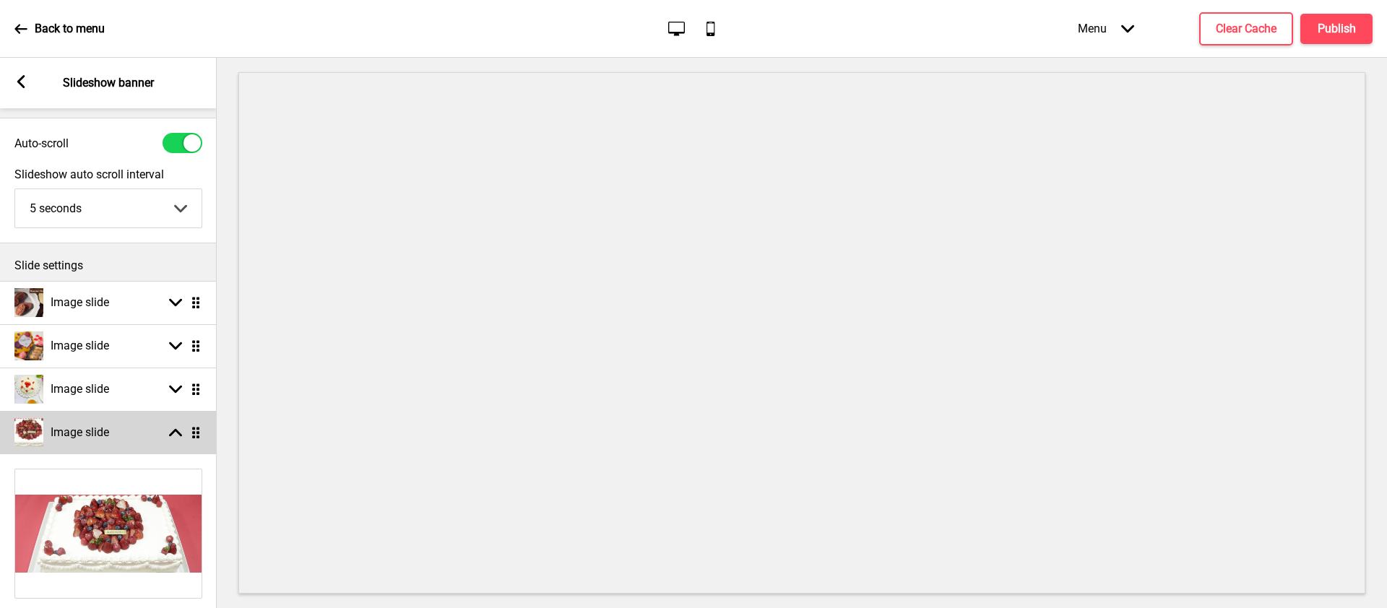
click at [176, 446] on div "Image slide Arrow up Drag" at bounding box center [108, 432] width 217 height 43
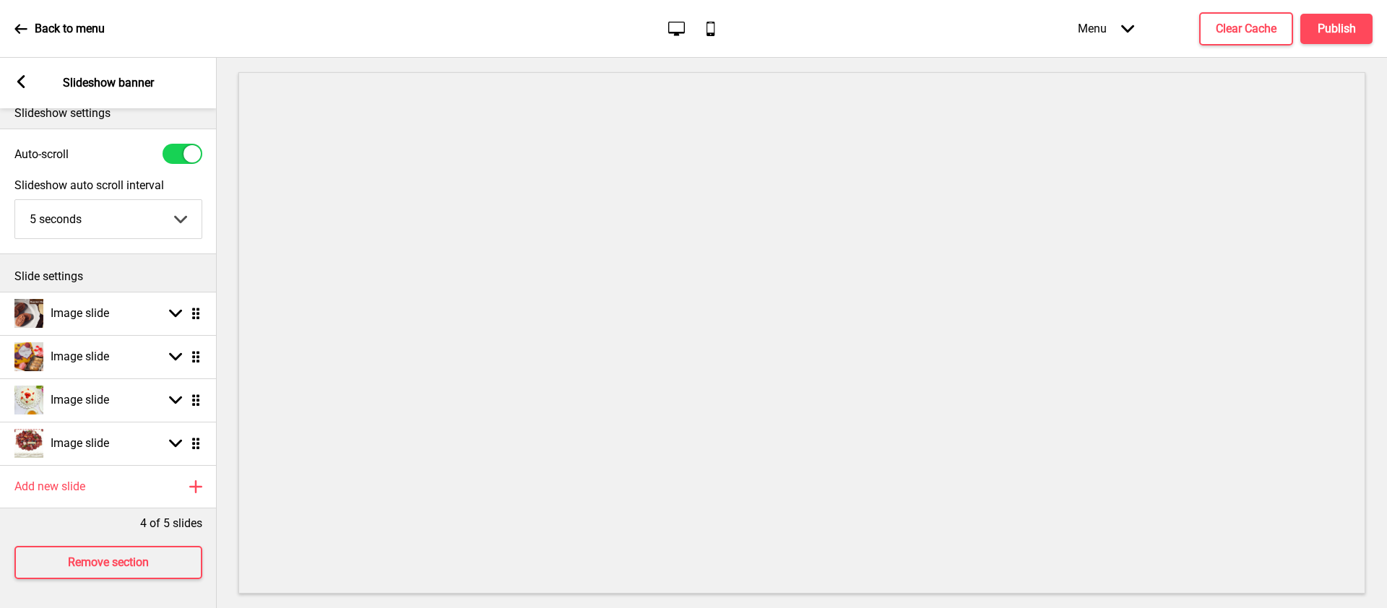
scroll to position [0, 0]
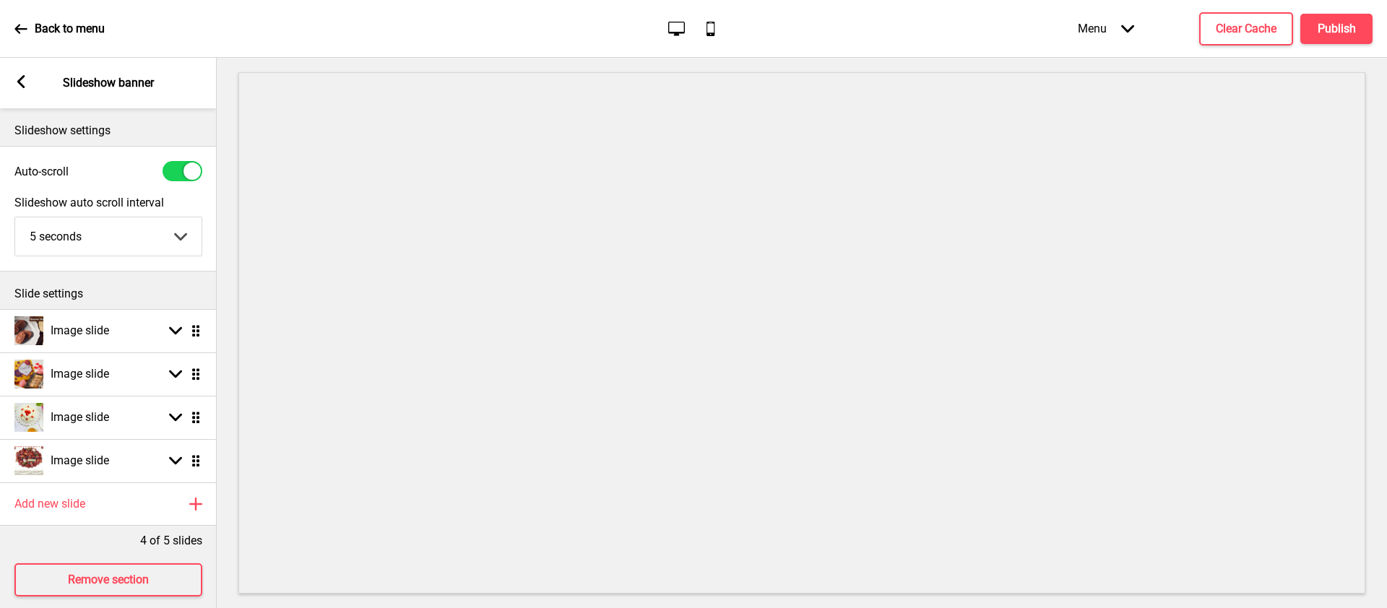
click at [11, 79] on div "Arrow left Slideshow banner" at bounding box center [108, 83] width 217 height 51
click at [17, 82] on icon at bounding box center [21, 81] width 8 height 13
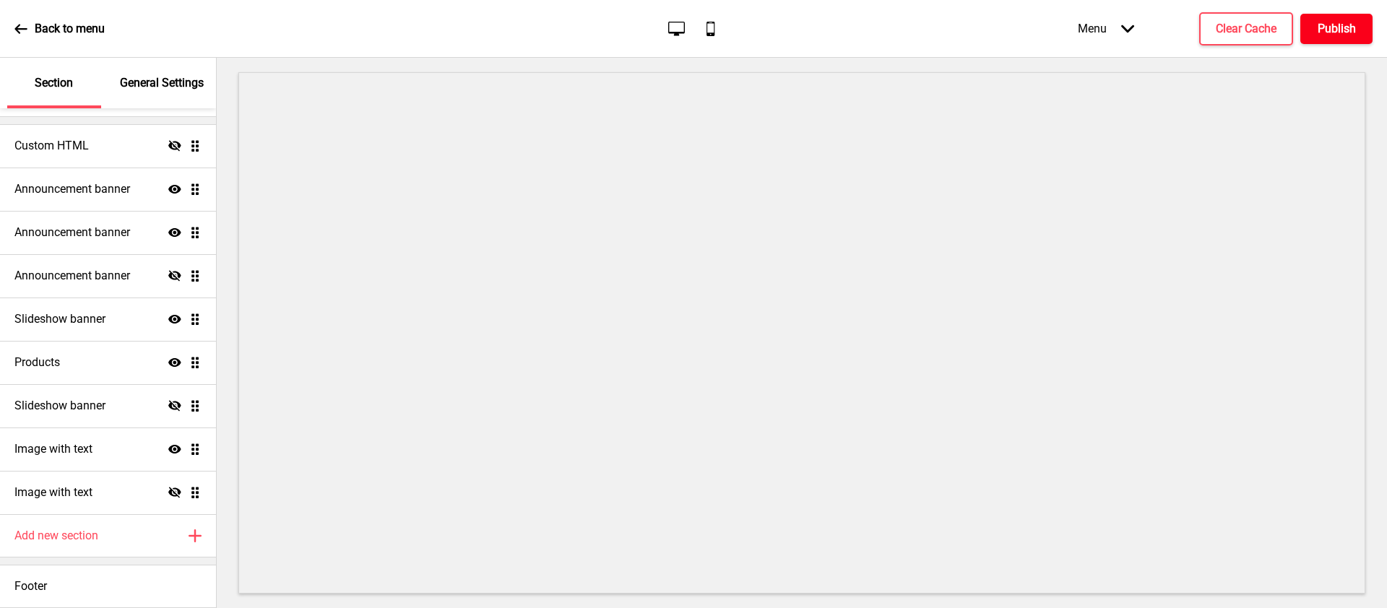
click at [1328, 30] on h4 "Publish" at bounding box center [1337, 29] width 38 height 16
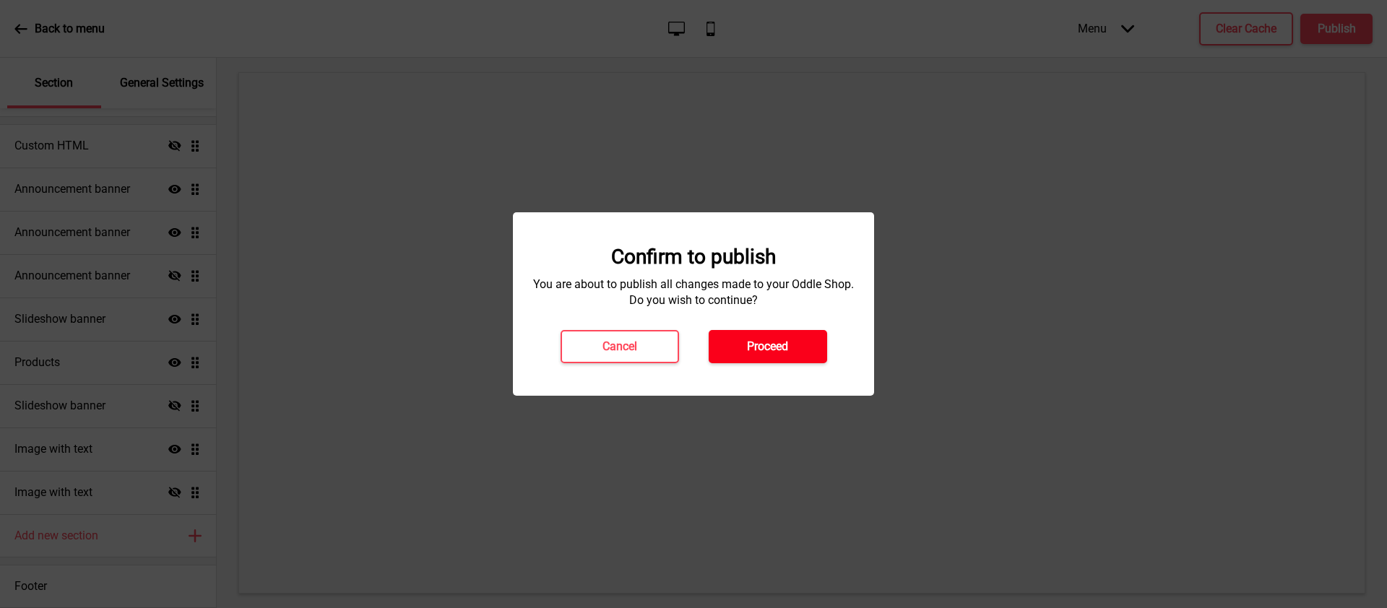
click at [807, 349] on button "Proceed" at bounding box center [768, 346] width 118 height 33
